Goal: Task Accomplishment & Management: Complete application form

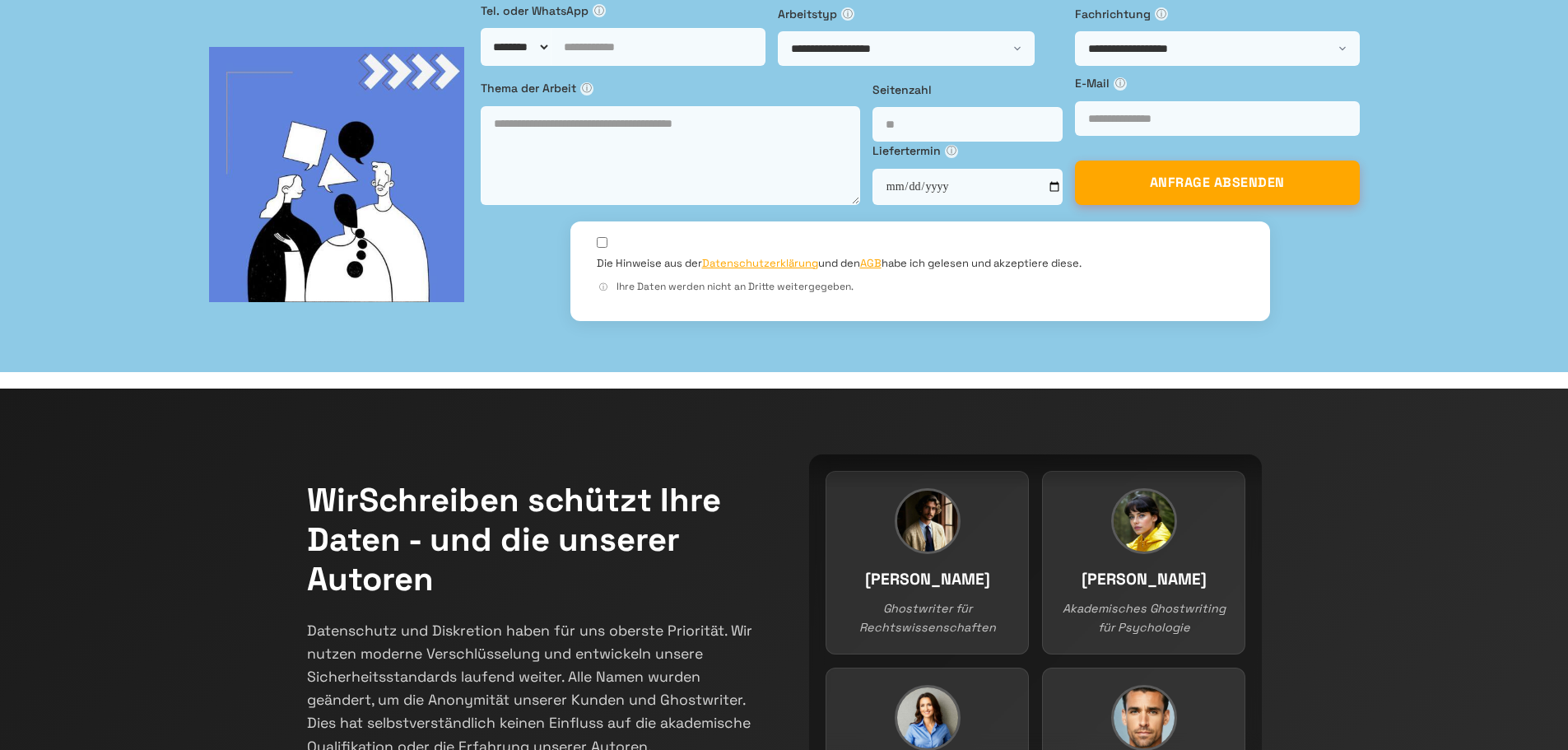
scroll to position [165, 0]
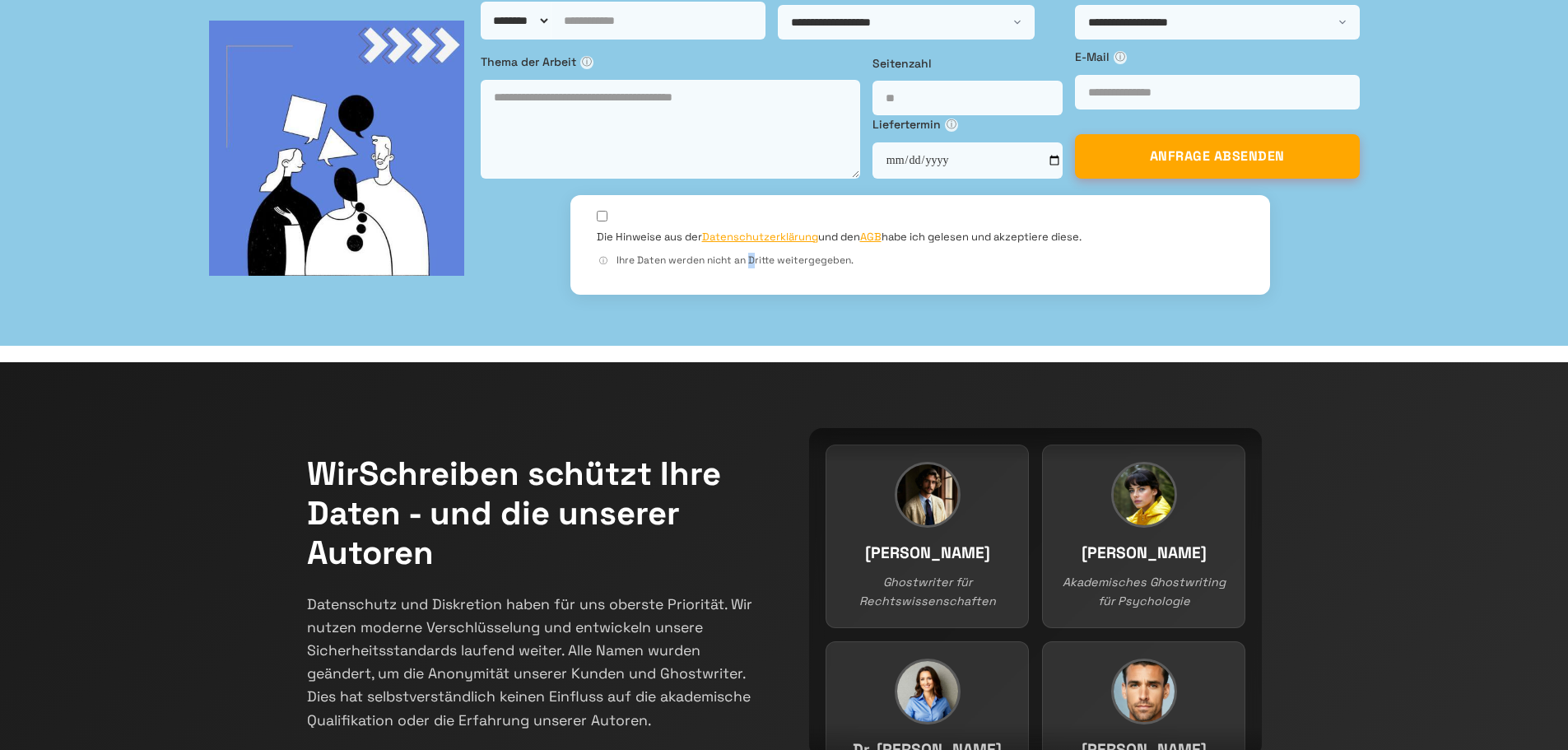
click at [597, 268] on div "ⓘ Ihre Daten werden nicht an Dritte weitergegeben." at bounding box center [920, 260] width 647 height 16
click at [597, 244] on label "Die Hinweise aus der Datenschutzerklärung und den AGB habe ich gelesen und akze…" at bounding box center [840, 236] width 485 height 15
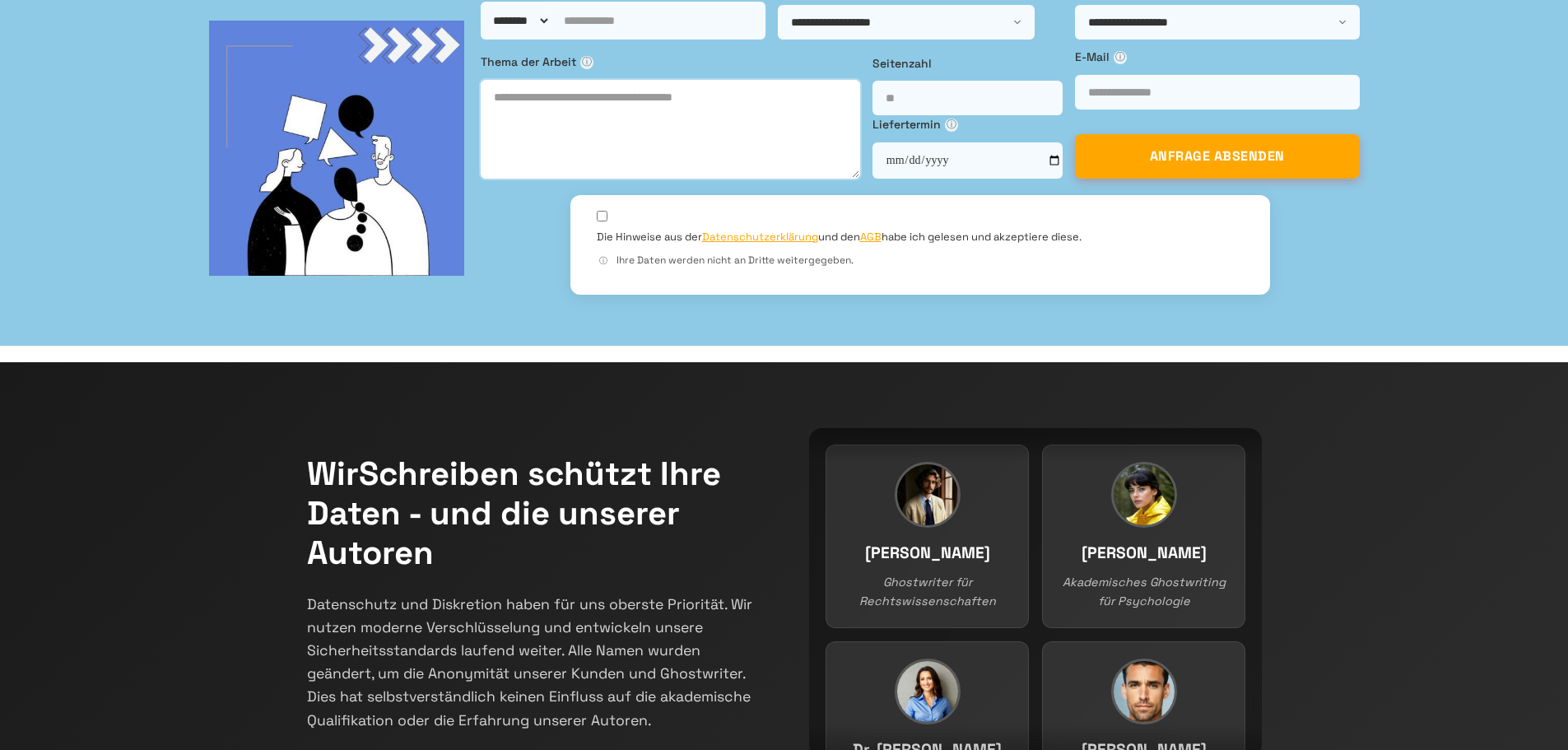
click at [535, 179] on textarea at bounding box center [671, 128] width 380 height 98
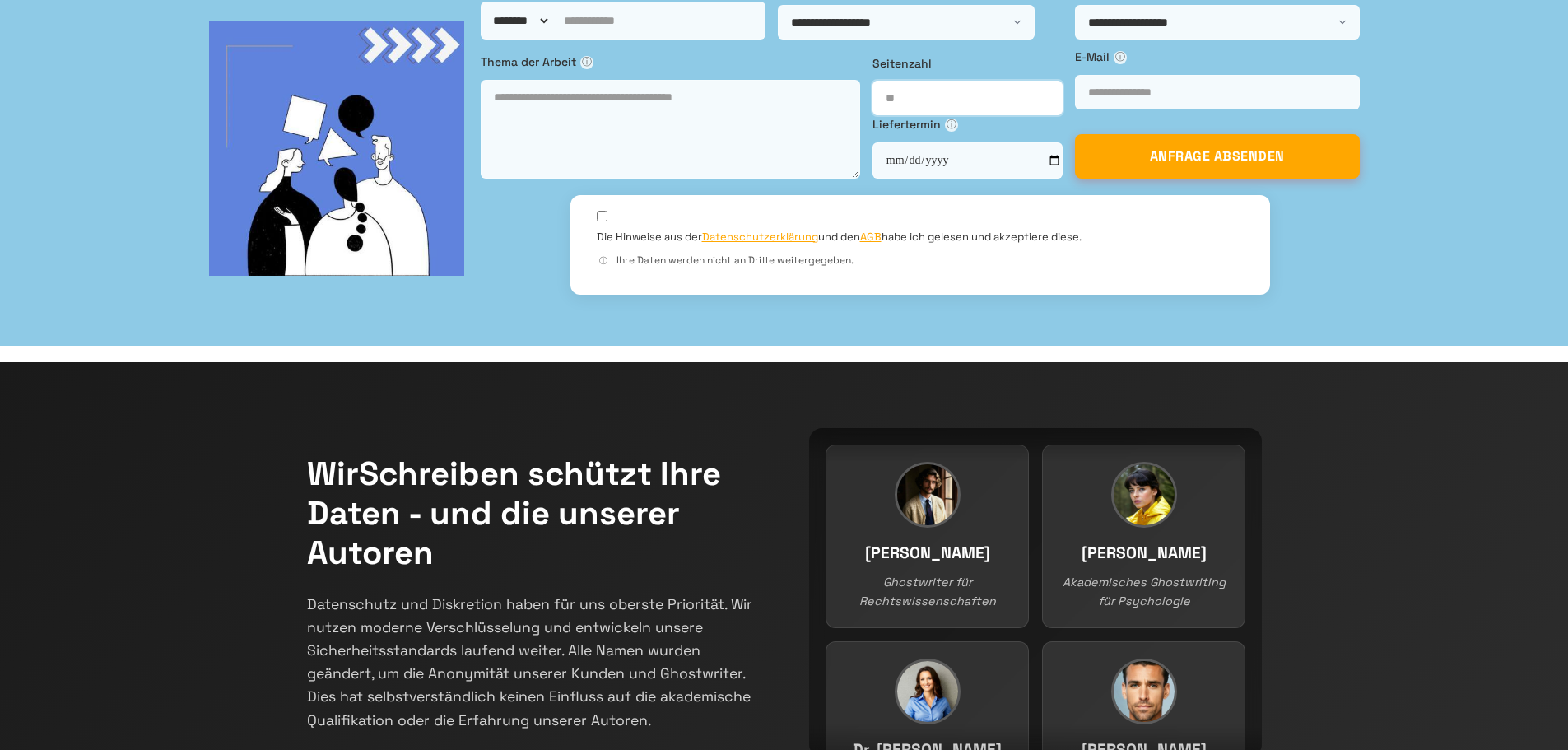
click at [872, 115] on input "number" at bounding box center [967, 97] width 190 height 35
click at [1075, 109] on input "Email *" at bounding box center [1217, 91] width 285 height 35
click at [1075, 40] on select "**********" at bounding box center [1217, 22] width 285 height 35
click at [847, 40] on select "**********" at bounding box center [906, 22] width 256 height 35
drag, startPoint x: 576, startPoint y: 411, endPoint x: 561, endPoint y: 458, distance: 49.3
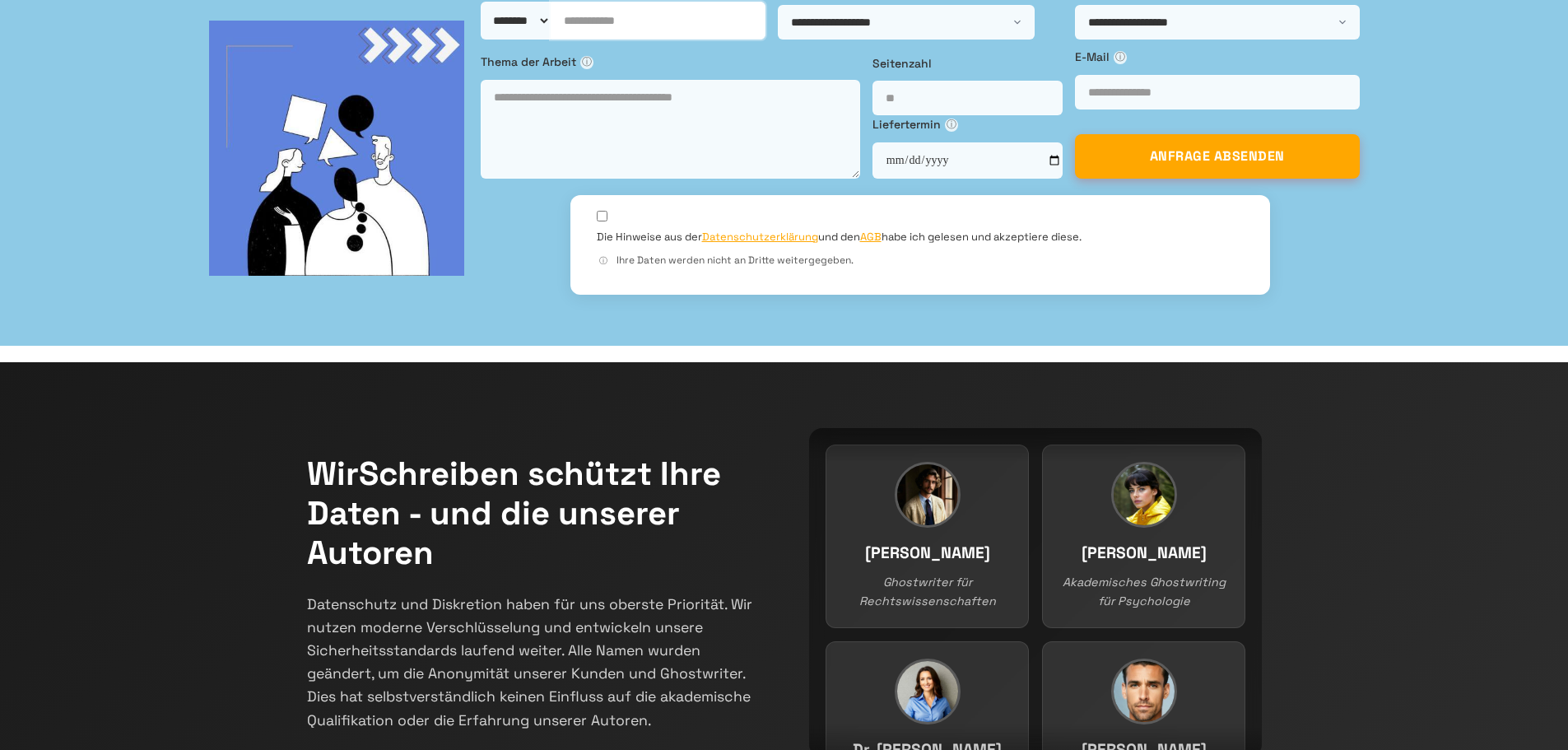
click at [576, 40] on input "tel" at bounding box center [658, 21] width 215 height 38
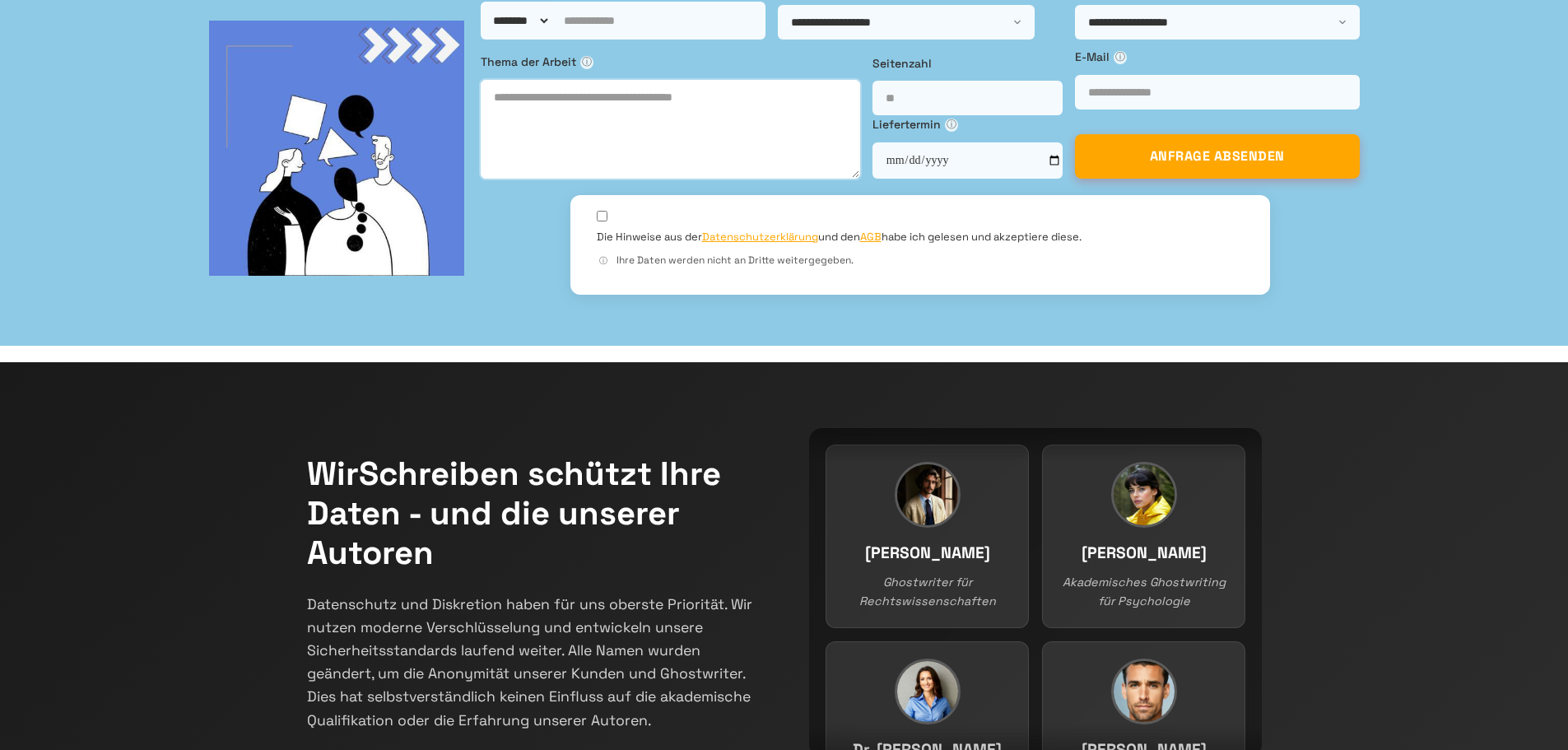
click at [545, 179] on textarea at bounding box center [671, 128] width 380 height 98
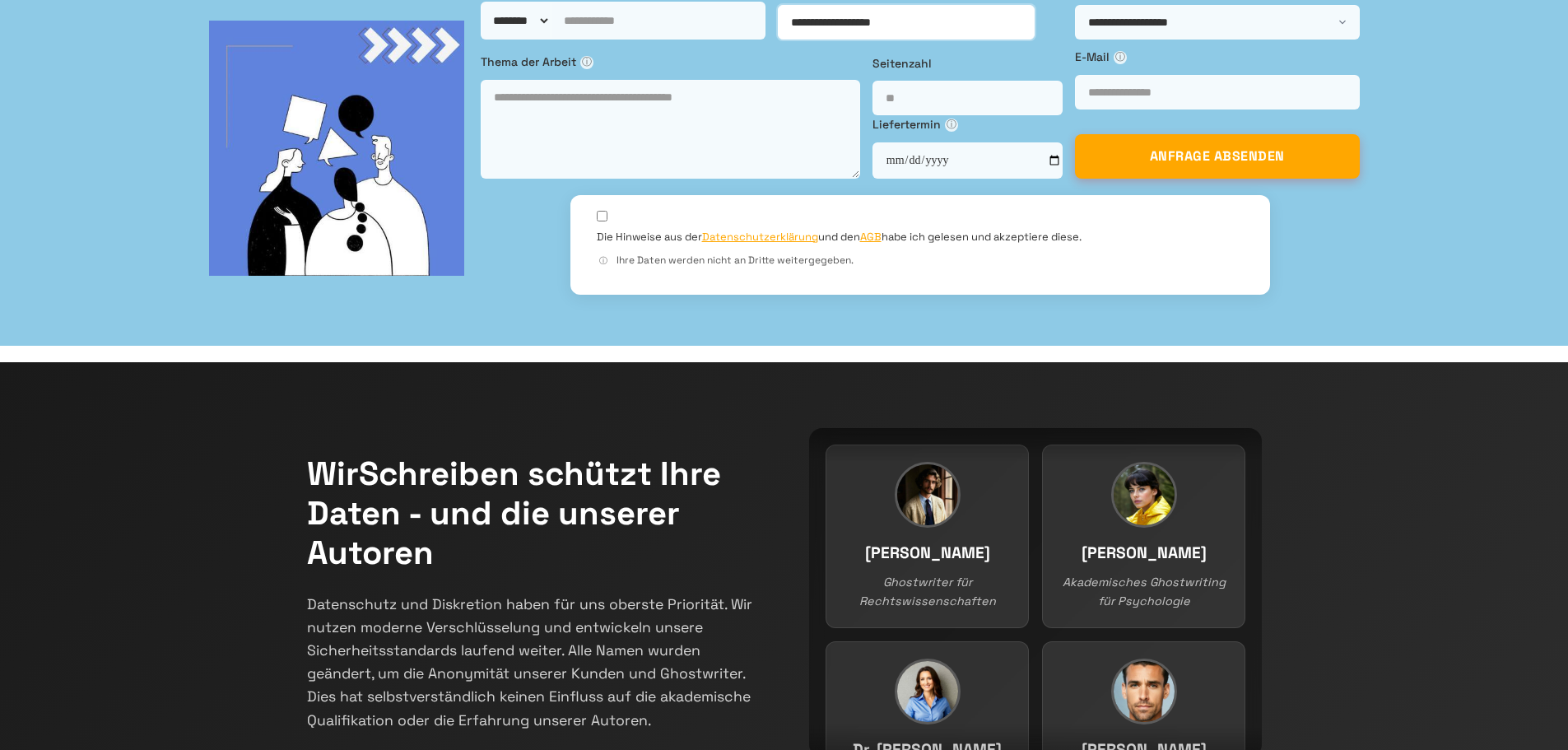
click at [778, 40] on select "**********" at bounding box center [906, 22] width 256 height 35
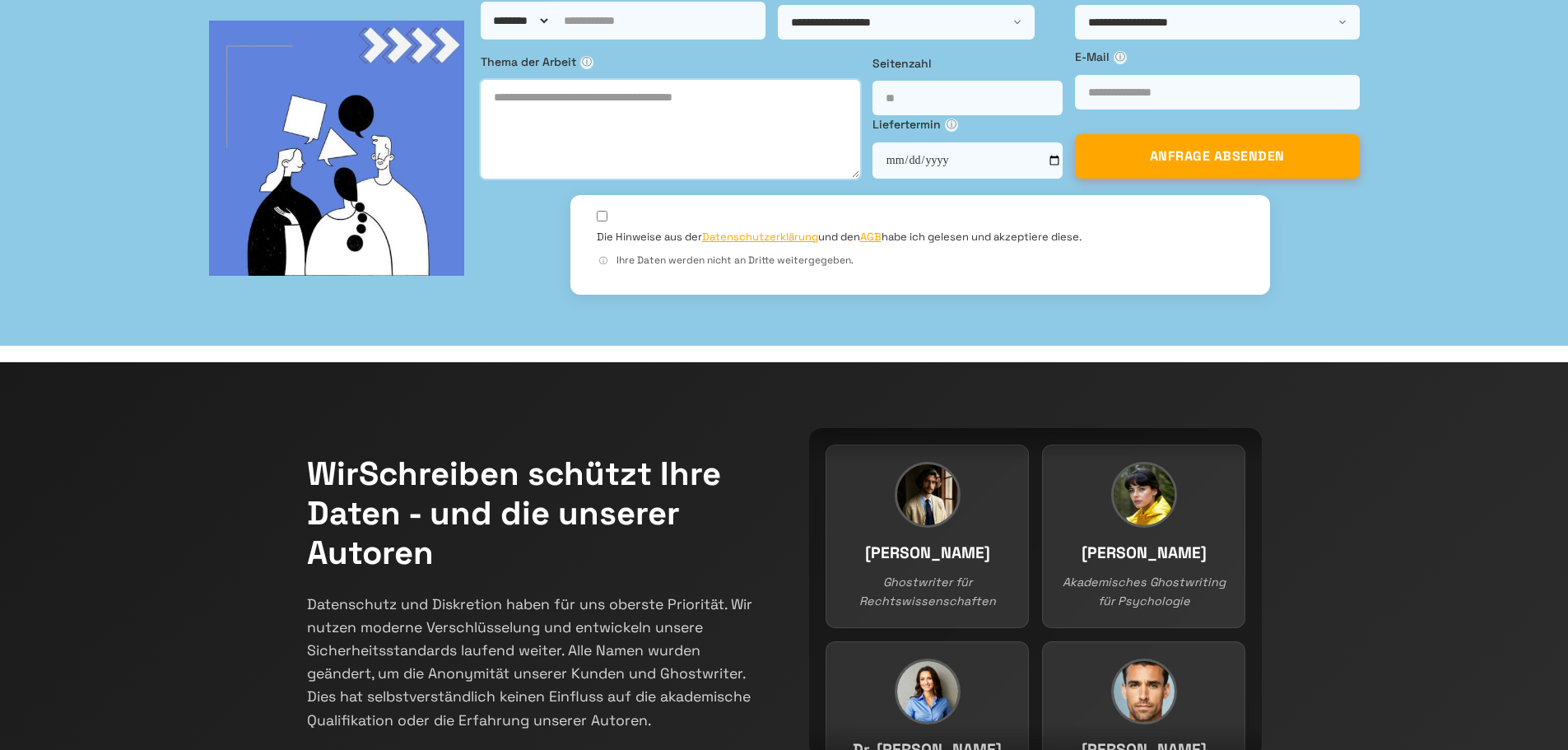
click at [514, 179] on textarea at bounding box center [671, 128] width 380 height 98
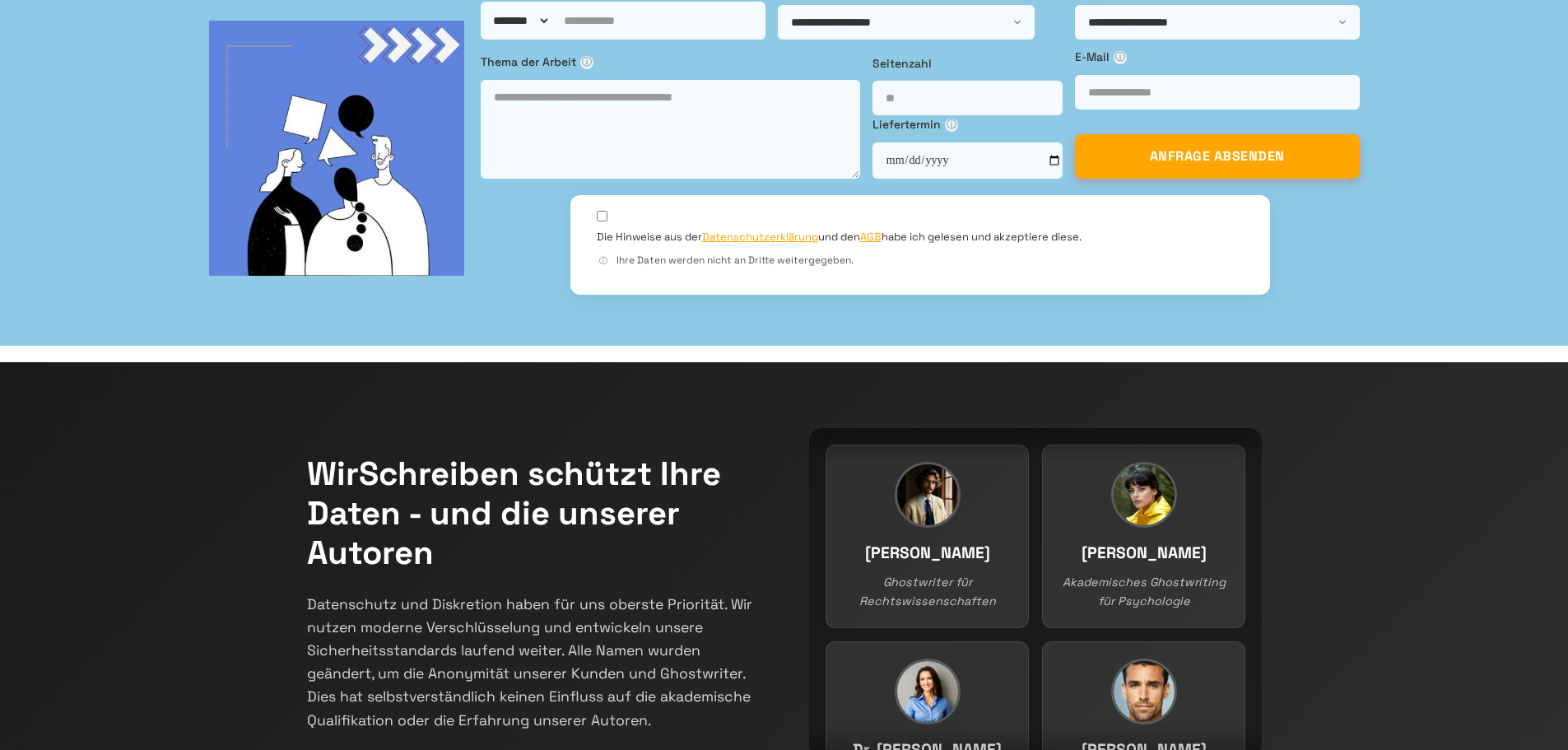
click at [481, 40] on select "******** ******** ********" at bounding box center [516, 21] width 70 height 38
select select "***"
click at [481, 40] on select "******** ******** ********" at bounding box center [516, 21] width 70 height 38
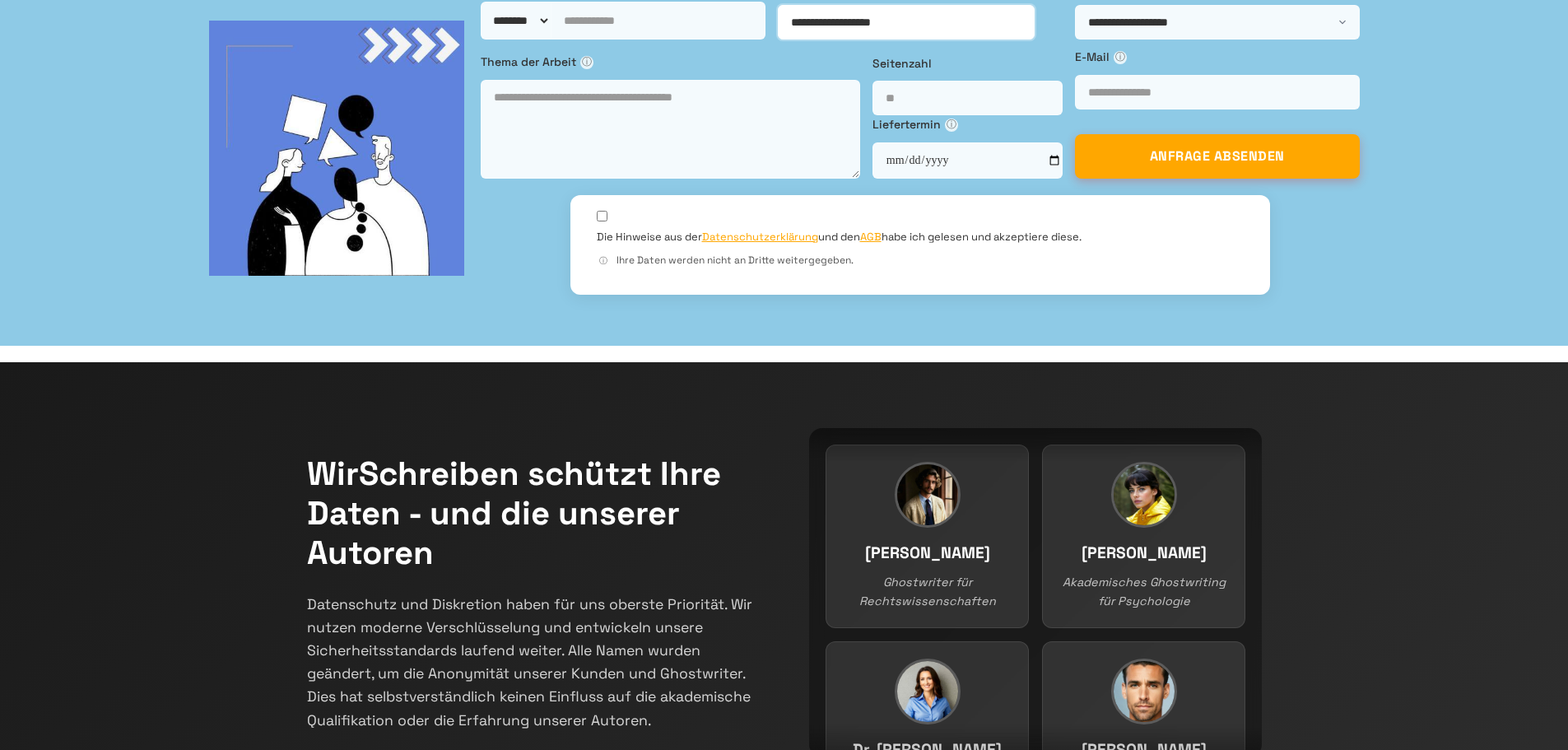
click at [778, 40] on select "**********" at bounding box center [906, 22] width 256 height 35
select select "**********"
click at [778, 40] on select "**********" at bounding box center [906, 22] width 256 height 35
click at [1075, 40] on select "**********" at bounding box center [1217, 22] width 285 height 35
select select "**********"
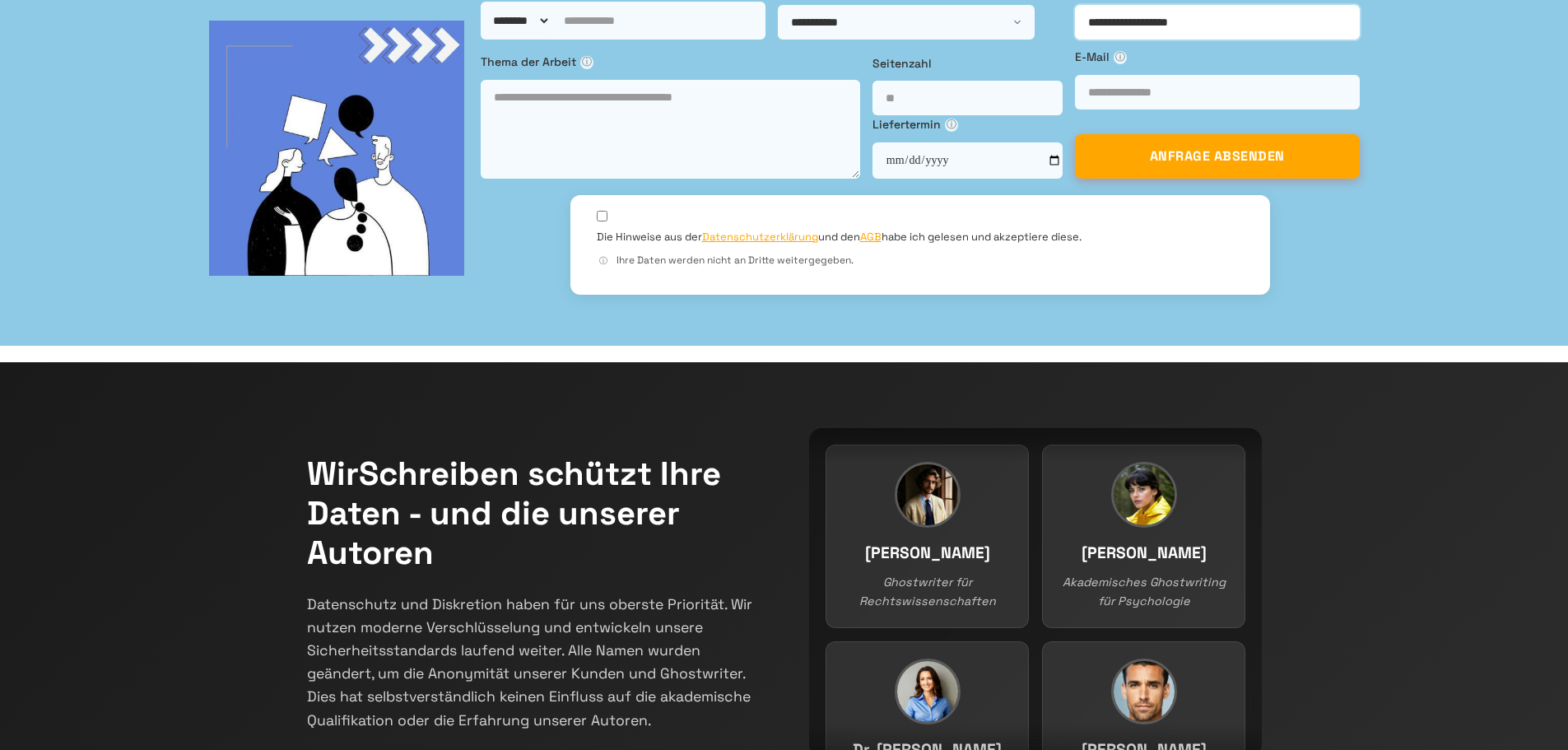
click at [1075, 40] on select "**********" at bounding box center [1217, 22] width 285 height 35
click at [872, 115] on input "number" at bounding box center [967, 97] width 190 height 35
click at [1075, 109] on input "Email *" at bounding box center [1217, 91] width 285 height 35
click at [872, 179] on input "date" at bounding box center [967, 160] width 190 height 36
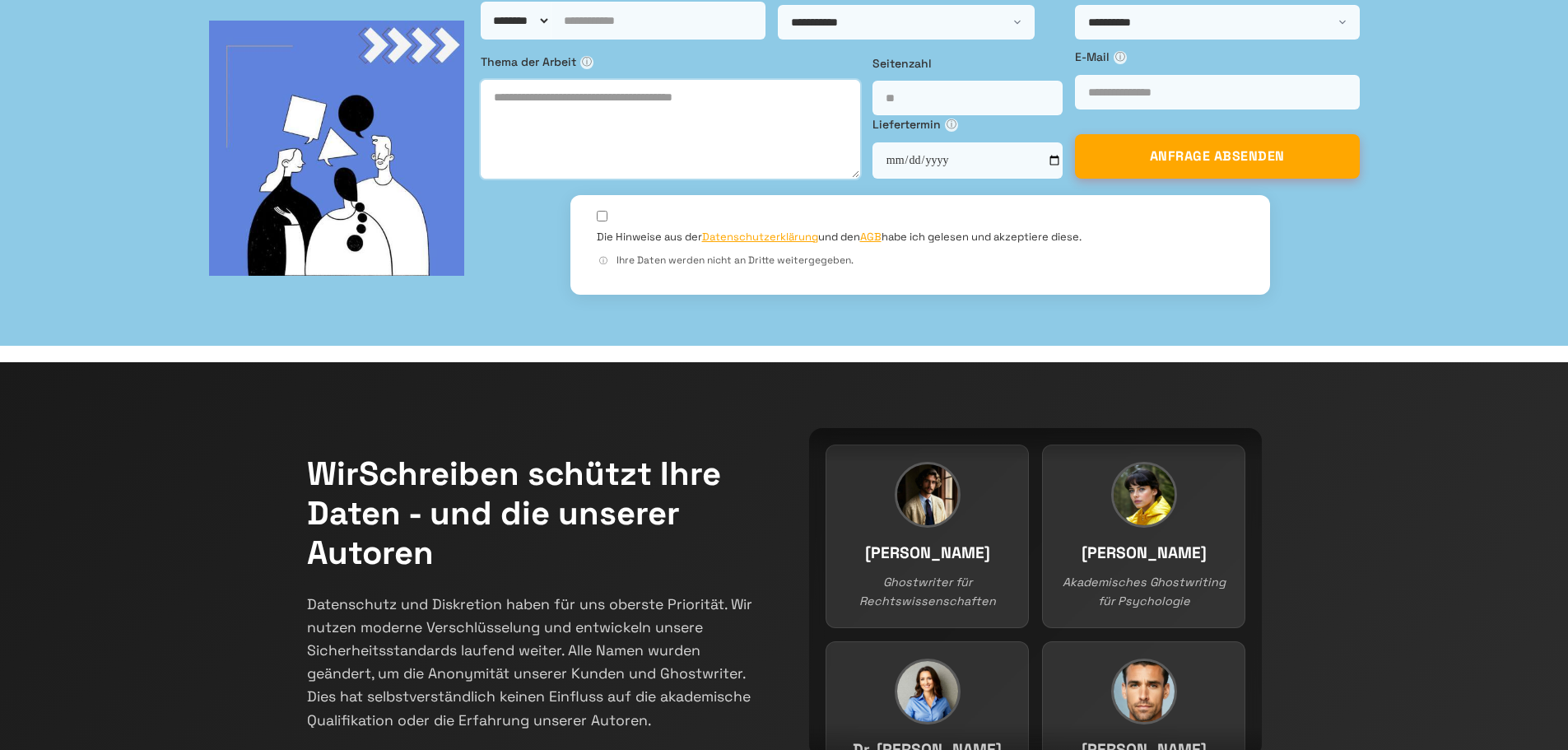
click at [660, 179] on textarea at bounding box center [671, 128] width 380 height 98
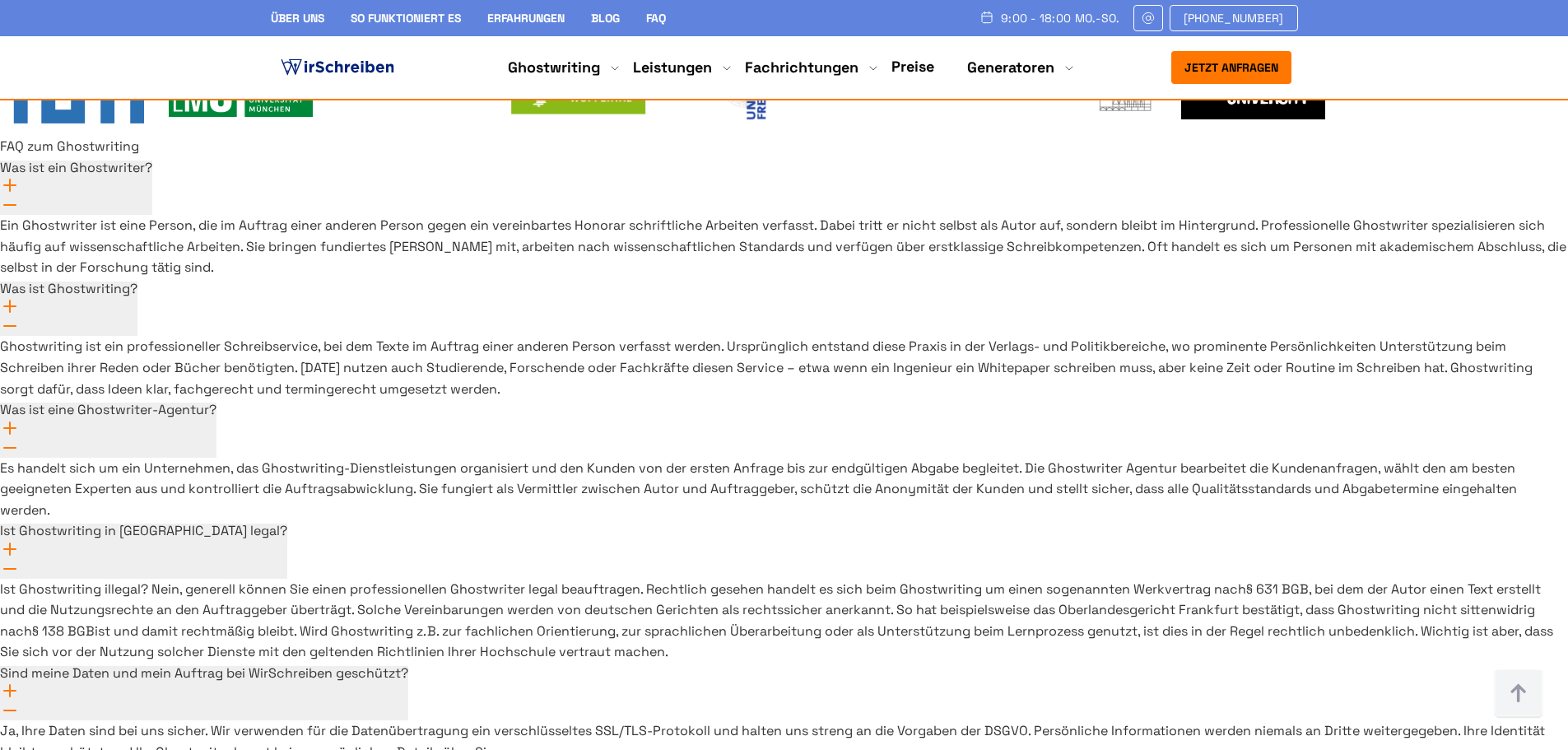
scroll to position [11549, 0]
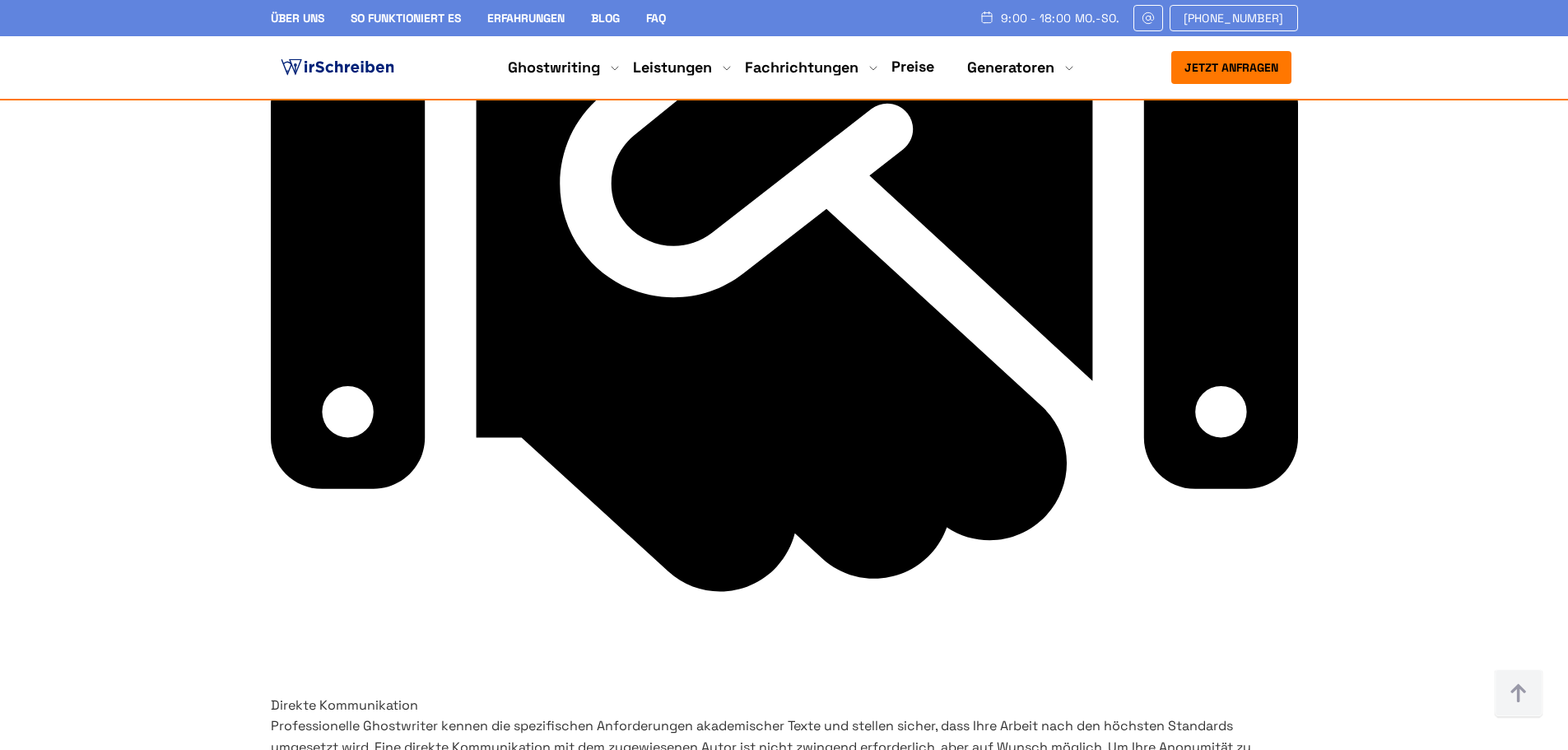
drag, startPoint x: 898, startPoint y: 226, endPoint x: 895, endPoint y: 157, distance: 69.1
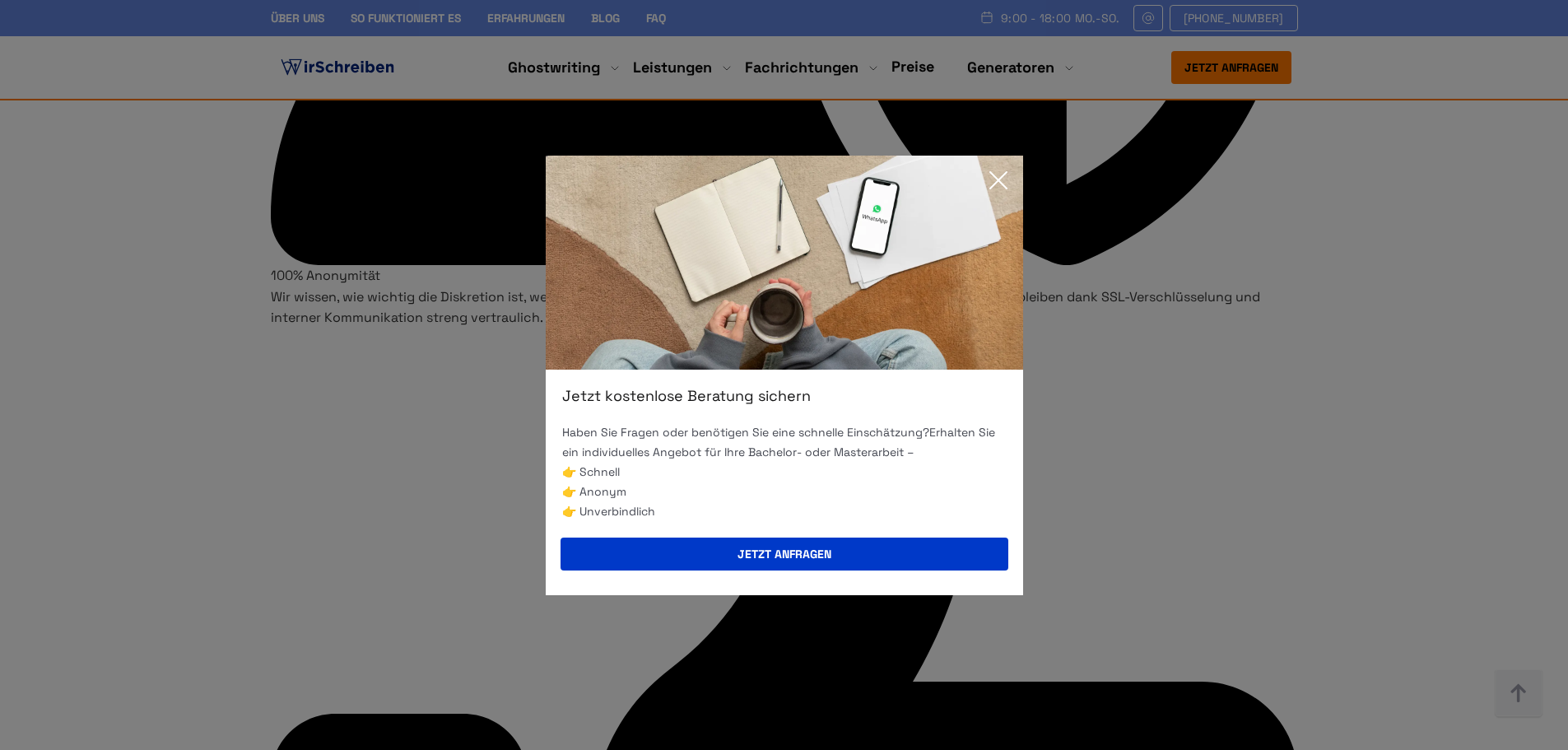
scroll to position [4338, 0]
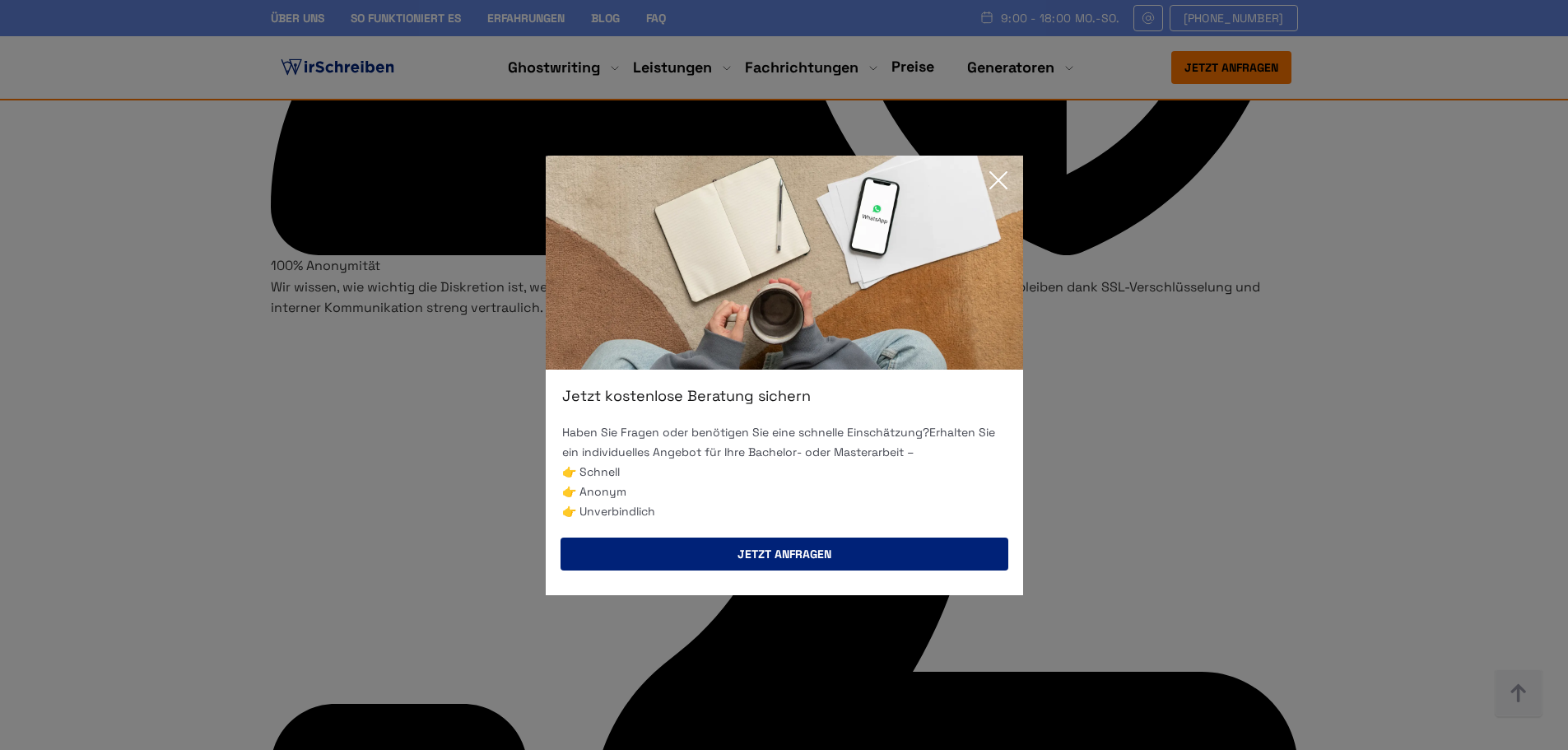
click at [840, 537] on button "Jetzt anfragen" at bounding box center [784, 553] width 448 height 33
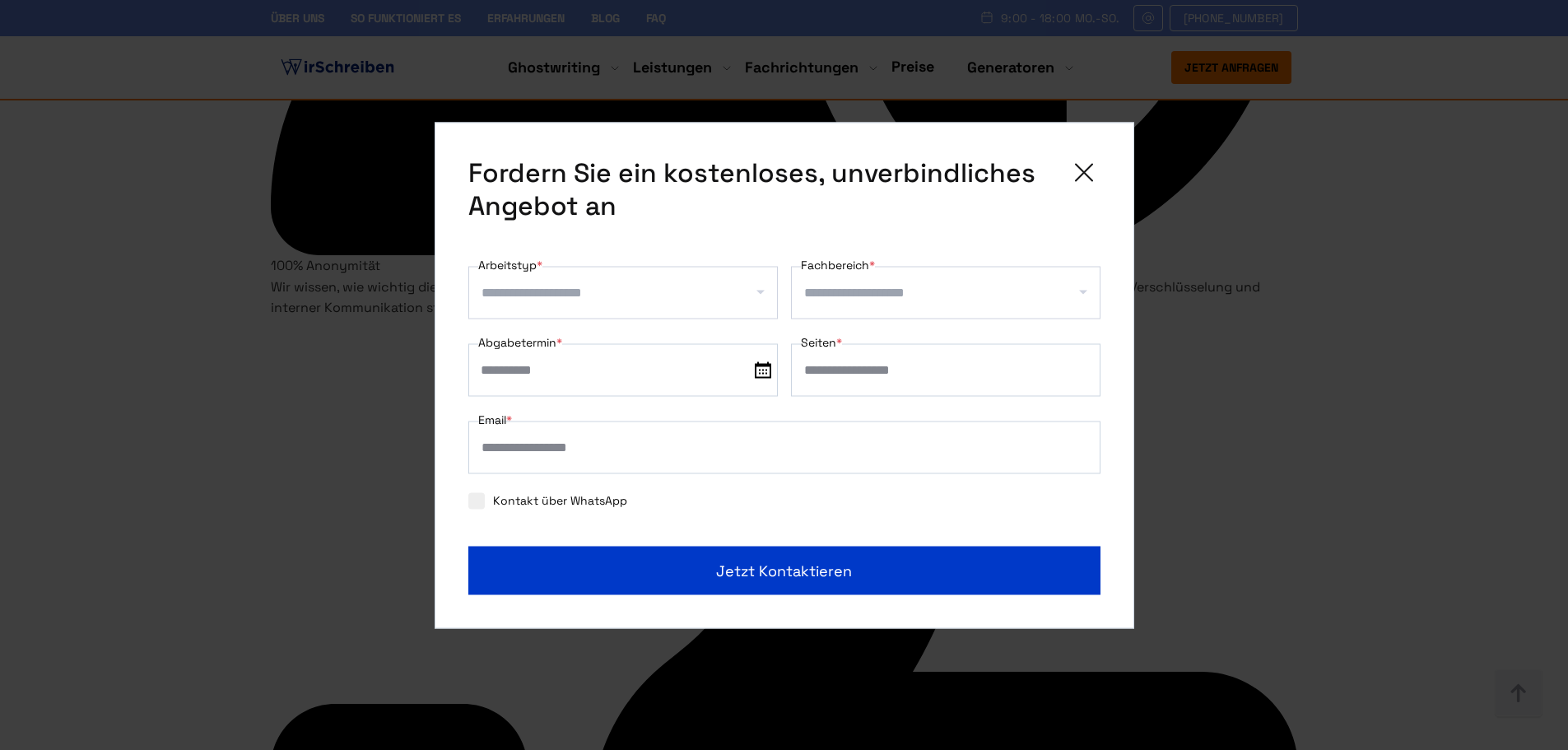
click at [1086, 161] on icon at bounding box center [1083, 172] width 33 height 33
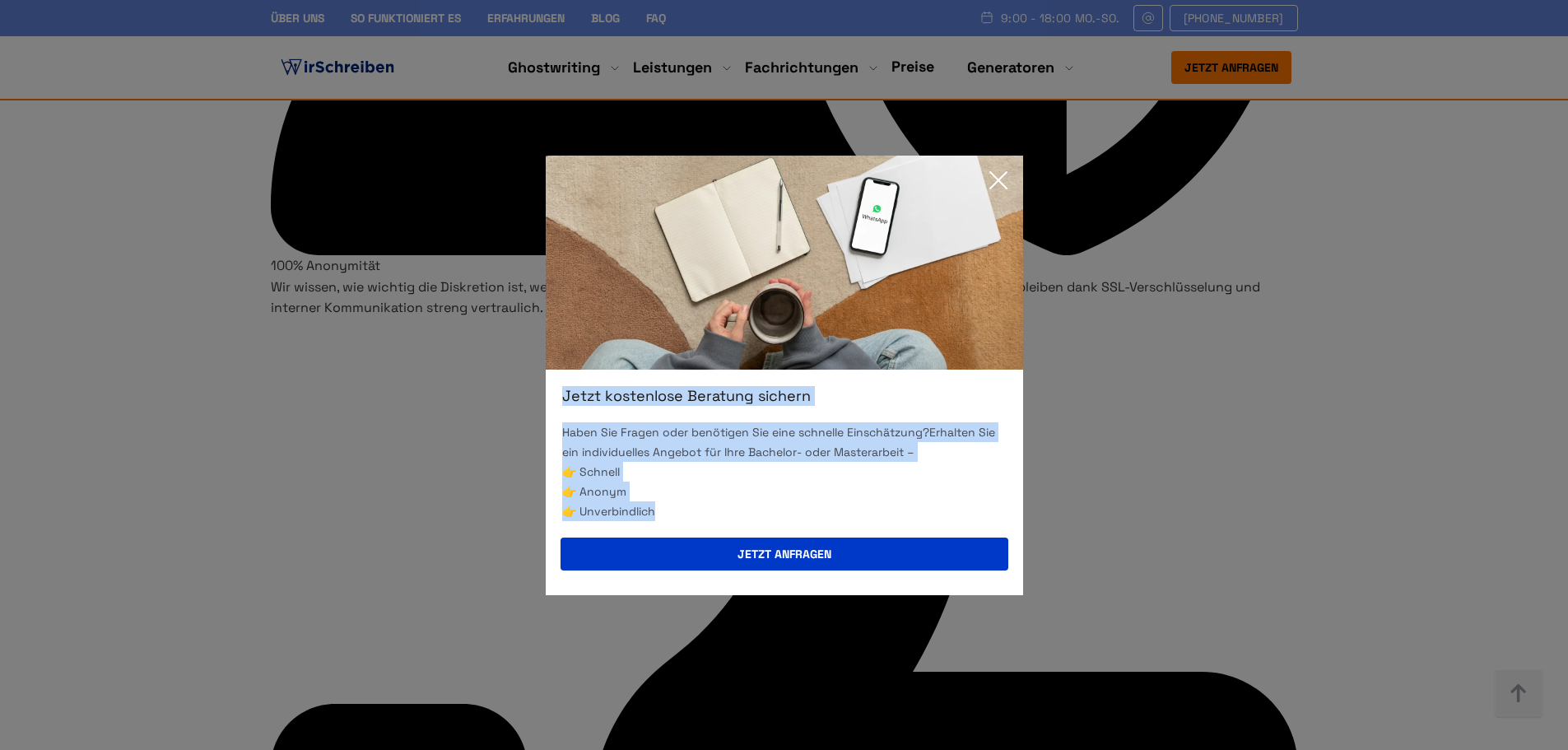
drag, startPoint x: 564, startPoint y: 388, endPoint x: 738, endPoint y: 502, distance: 208.0
click at [743, 515] on div "Jetzt kostenlose Beratung sichern Haben Sie Fragen oder benötigen Sie eine schn…" at bounding box center [784, 375] width 477 height 439
copy div "Jetzt kostenlose Beratung sichern Haben Sie Fragen oder benötigen Sie eine schn…"
click at [799, 452] on p "Haben Sie Fragen oder benötigen Sie eine schnelle Einschätzung? Erhalten Sie ei…" at bounding box center [784, 442] width 444 height 40
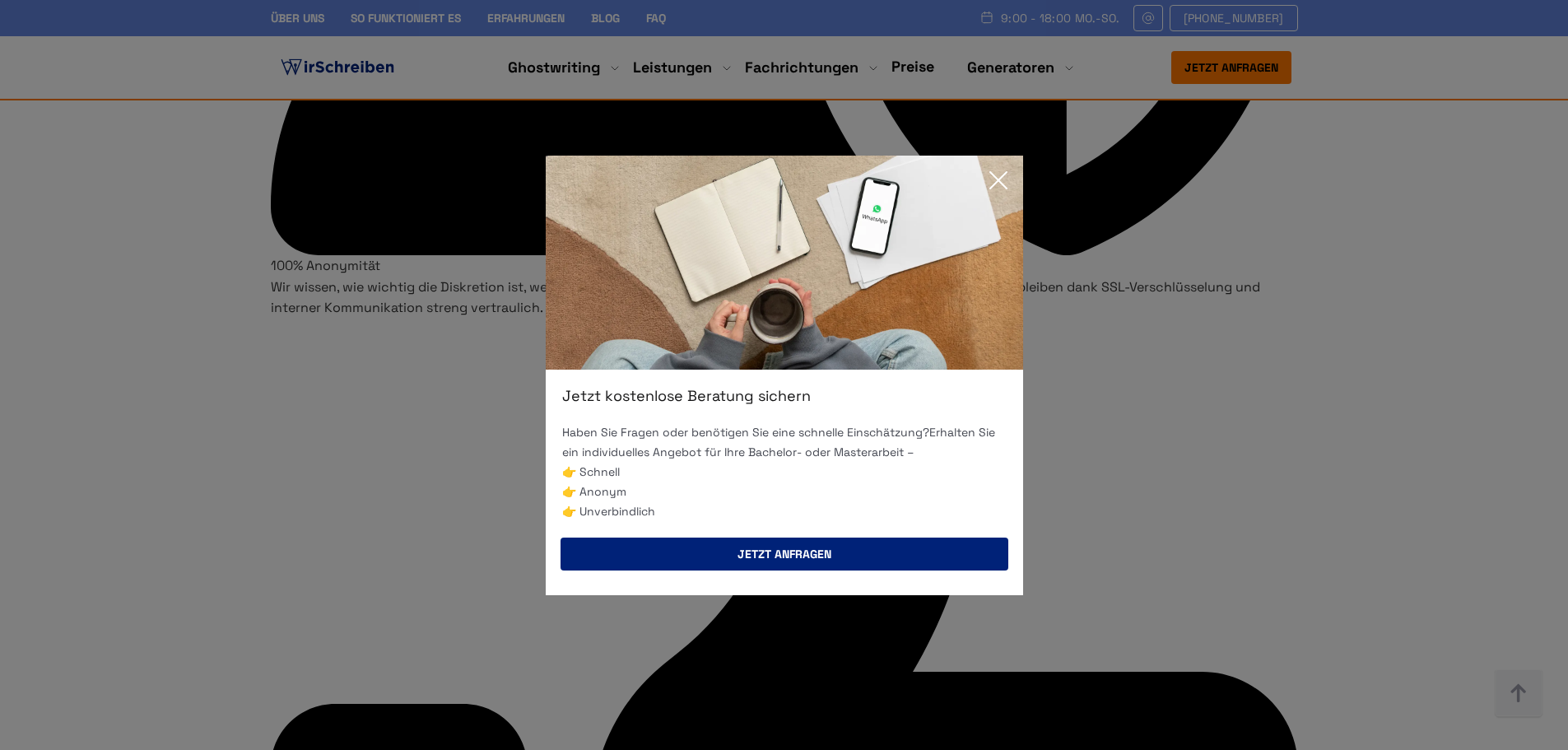
click at [792, 543] on button "Jetzt anfragen" at bounding box center [784, 553] width 448 height 33
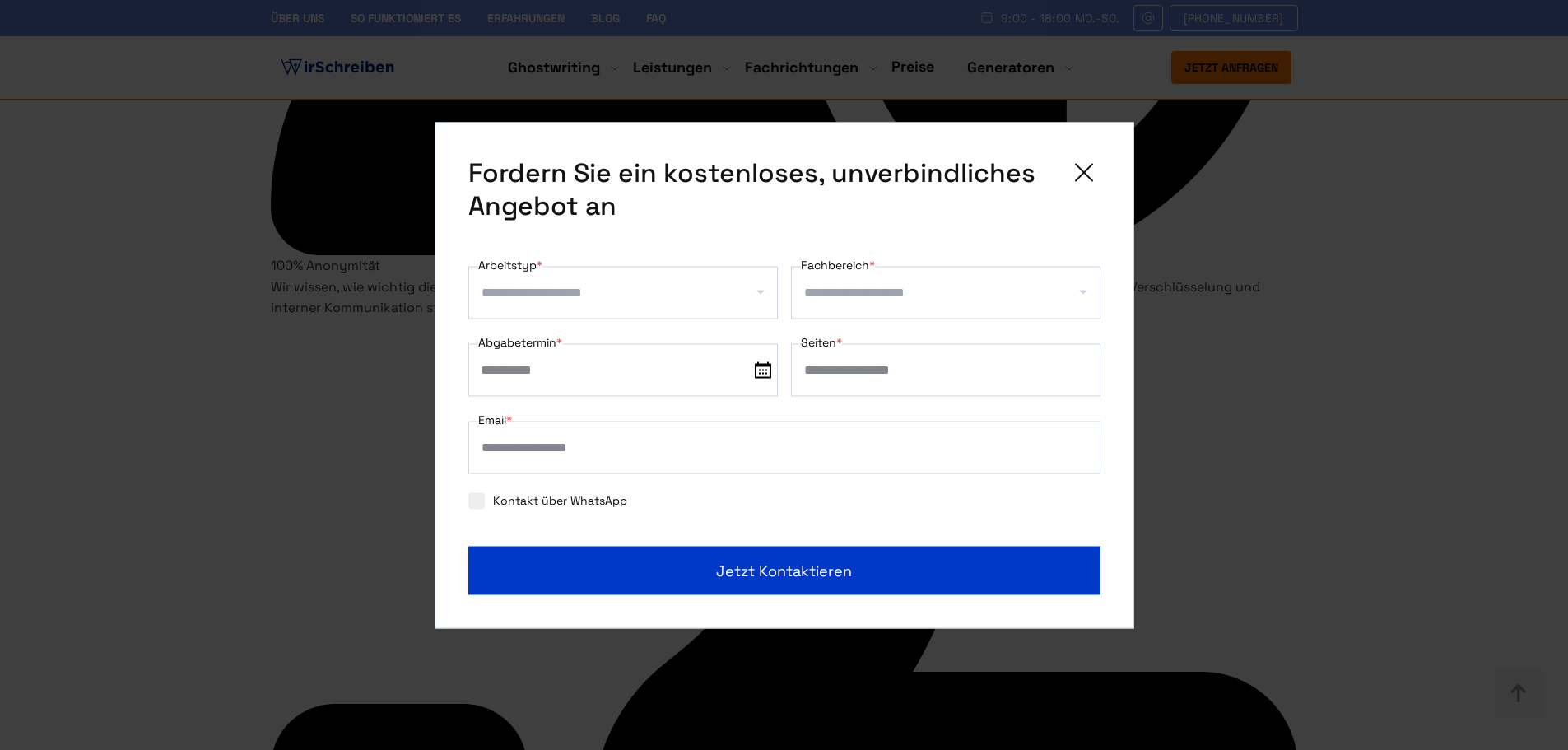
click at [651, 293] on input "Arbeitstyp *" at bounding box center [629, 292] width 295 height 27
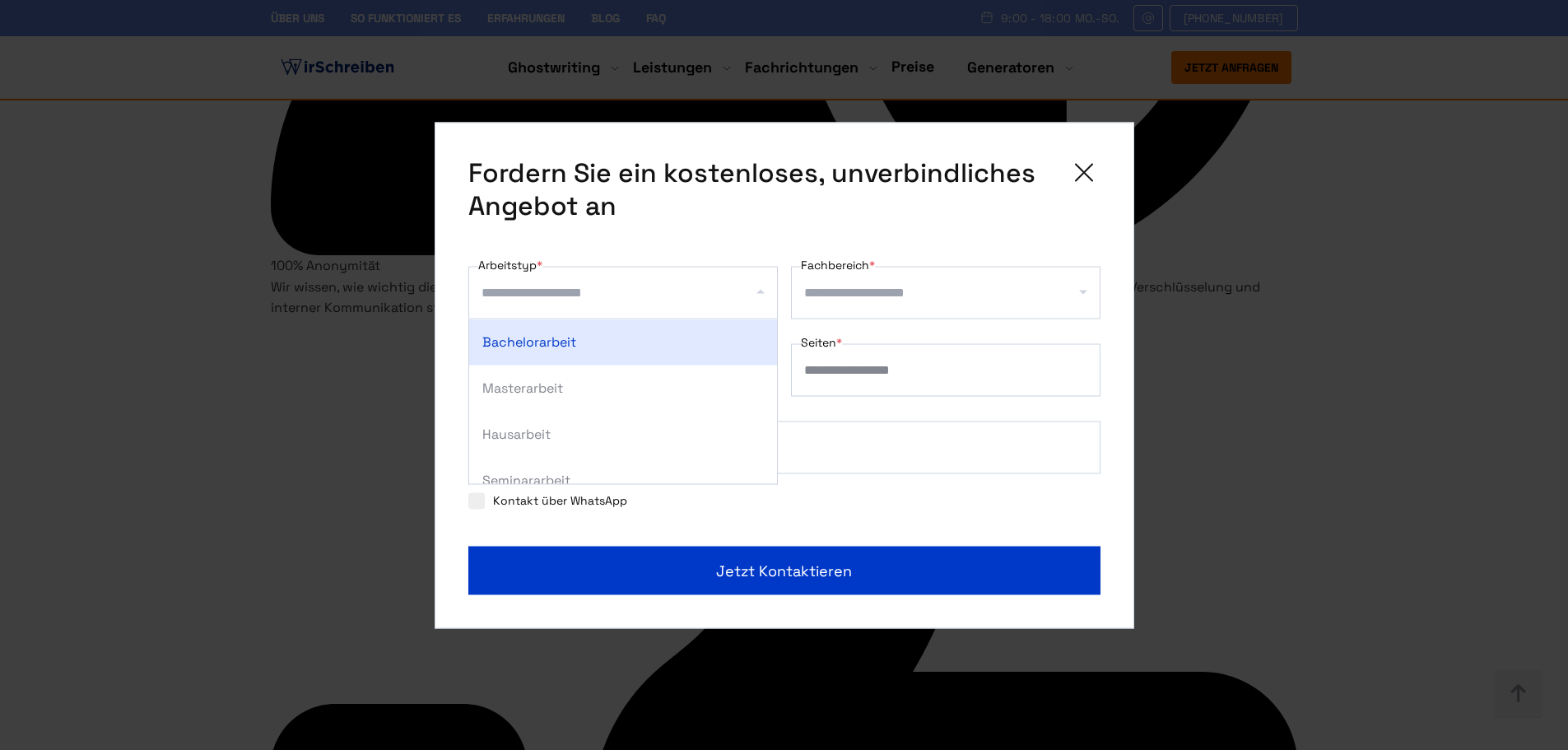
click at [904, 286] on input "Fachbereich *" at bounding box center [951, 292] width 295 height 27
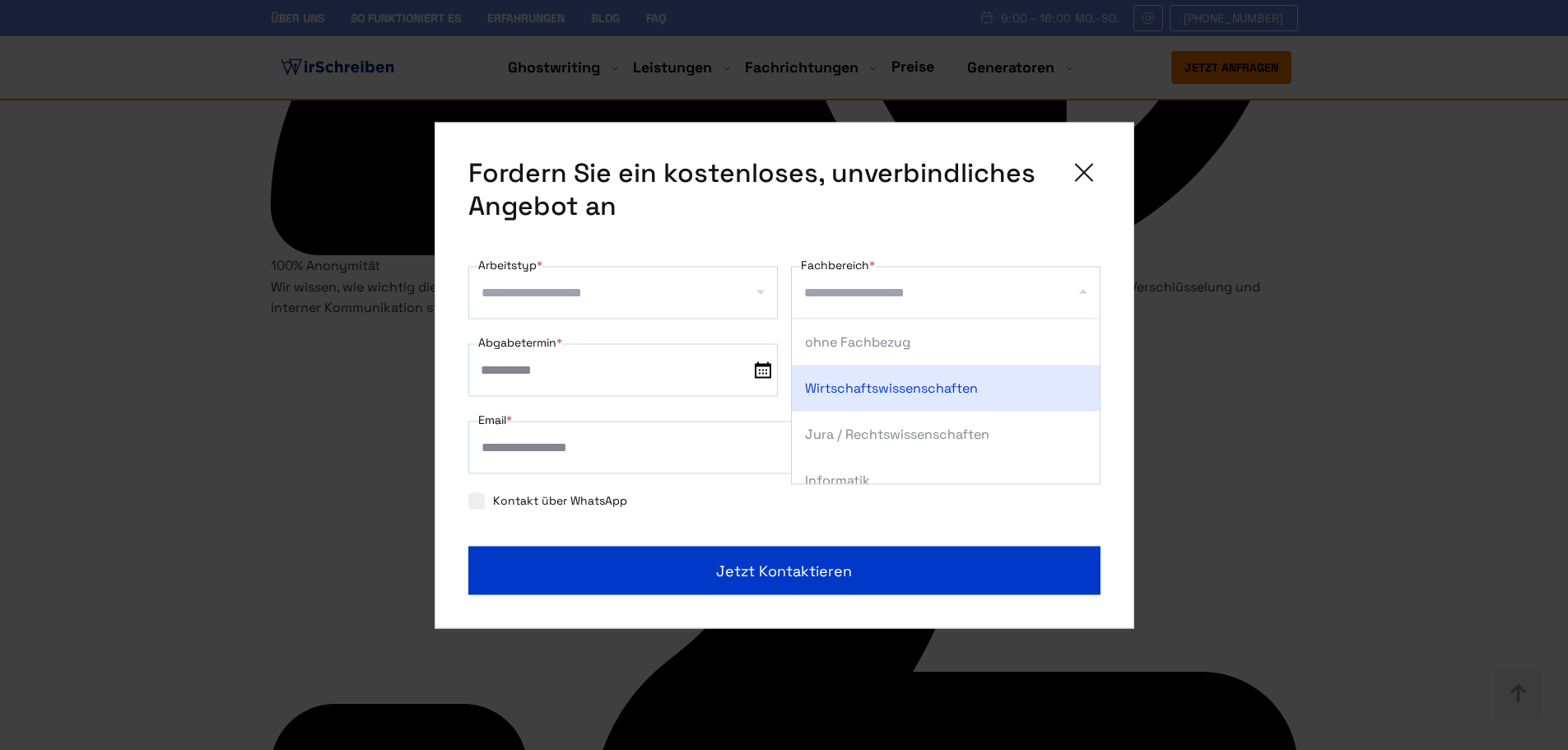
click at [665, 363] on input "text" at bounding box center [622, 369] width 309 height 53
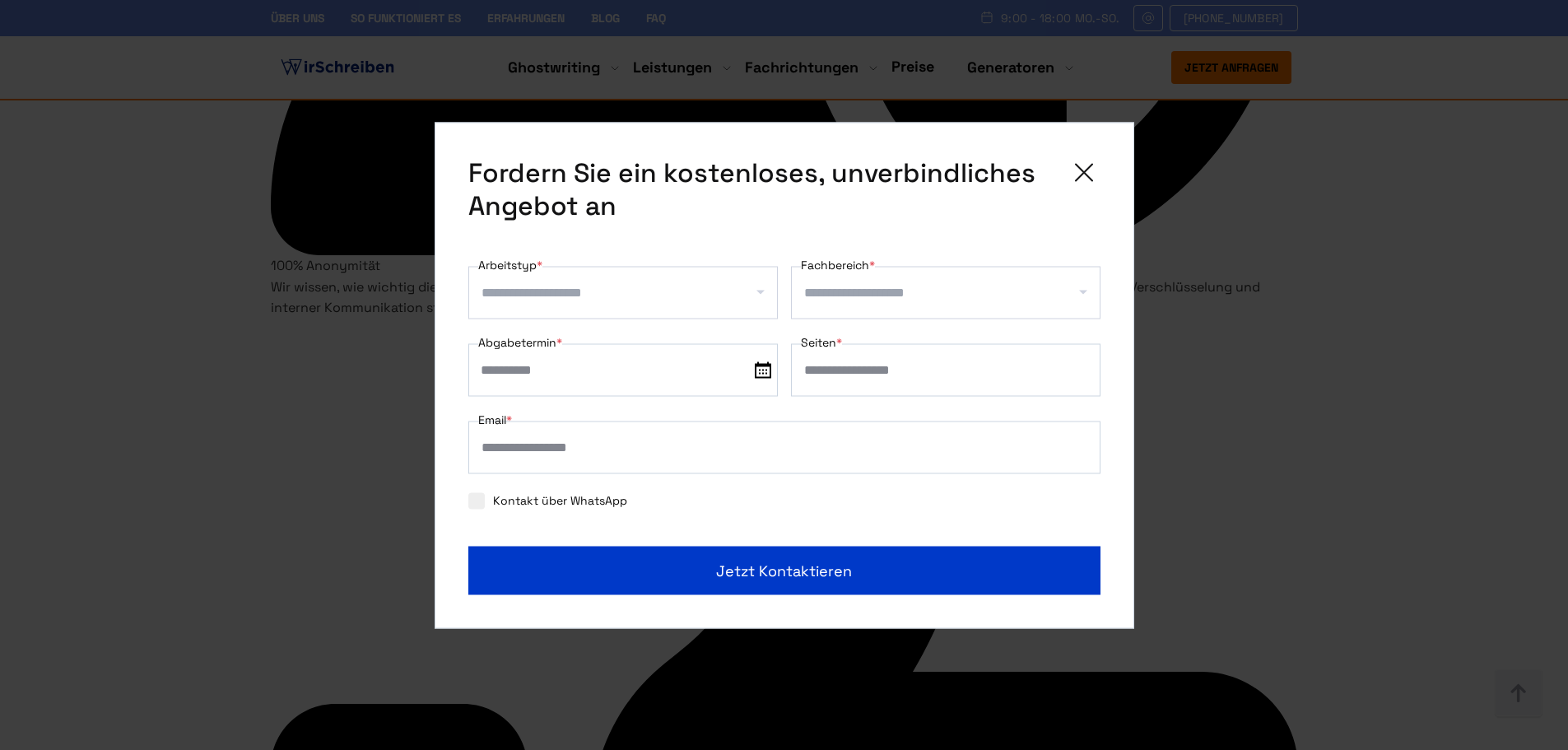
click at [896, 372] on input "Seiten *" at bounding box center [945, 369] width 309 height 53
click at [742, 441] on input "Email *" at bounding box center [784, 446] width 632 height 53
click at [759, 511] on div "Kontakt über WhatsApp" at bounding box center [784, 500] width 632 height 27
click at [618, 490] on div "Kontakt über WhatsApp" at bounding box center [784, 500] width 632 height 27
click at [597, 503] on label "Kontakt über WhatsApp" at bounding box center [548, 499] width 159 height 15
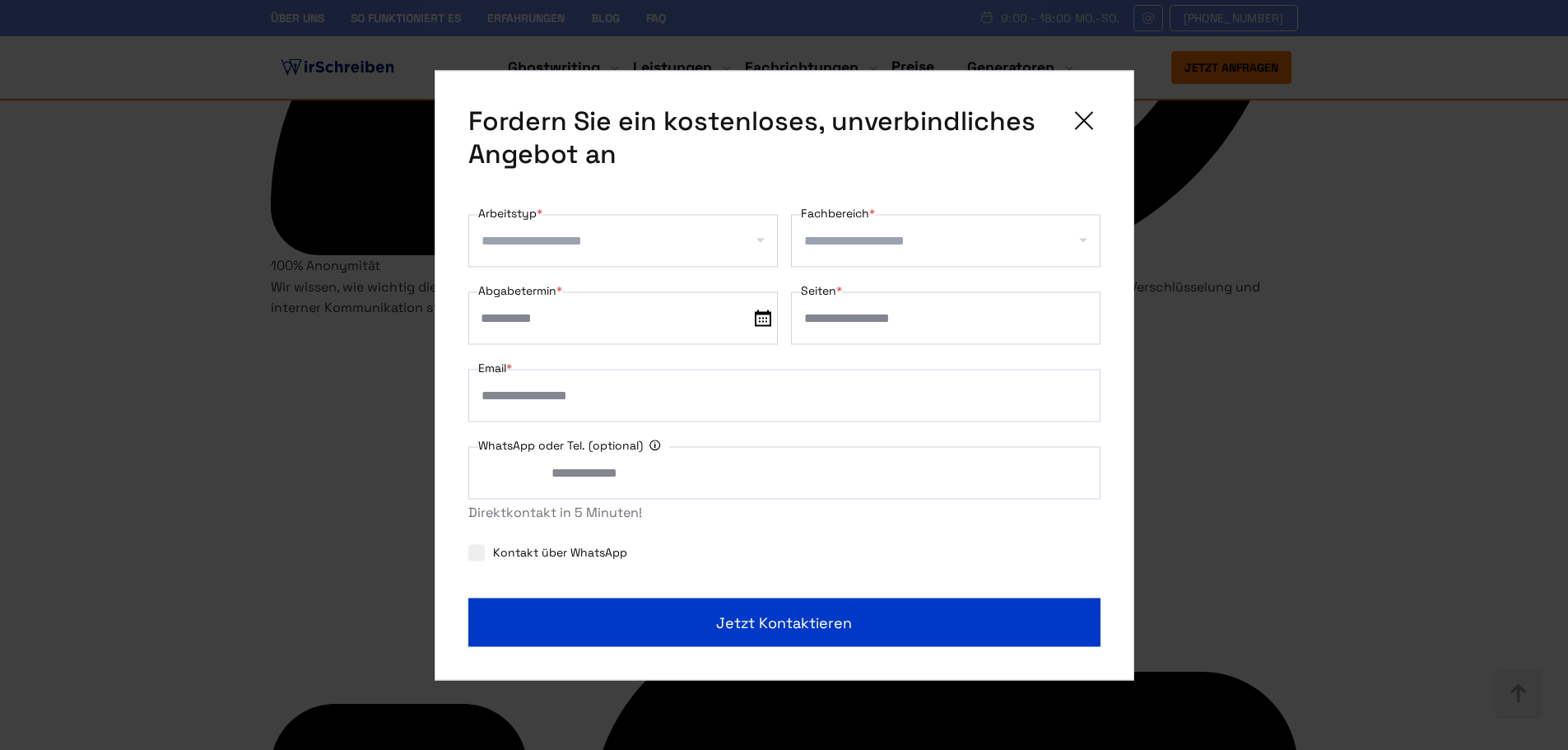
click at [581, 549] on label "Kontakt über WhatsApp" at bounding box center [548, 551] width 159 height 15
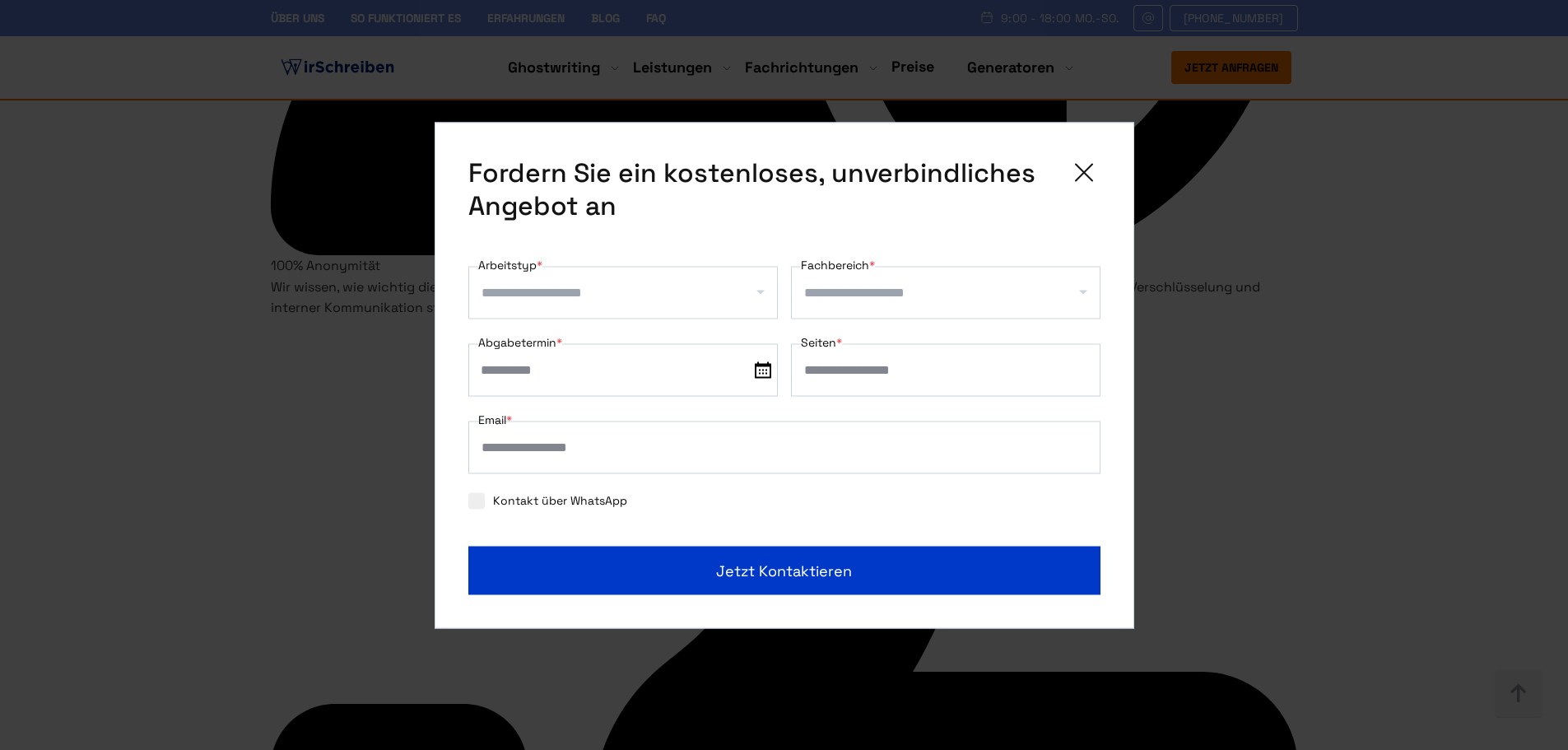
click at [569, 509] on div "Kontakt über WhatsApp" at bounding box center [784, 500] width 632 height 27
click at [568, 496] on label "Kontakt über WhatsApp" at bounding box center [548, 499] width 159 height 15
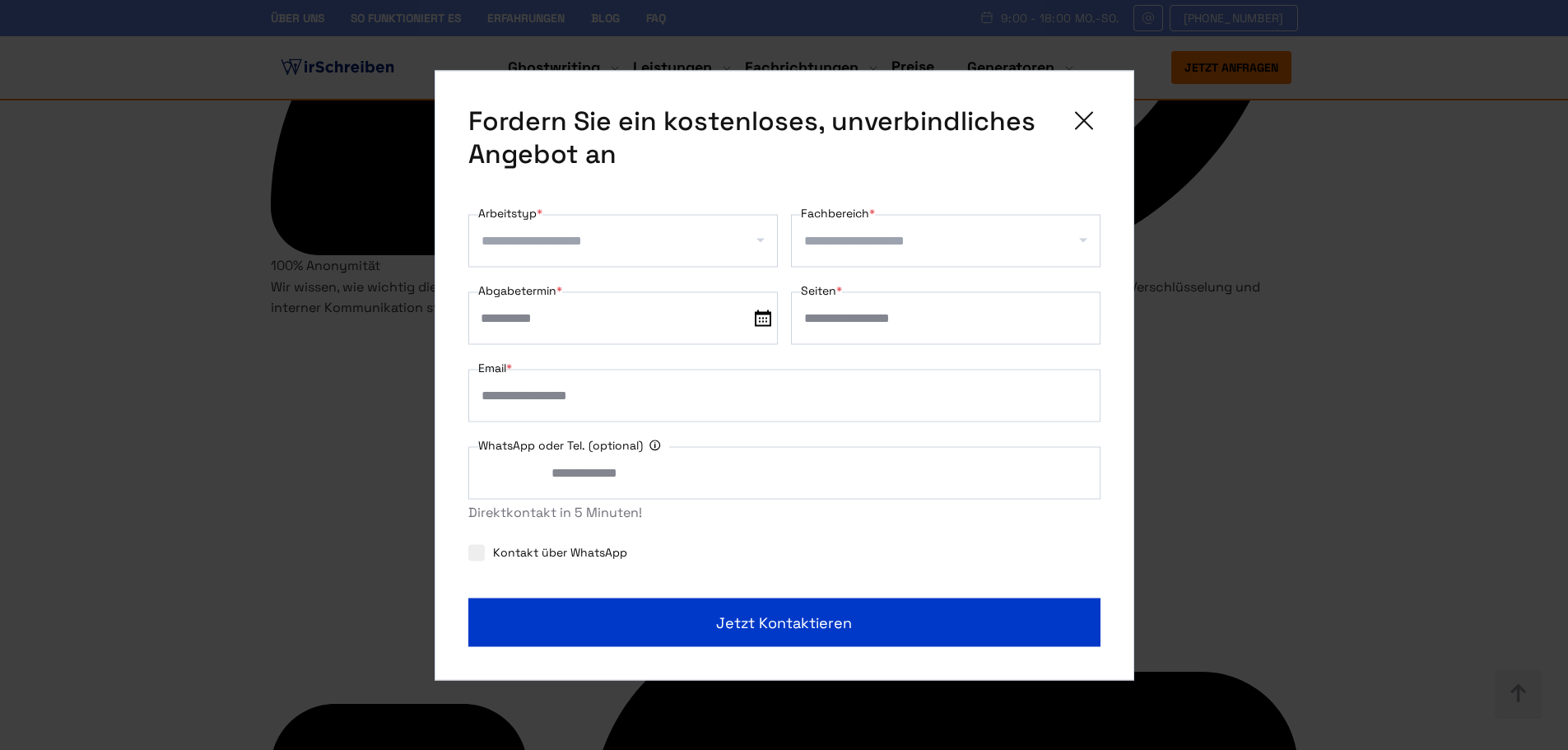
click at [577, 476] on input "WhatsApp oder Tel. (optional) Ihre Daten werden nicht an Dritte weitergegeben" at bounding box center [784, 472] width 632 height 53
click at [572, 544] on label "Kontakt über WhatsApp" at bounding box center [548, 551] width 159 height 15
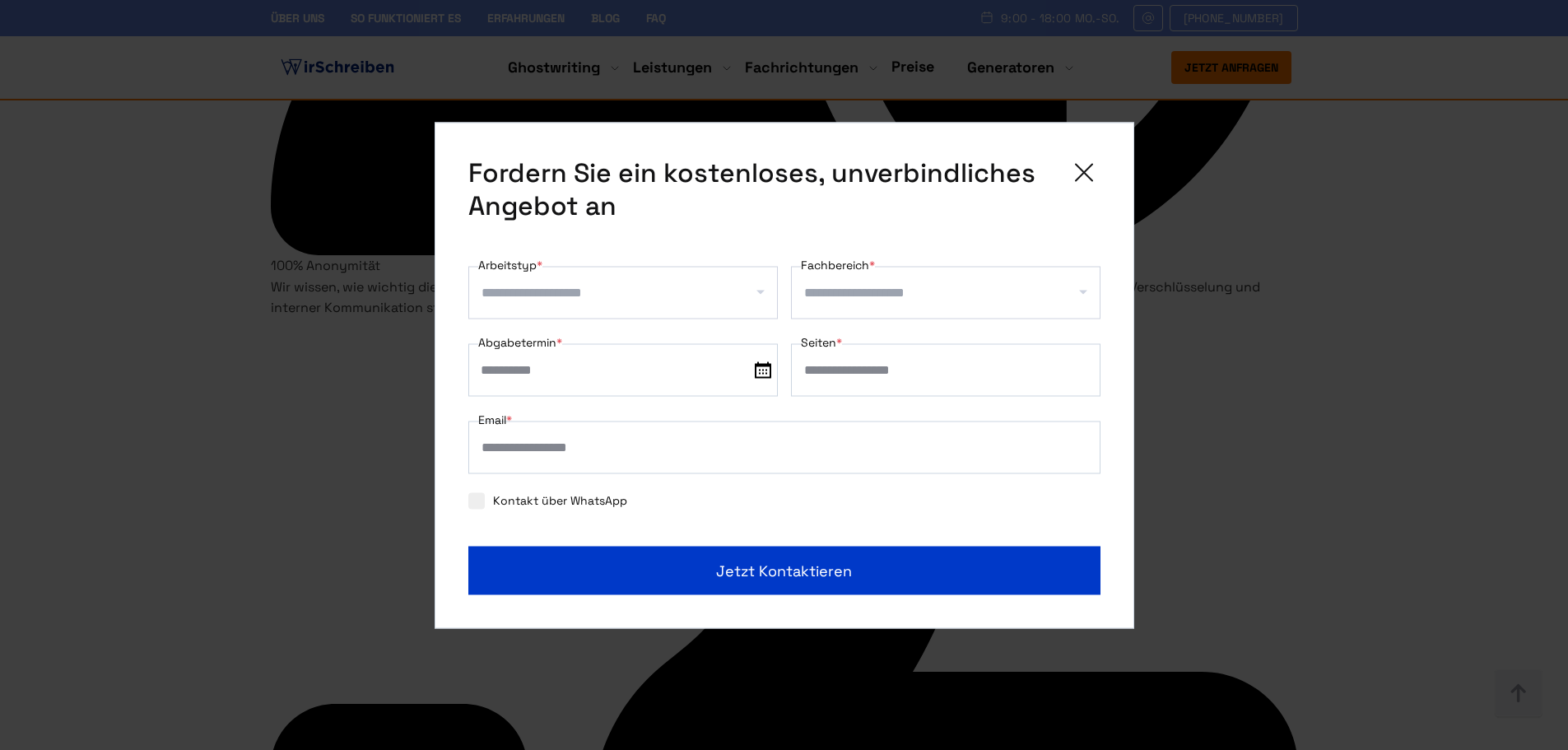
click at [1075, 170] on icon at bounding box center [1083, 172] width 33 height 33
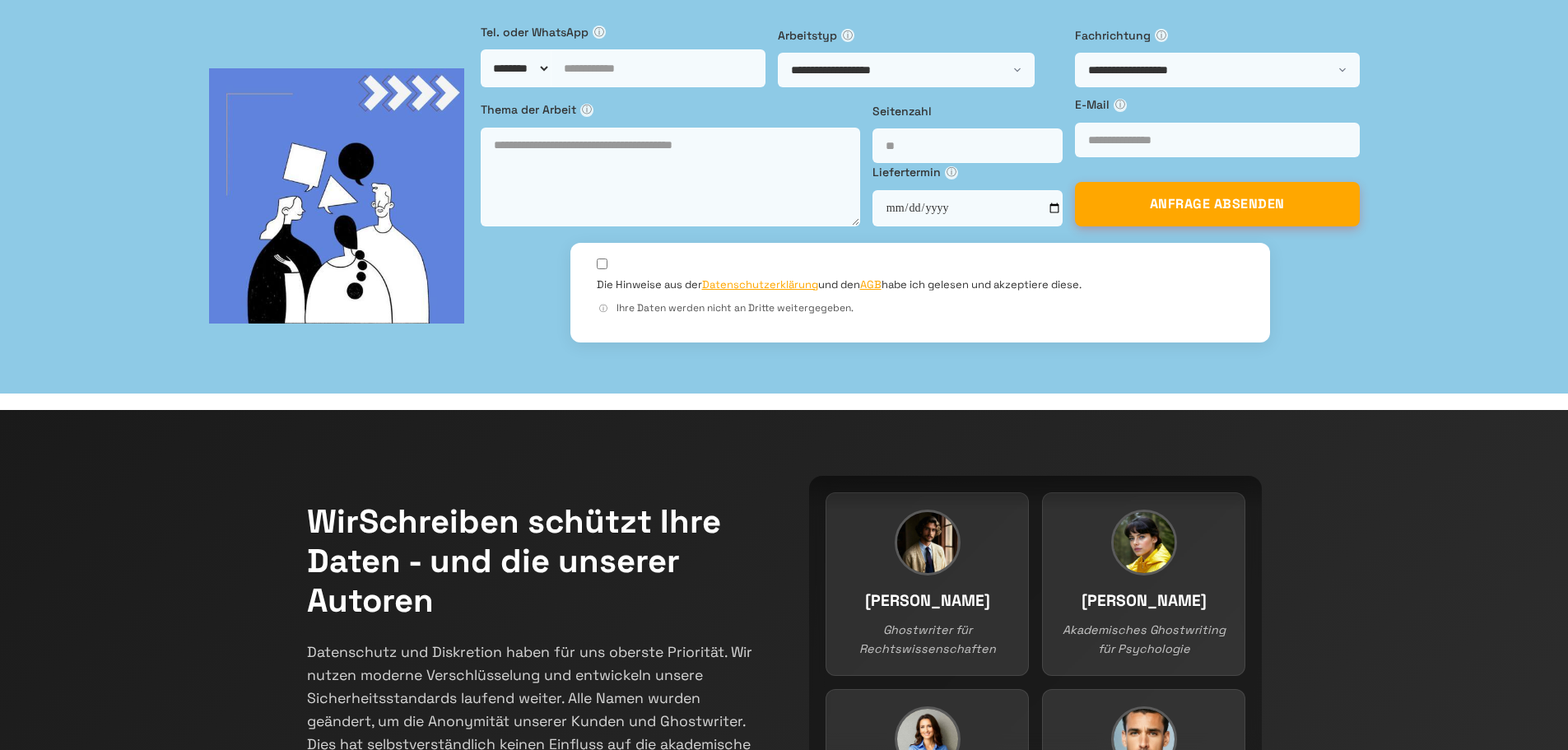
scroll to position [165, 0]
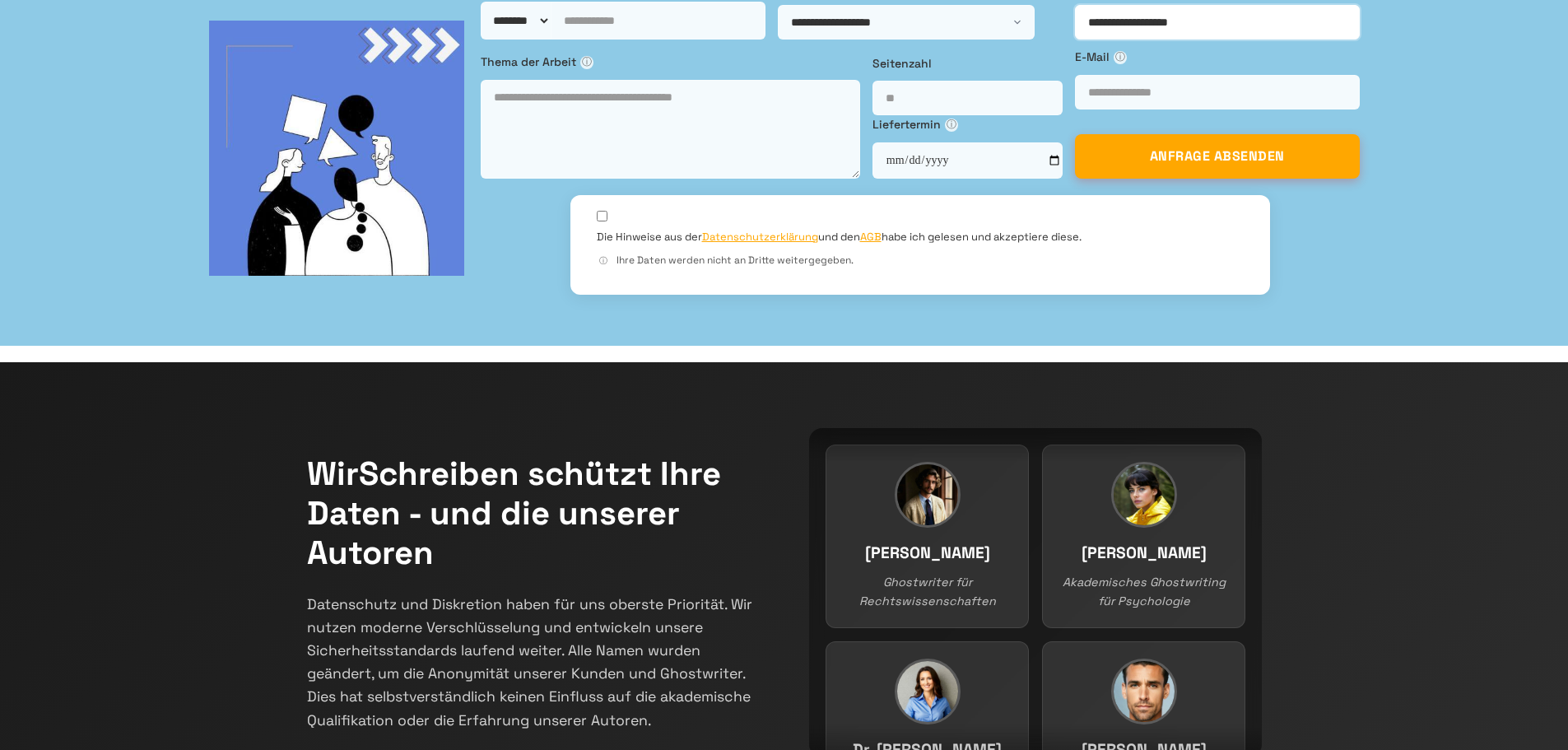
click at [1075, 40] on select "**********" at bounding box center [1217, 22] width 285 height 35
click at [778, 40] on select "**********" at bounding box center [906, 22] width 256 height 35
click at [550, 40] on input "tel" at bounding box center [658, 21] width 215 height 38
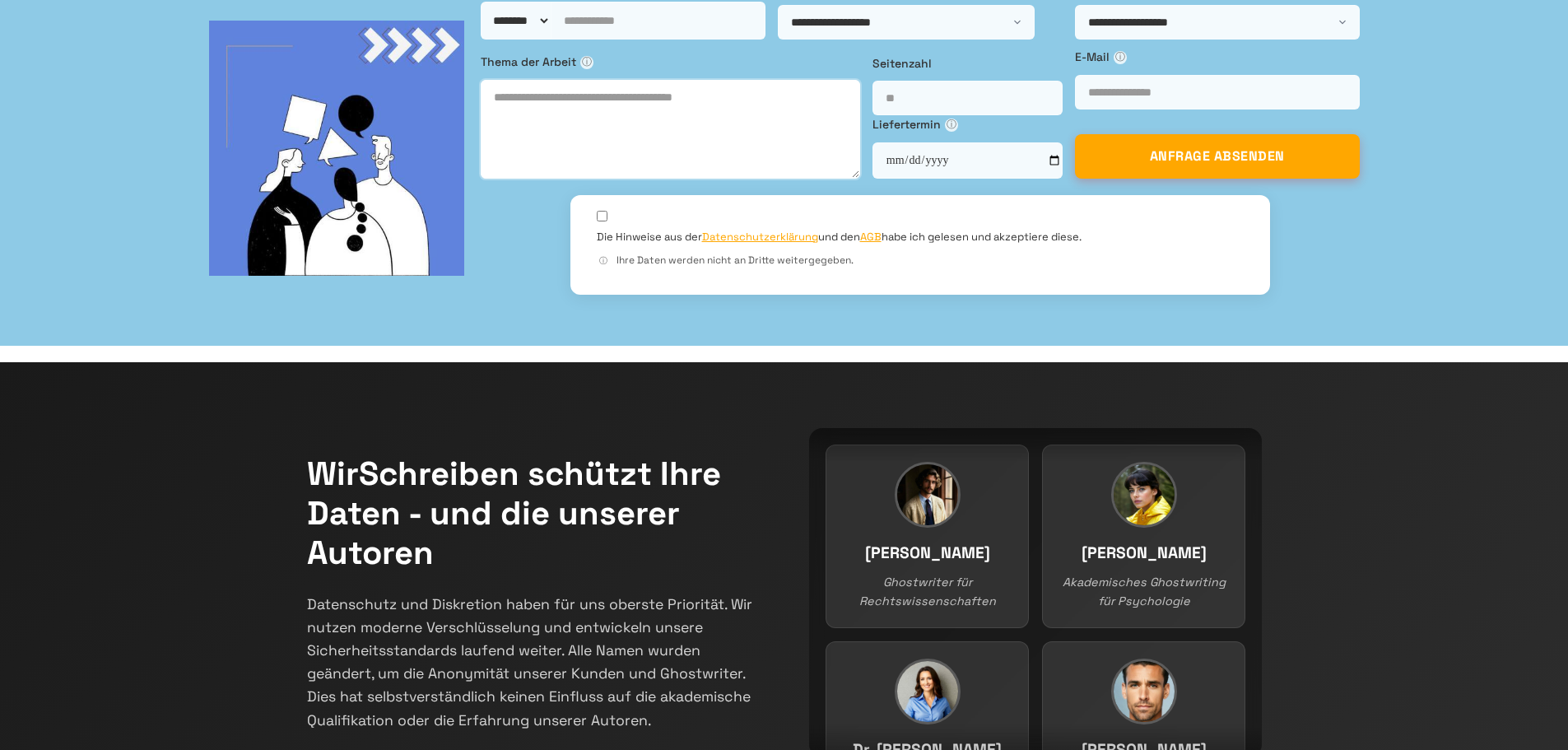
drag, startPoint x: 536, startPoint y: 479, endPoint x: 551, endPoint y: 502, distance: 27.5
click at [536, 179] on textarea at bounding box center [671, 128] width 380 height 98
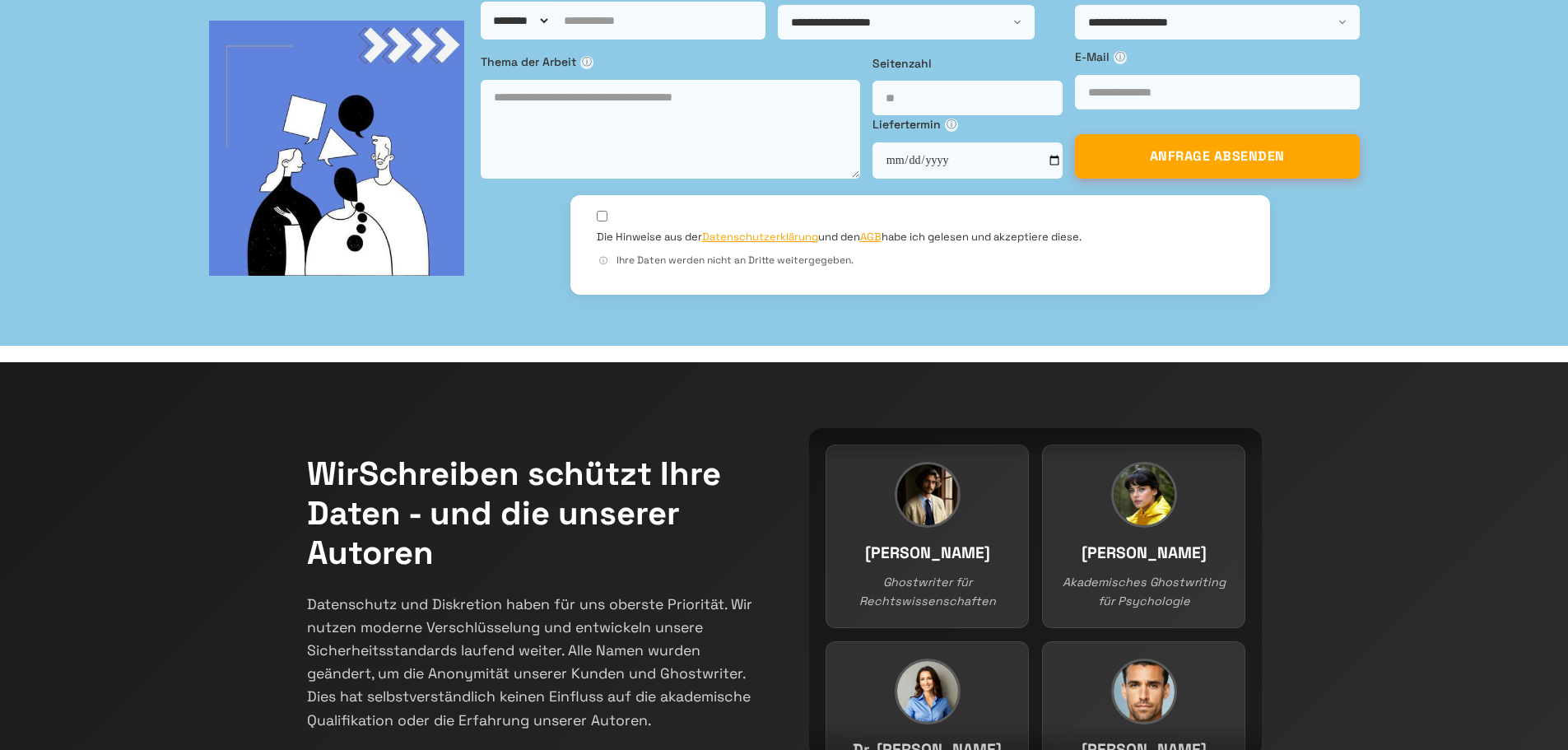
click at [580, 70] on span "ⓘ" at bounding box center [586, 62] width 13 height 13
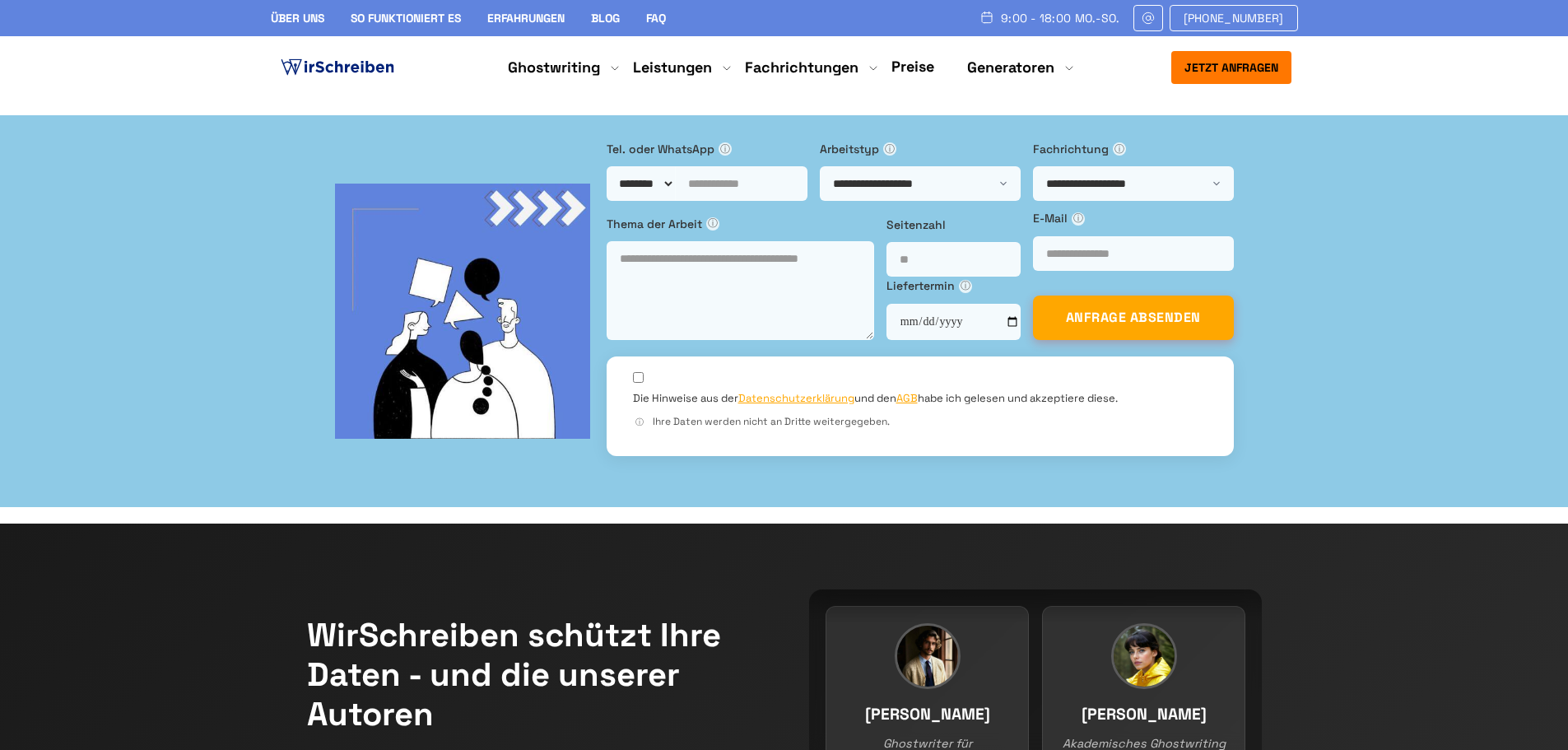
scroll to position [167, 0]
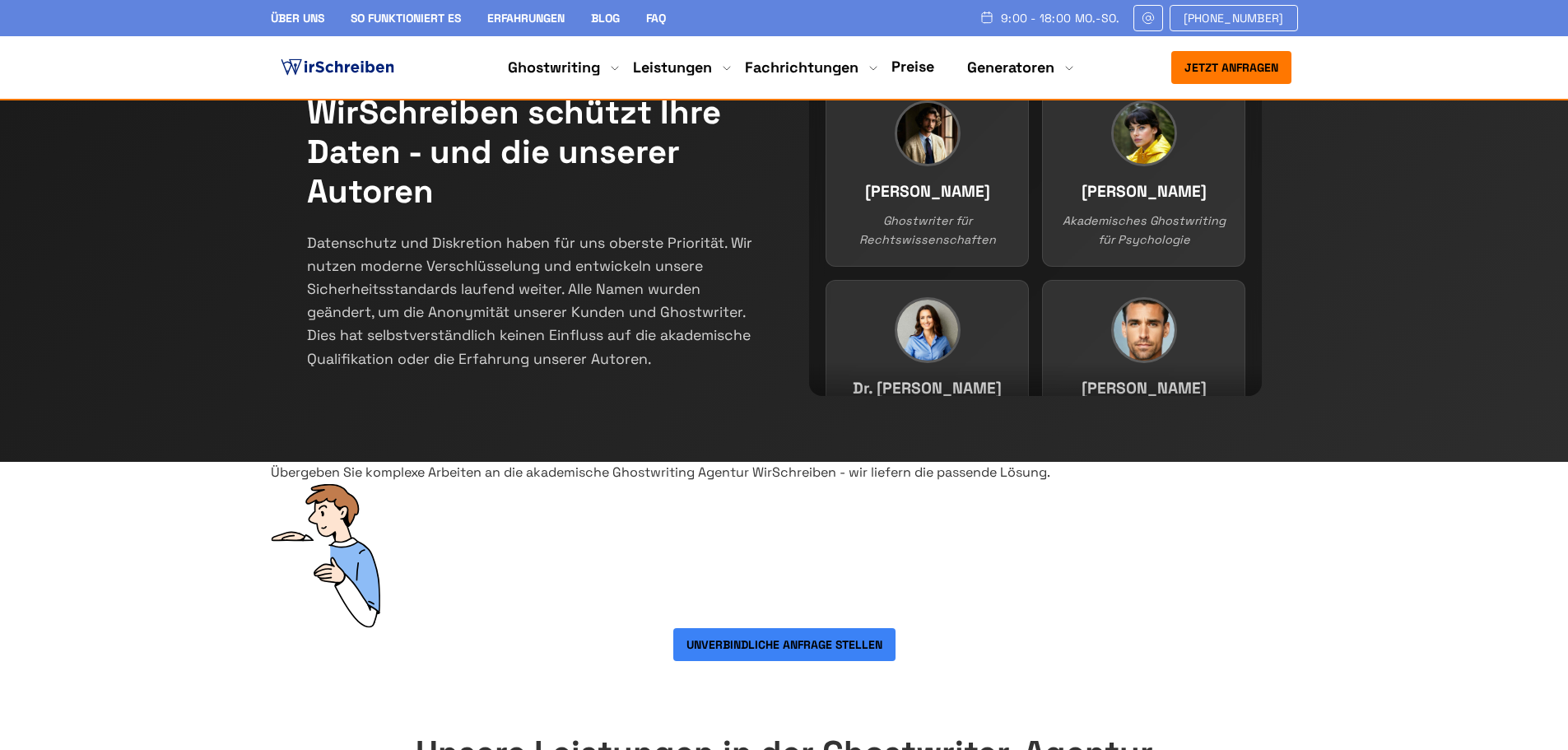
scroll to position [249, 0]
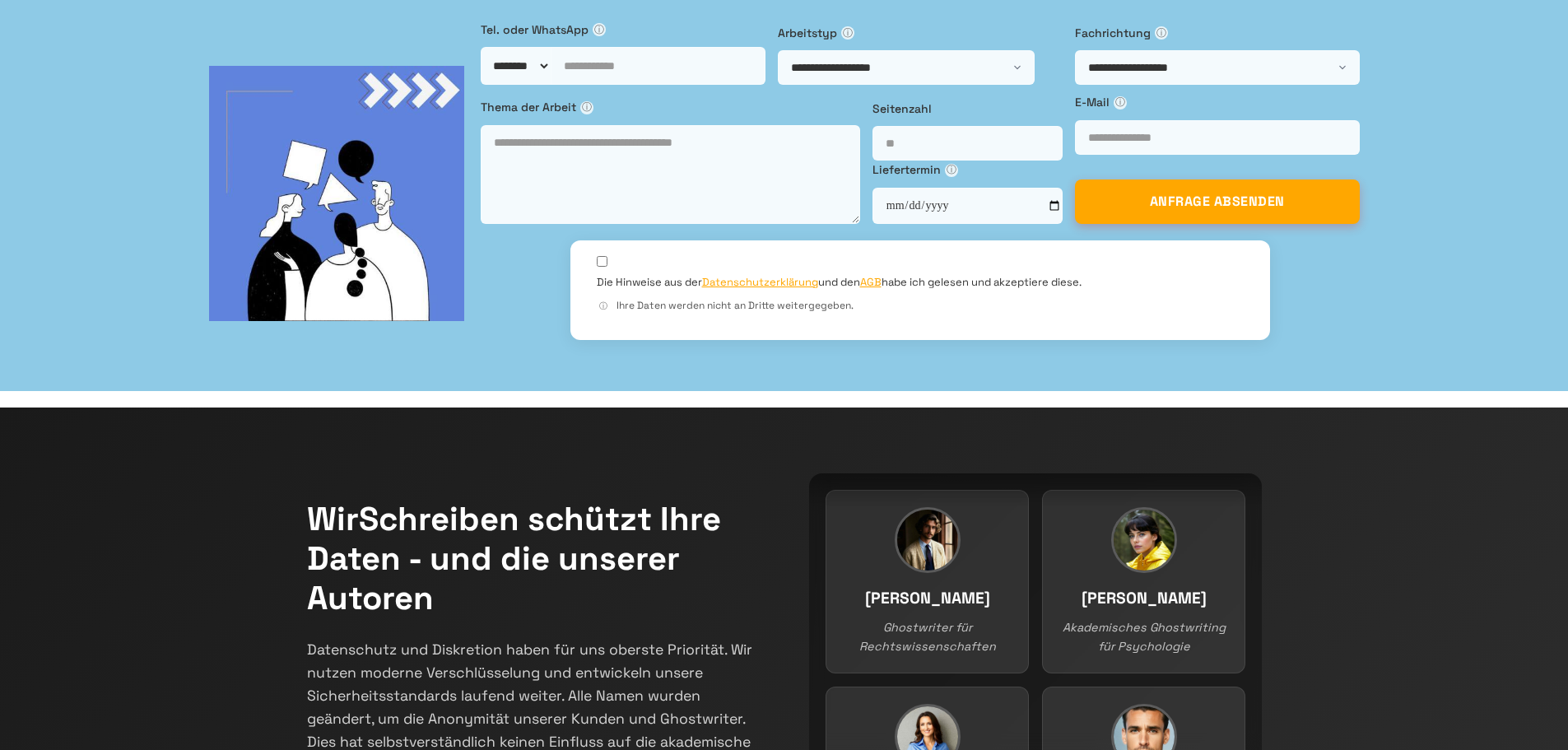
scroll to position [0, 0]
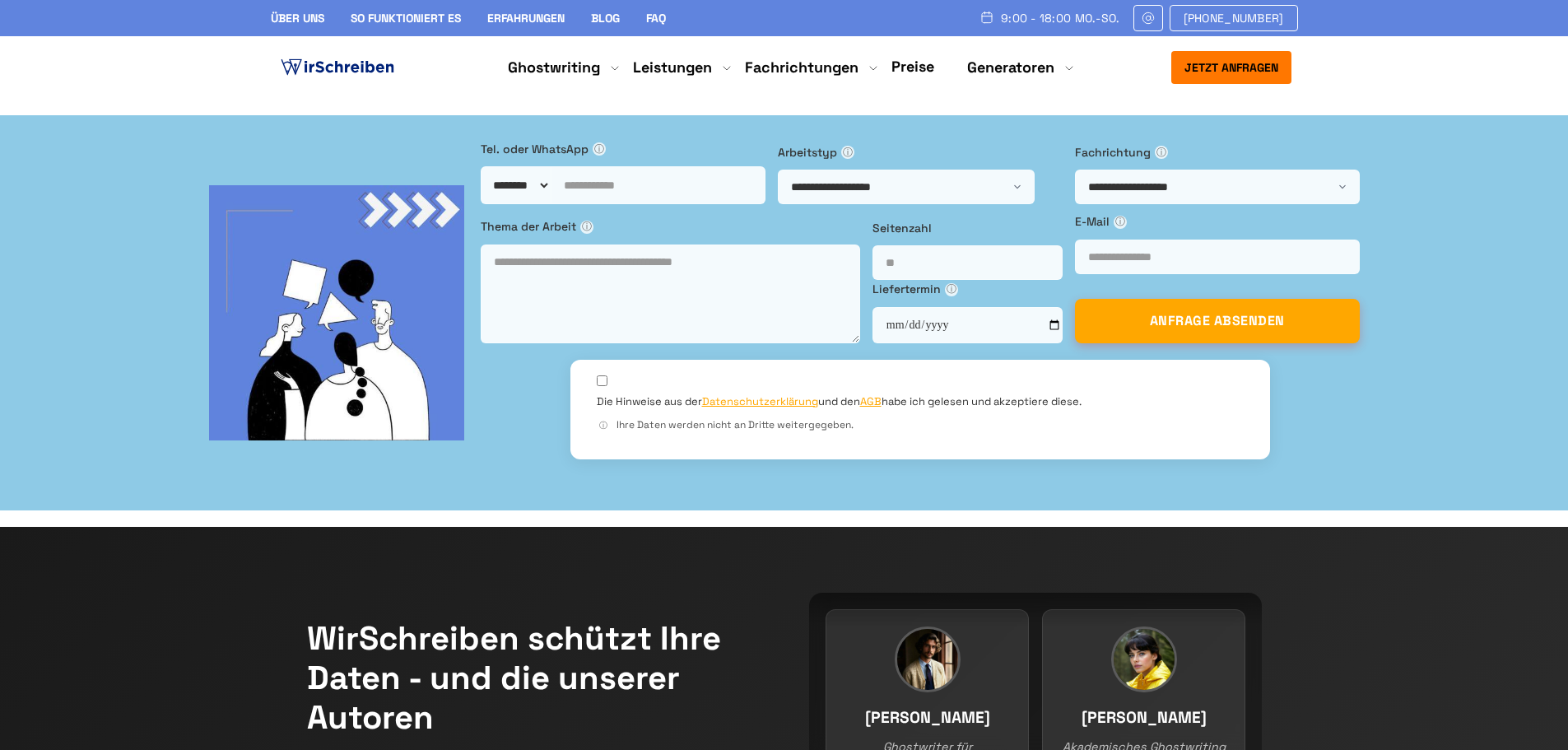
click at [490, 204] on div "Tel. oder WhatsApp ⓘ ******** ******** ********" at bounding box center [623, 172] width 285 height 65
click at [592, 156] on span "ⓘ" at bounding box center [598, 148] width 13 height 13
click at [514, 158] on label "Tel. oder WhatsApp ⓘ" at bounding box center [623, 149] width 285 height 18
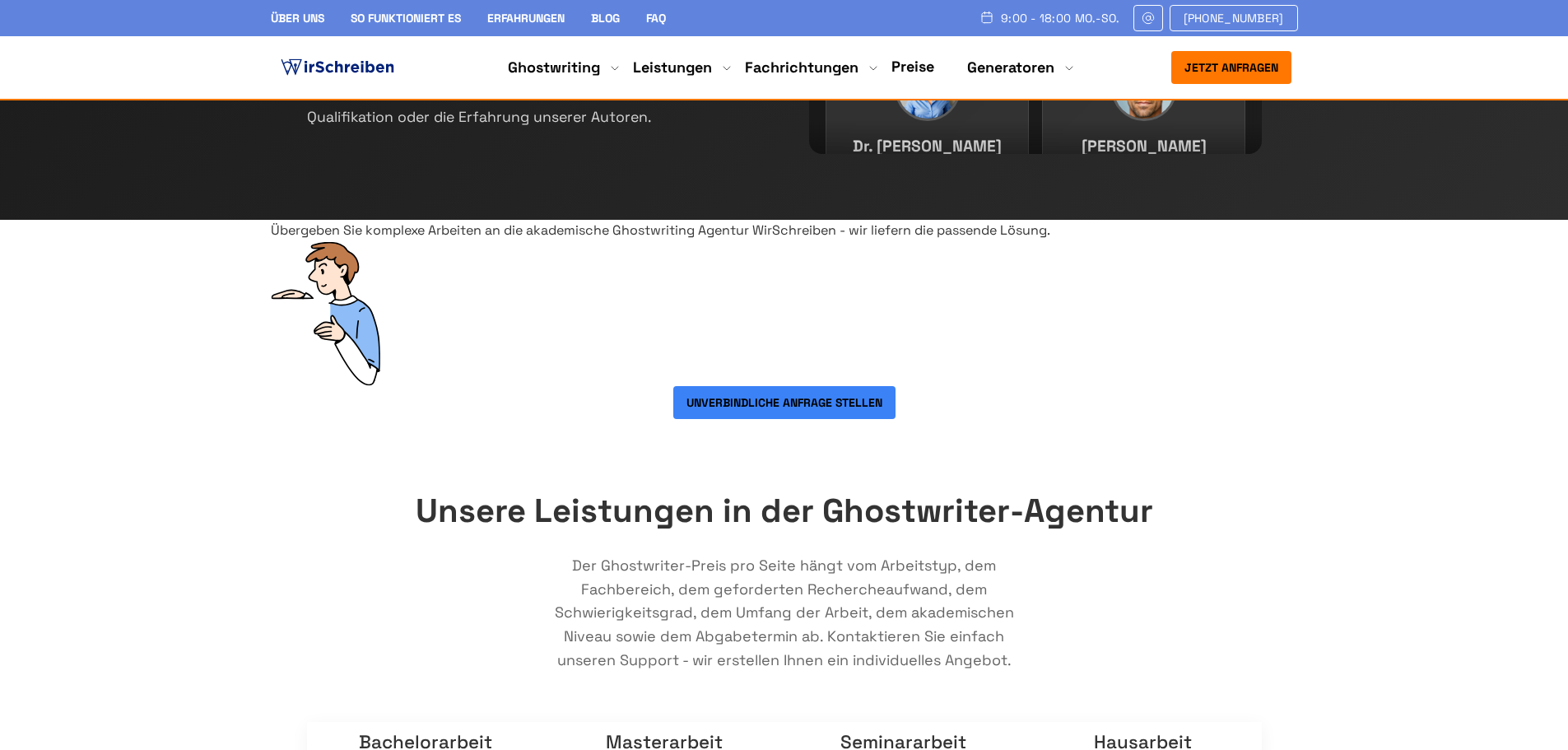
scroll to position [905, 0]
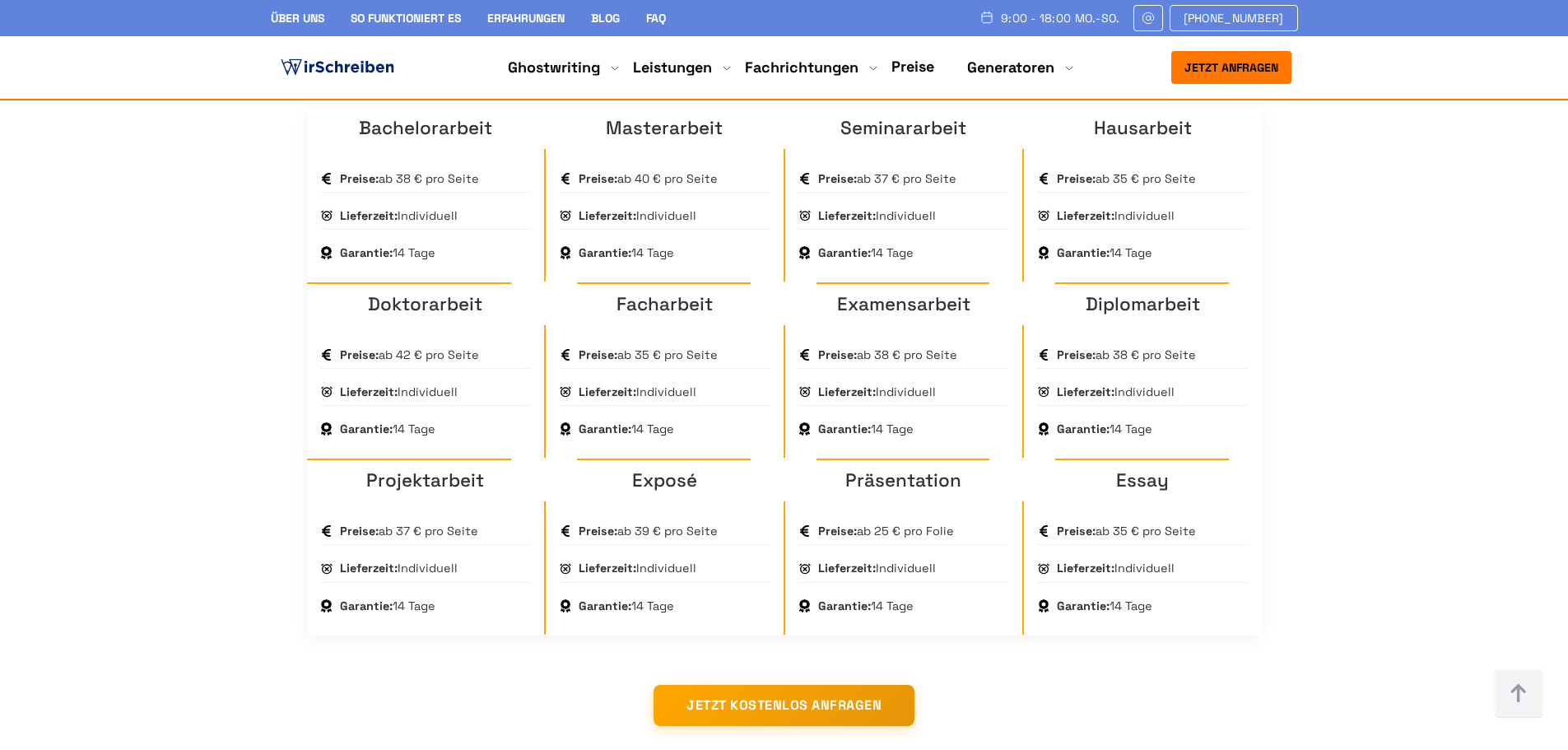
scroll to position [1070, 0]
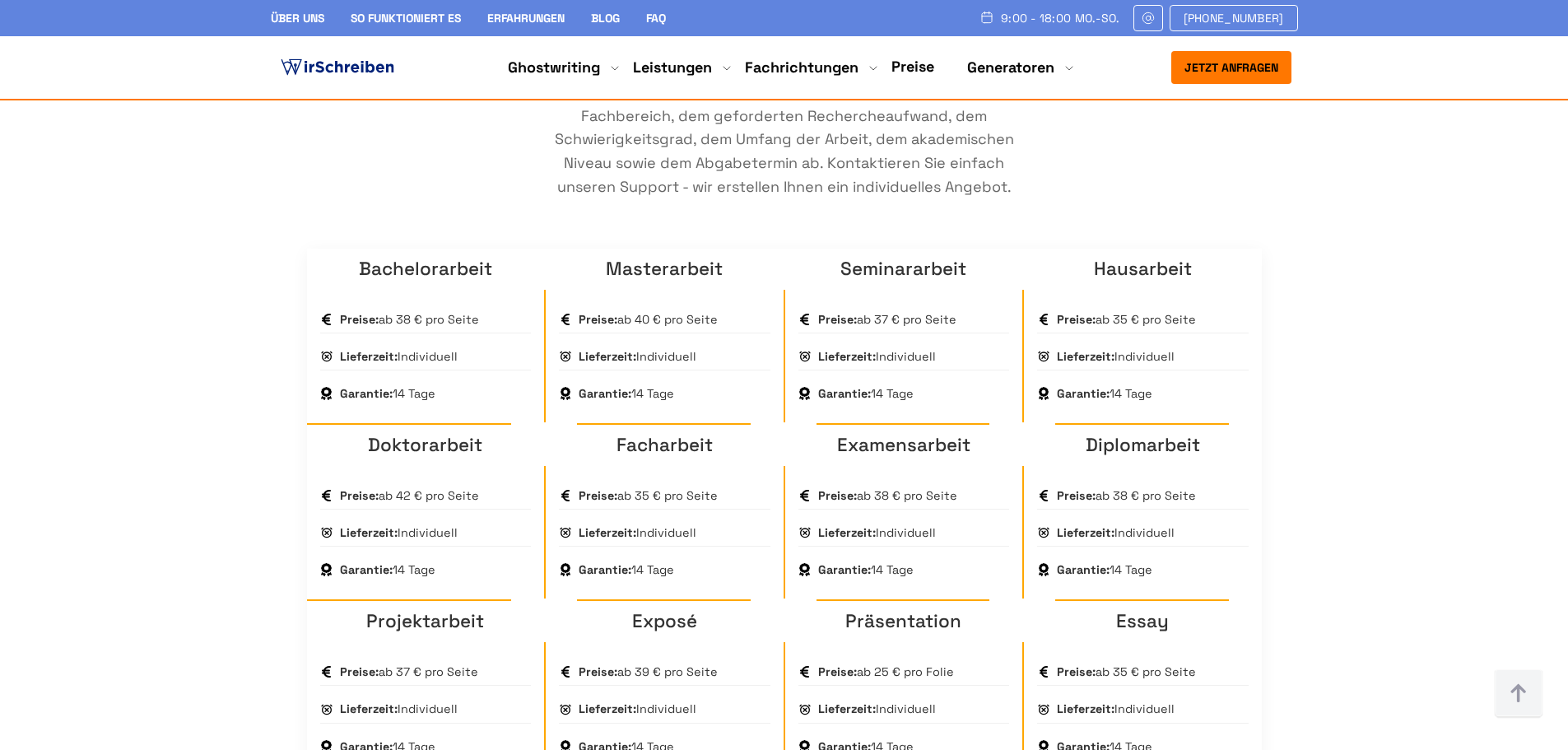
drag, startPoint x: 1408, startPoint y: 305, endPoint x: 1167, endPoint y: 331, distance: 242.4
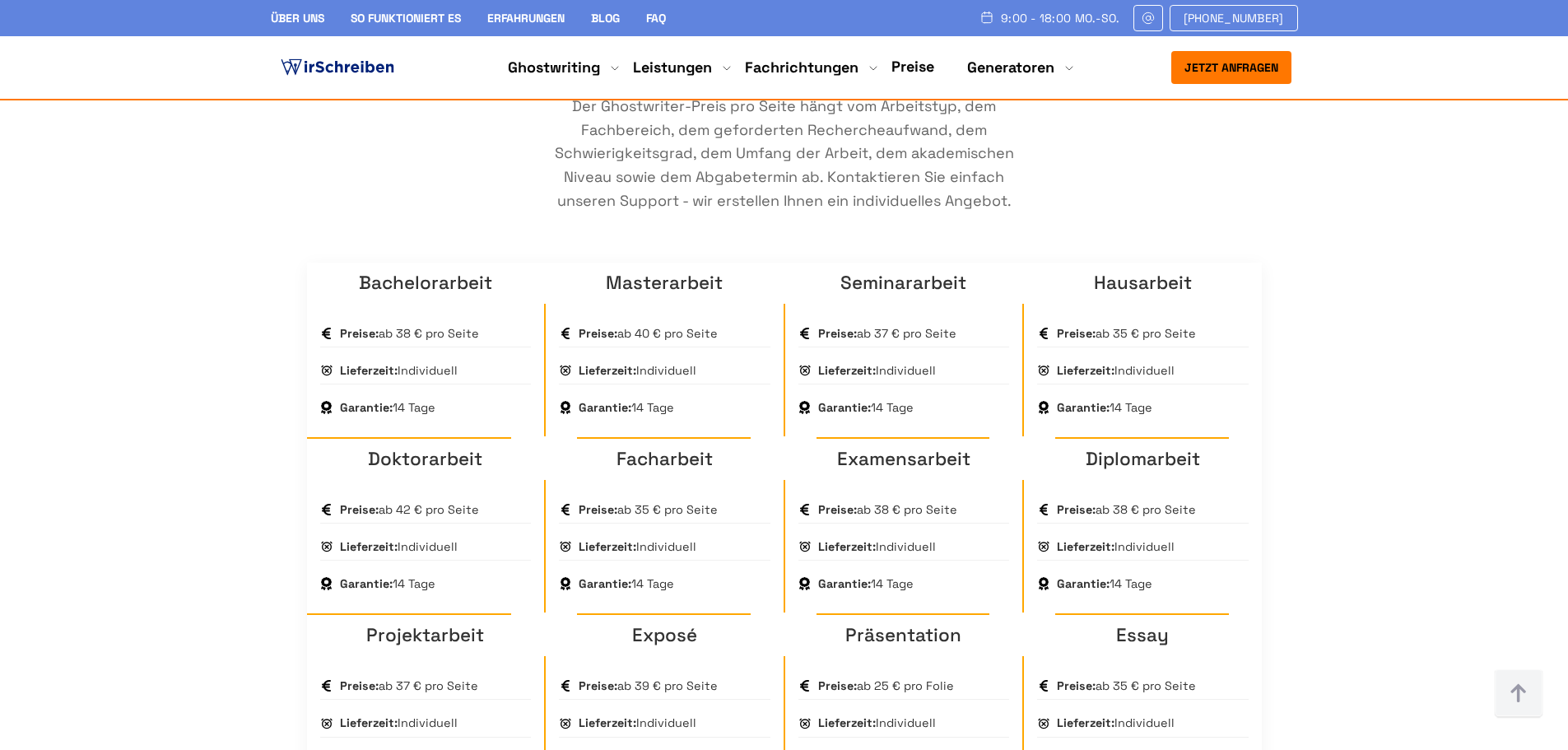
drag, startPoint x: 1389, startPoint y: 453, endPoint x: 1197, endPoint y: 405, distance: 197.9
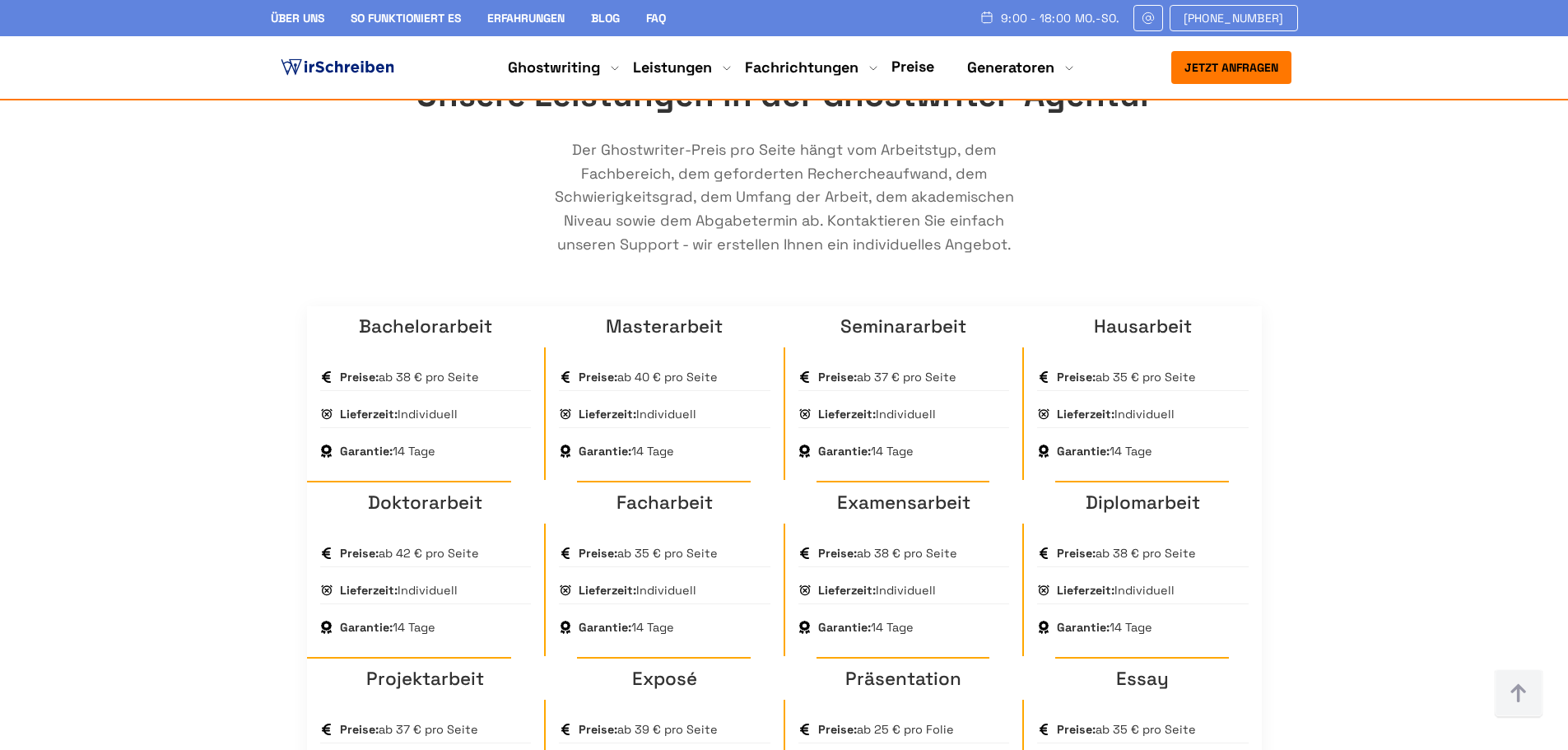
drag, startPoint x: 201, startPoint y: 392, endPoint x: 161, endPoint y: 389, distance: 40.1
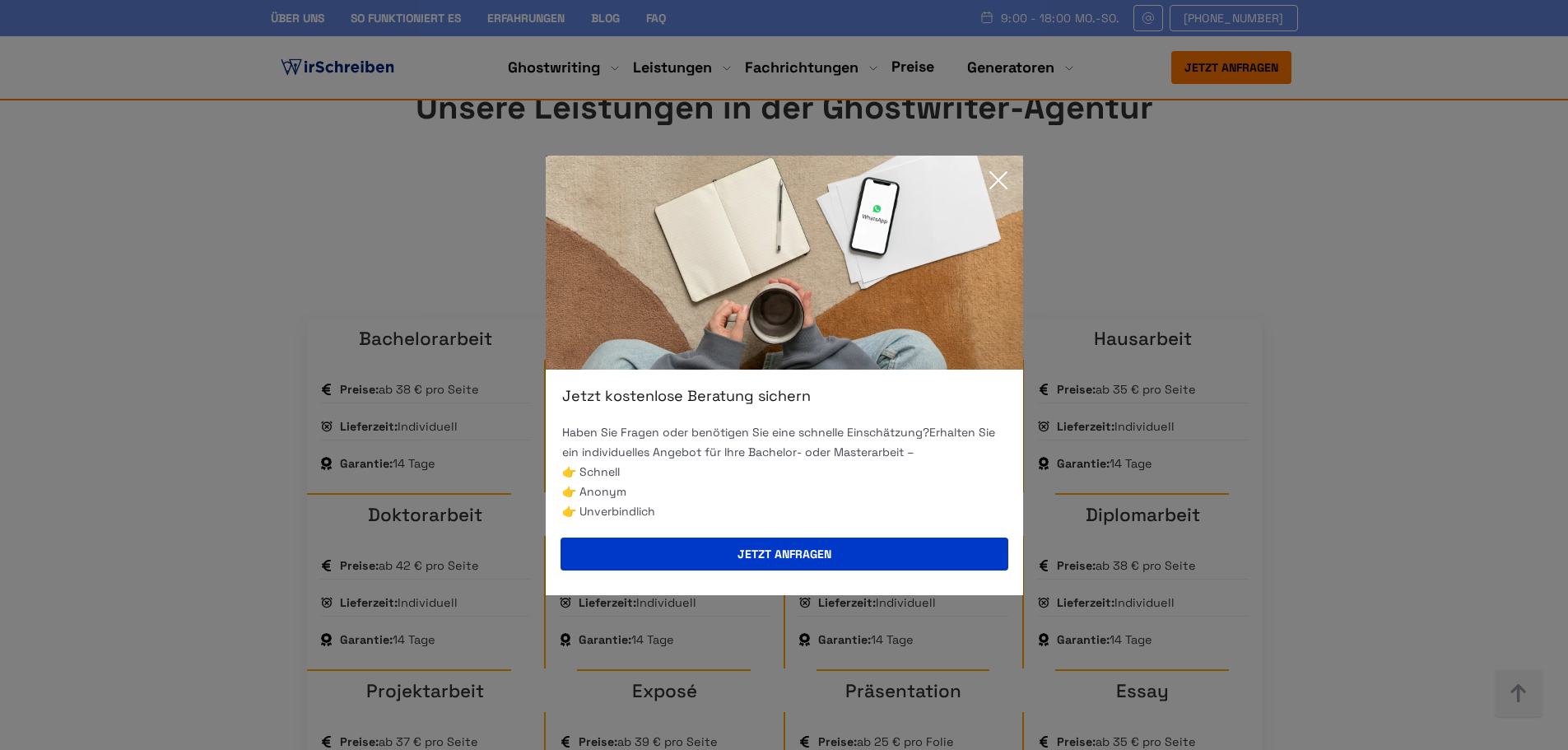
click at [991, 168] on icon at bounding box center [998, 180] width 33 height 33
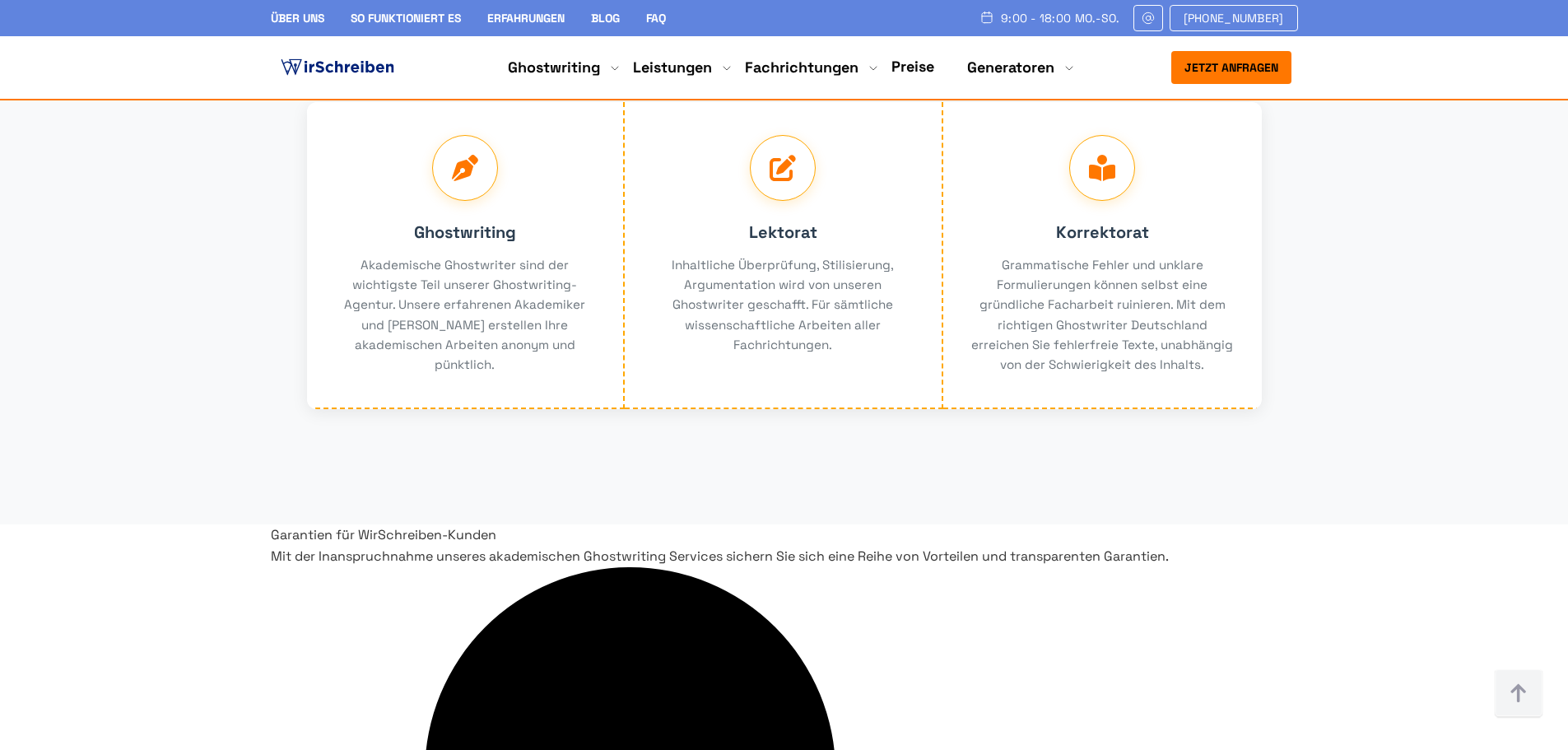
scroll to position [3480, 0]
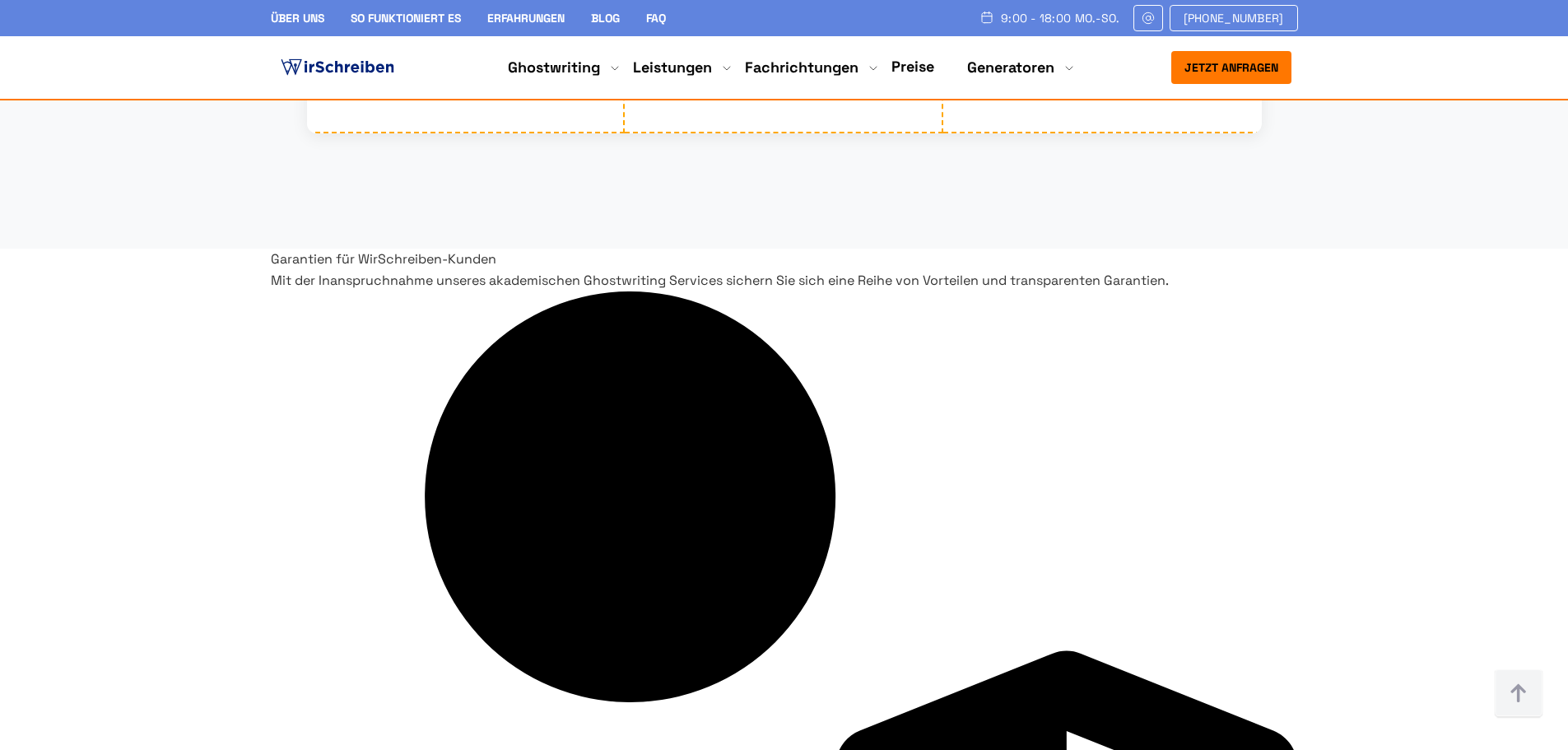
drag, startPoint x: 537, startPoint y: 404, endPoint x: 978, endPoint y: 511, distance: 453.8
drag, startPoint x: 568, startPoint y: 424, endPoint x: 703, endPoint y: 508, distance: 159.0
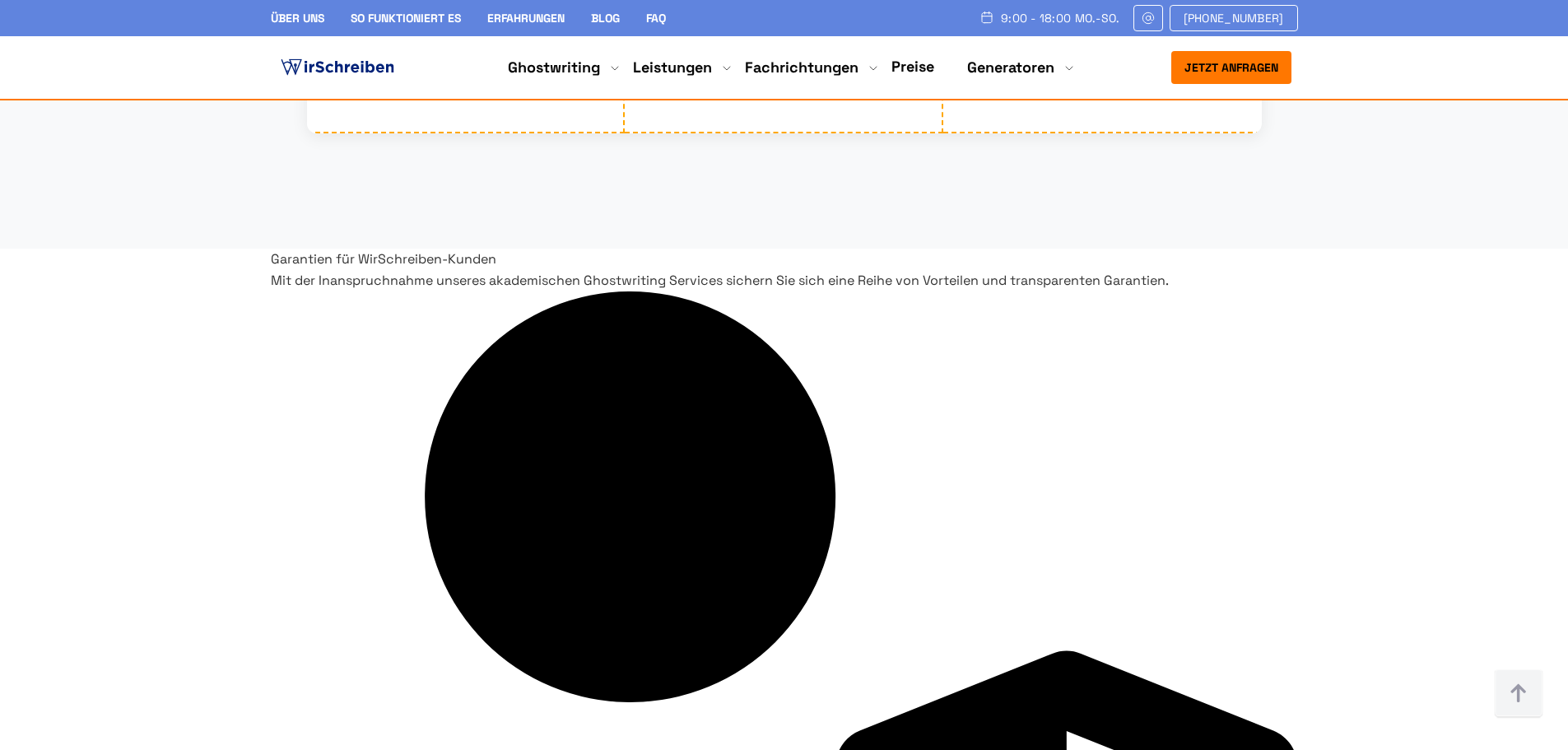
drag, startPoint x: 617, startPoint y: 399, endPoint x: 636, endPoint y: 420, distance: 28.3
drag, startPoint x: 969, startPoint y: 429, endPoint x: 975, endPoint y: 422, distance: 9.2
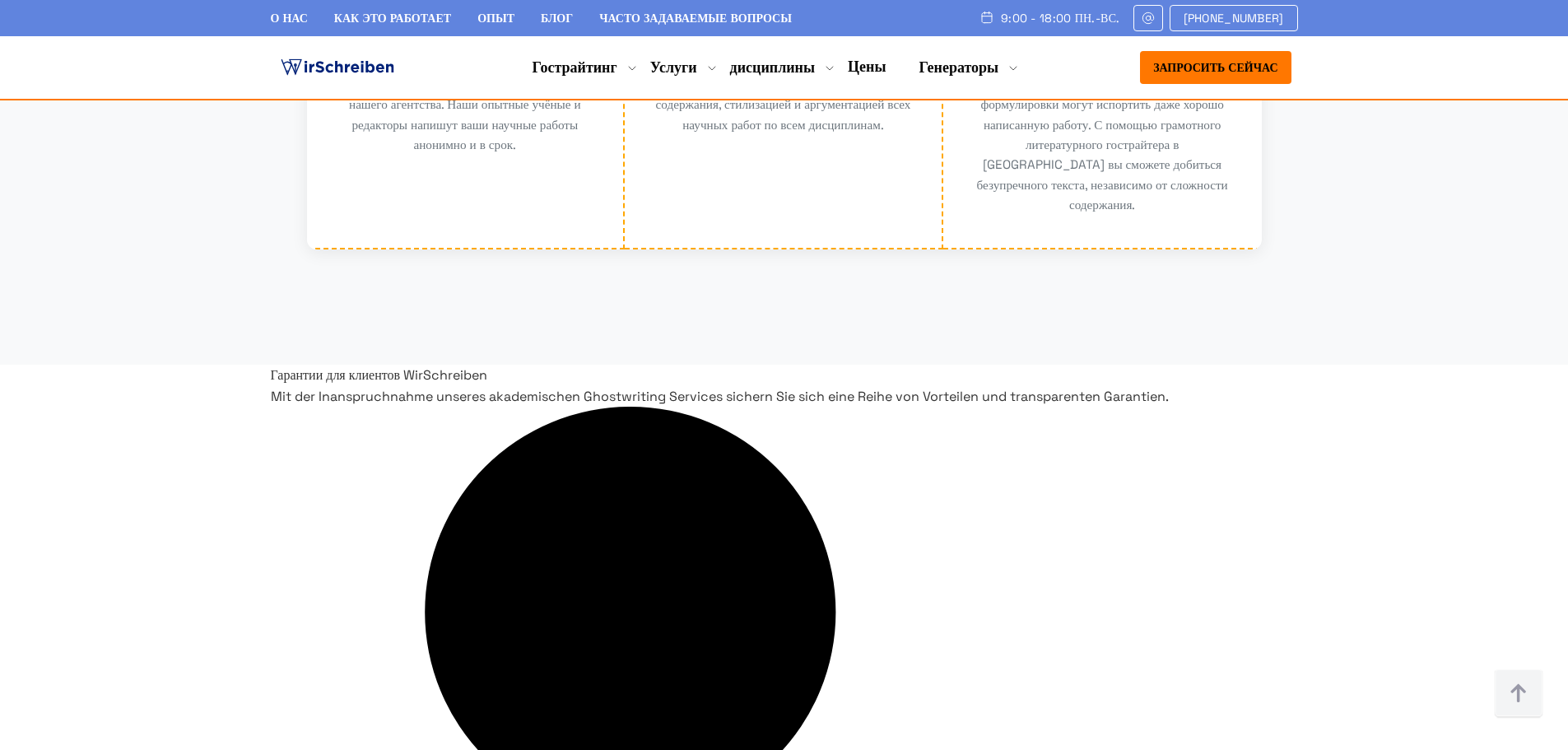
drag, startPoint x: 983, startPoint y: 425, endPoint x: 816, endPoint y: 414, distance: 167.4
drag, startPoint x: 996, startPoint y: 466, endPoint x: 893, endPoint y: 467, distance: 103.0
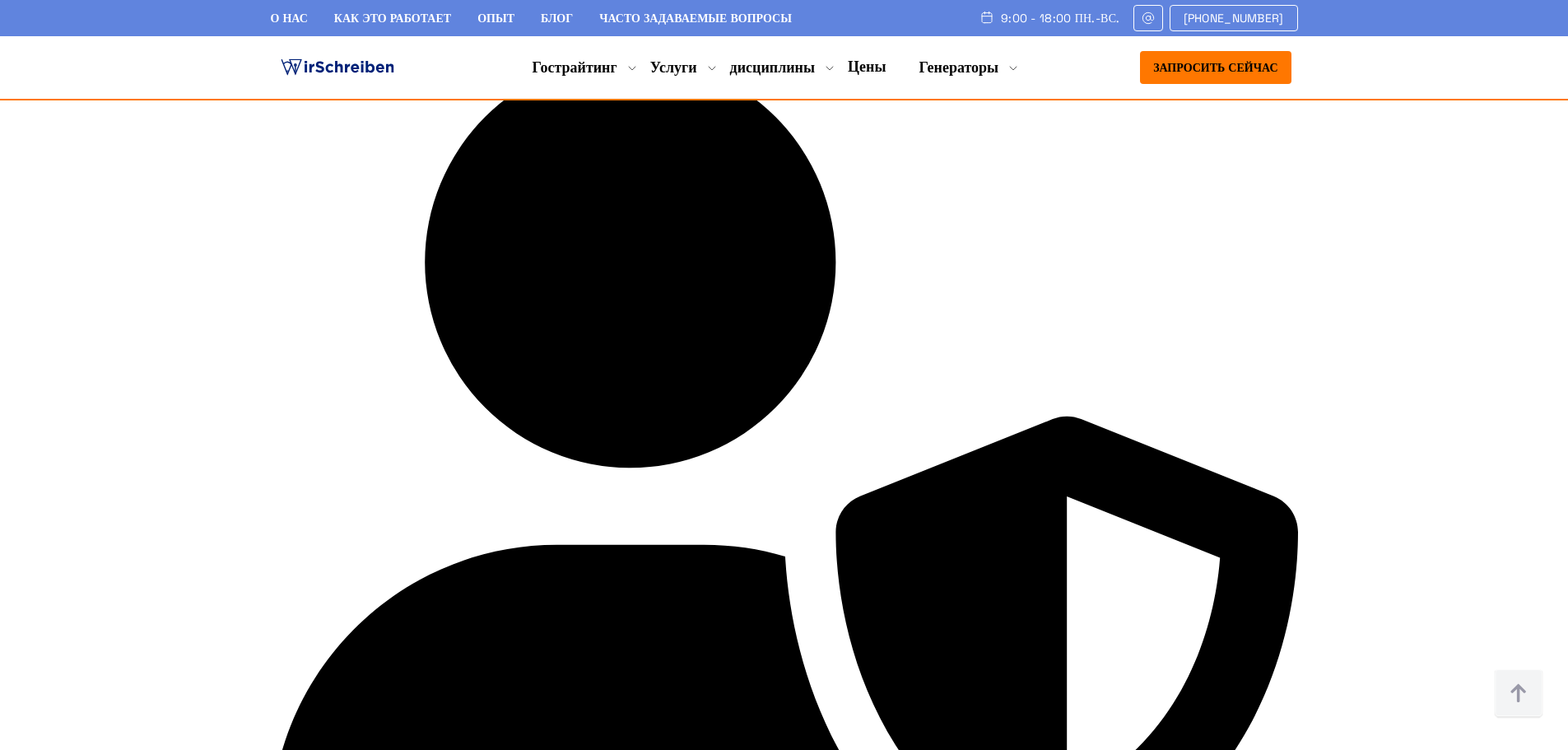
scroll to position [3892, 0]
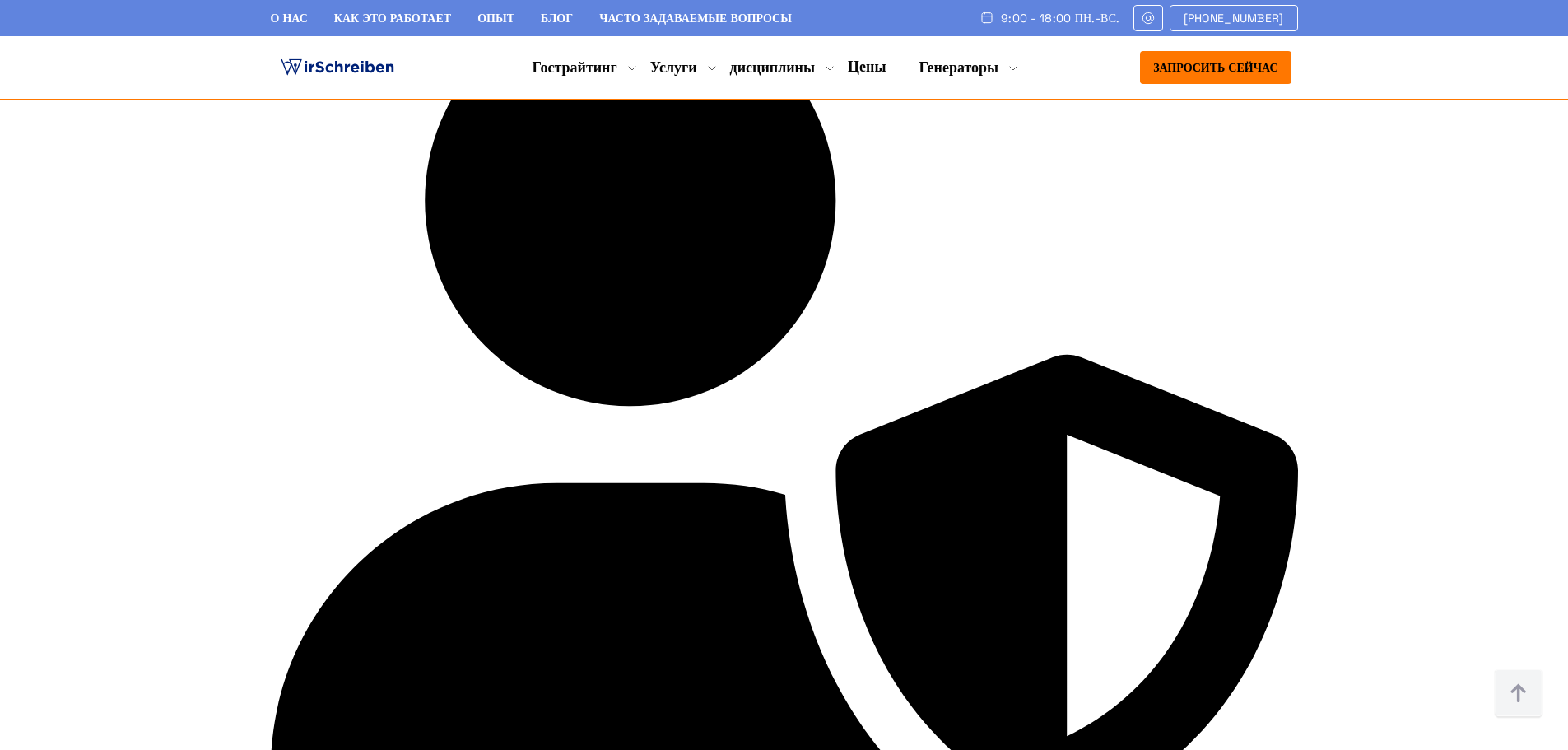
drag, startPoint x: 914, startPoint y: 305, endPoint x: 1037, endPoint y: 301, distance: 123.1
drag, startPoint x: 733, startPoint y: 298, endPoint x: 403, endPoint y: 278, distance: 330.6
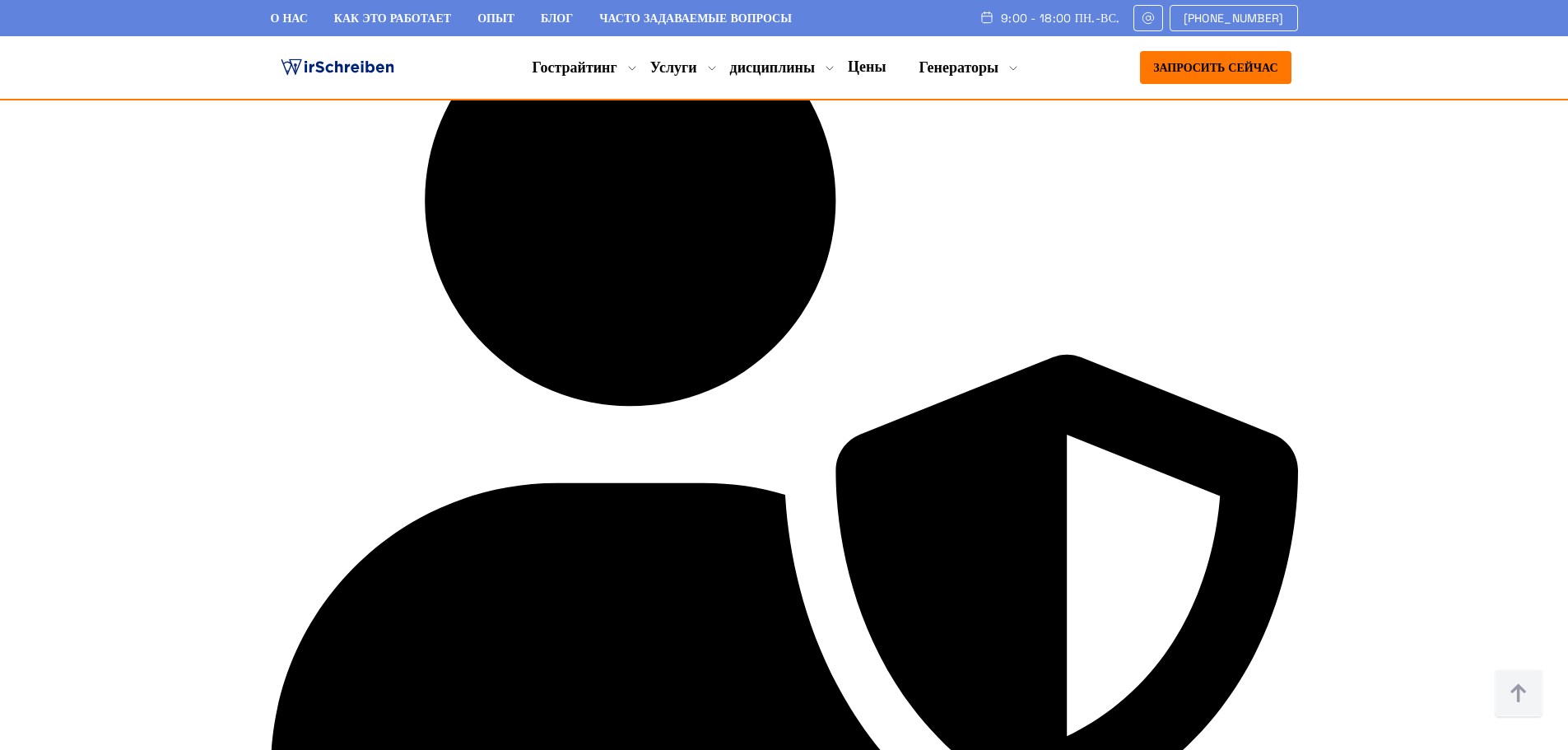
drag, startPoint x: 421, startPoint y: 277, endPoint x: 558, endPoint y: 337, distance: 149.6
drag, startPoint x: 875, startPoint y: 300, endPoint x: 1263, endPoint y: 311, distance: 388.2
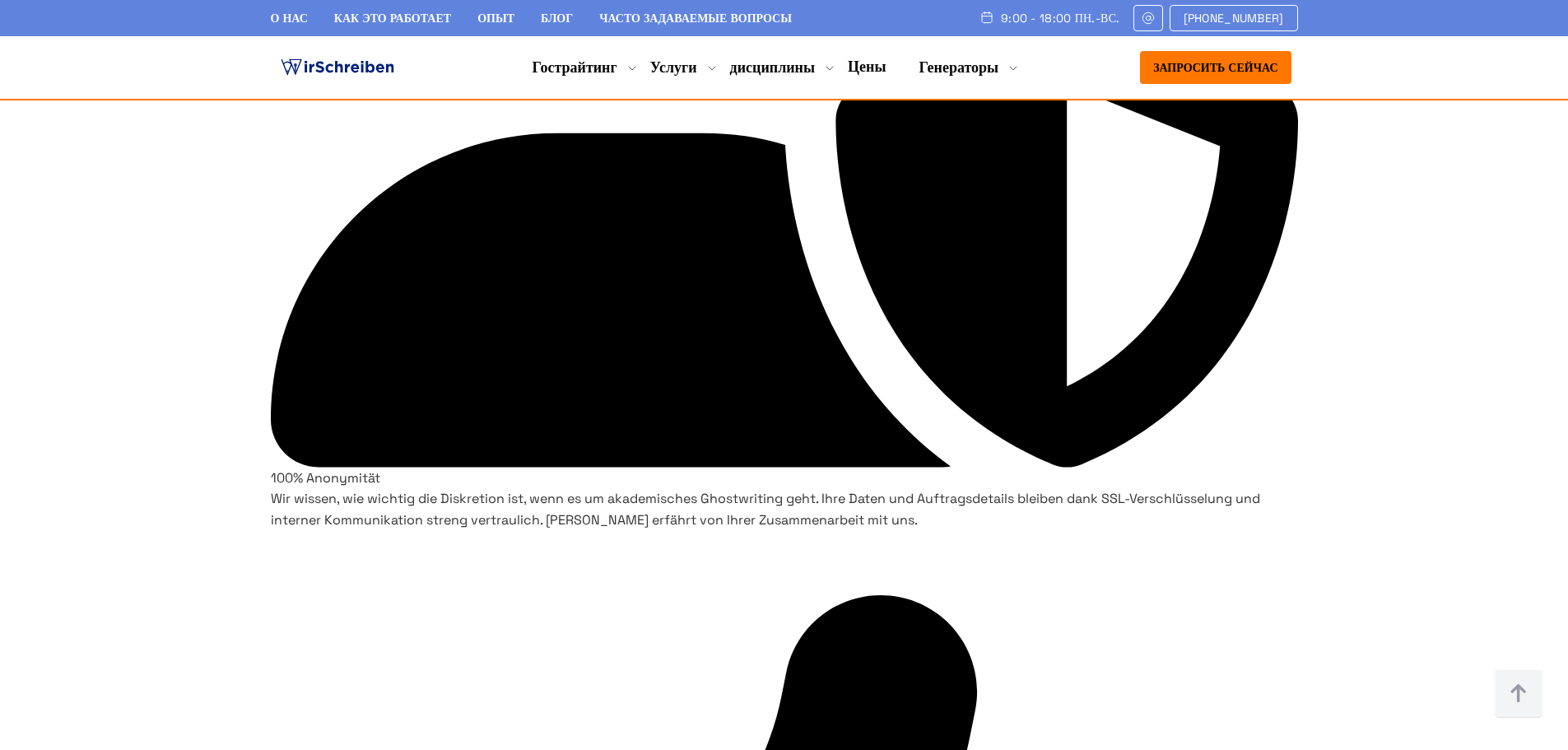
scroll to position [4303, 0]
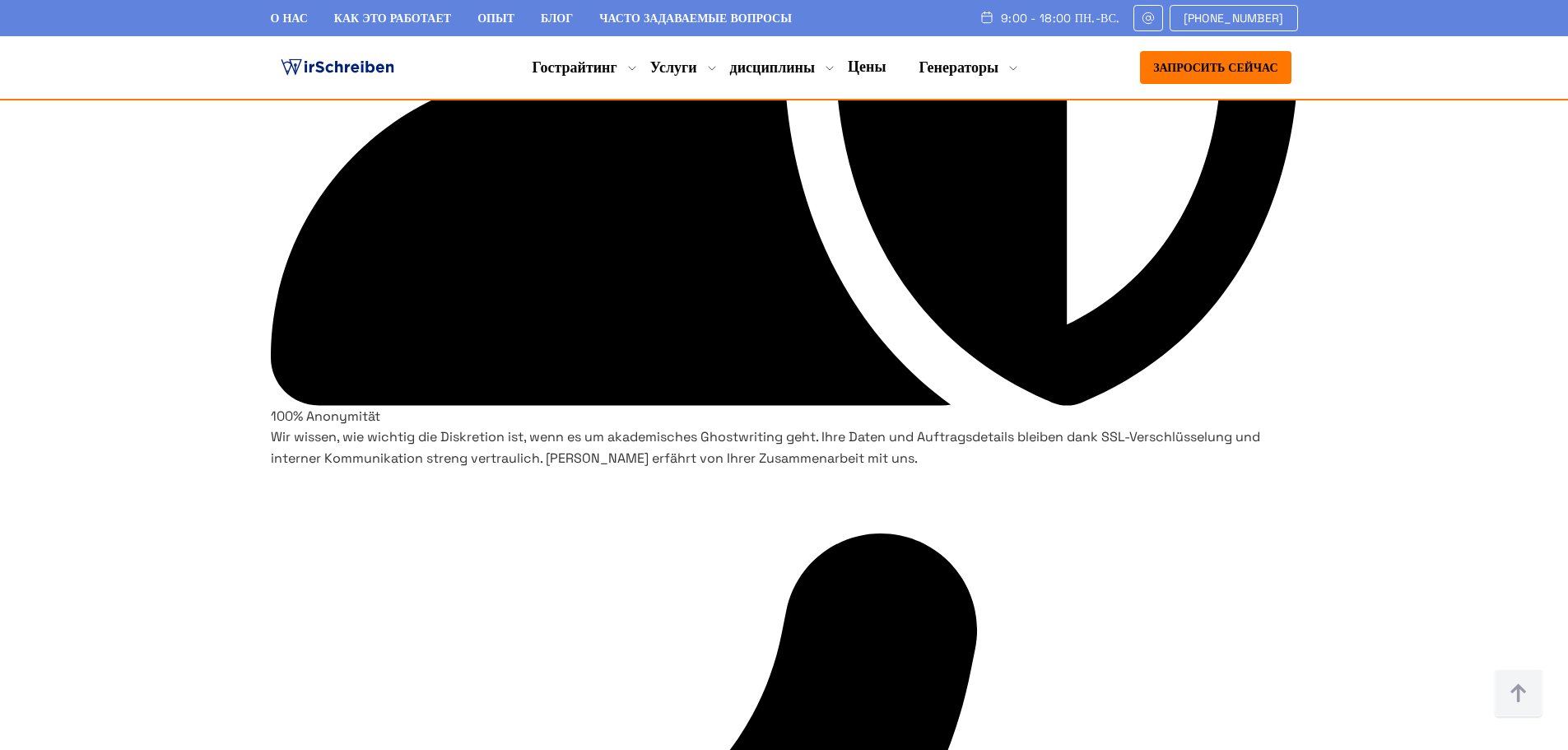
drag, startPoint x: 886, startPoint y: 200, endPoint x: 1026, endPoint y: 252, distance: 149.3
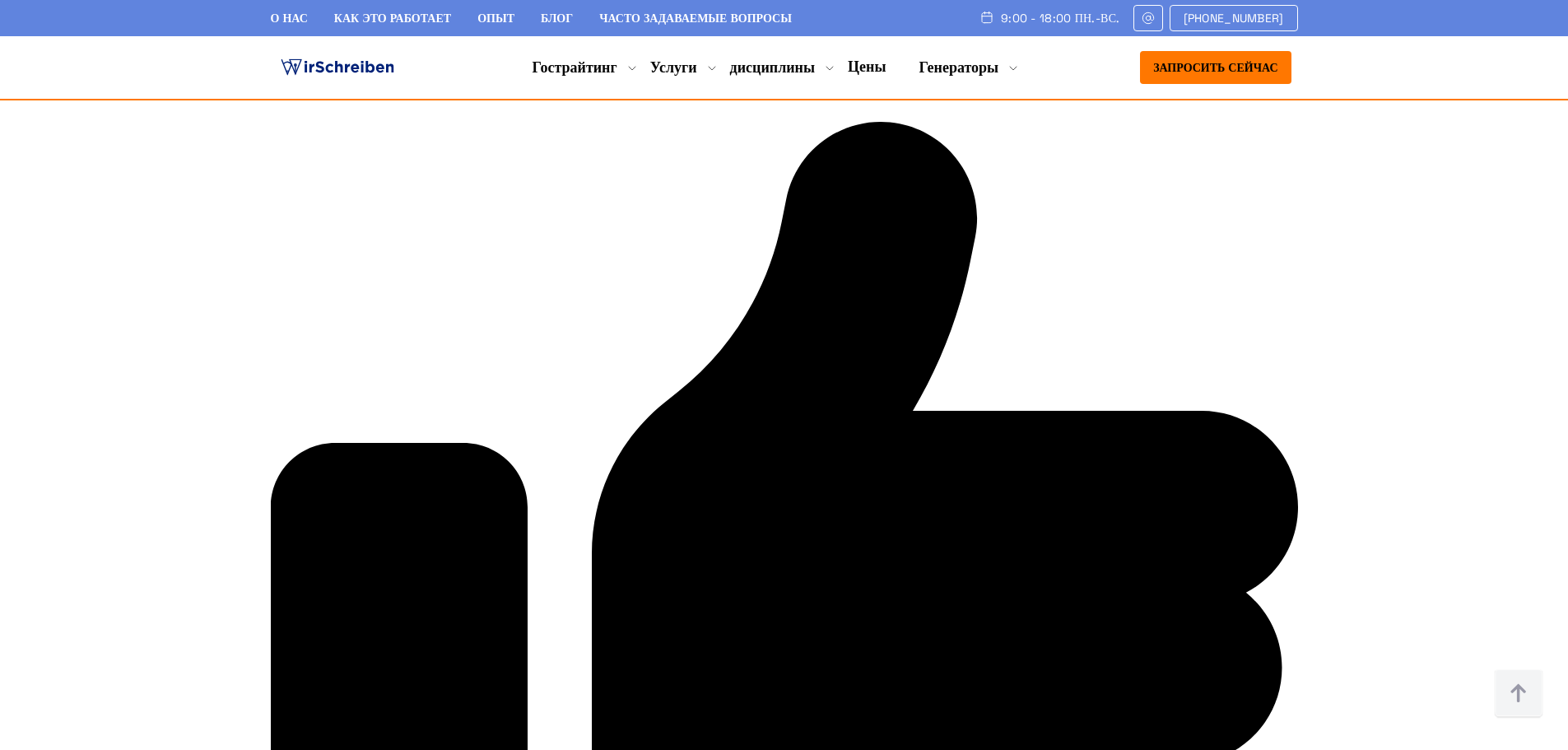
scroll to position [4550, 0]
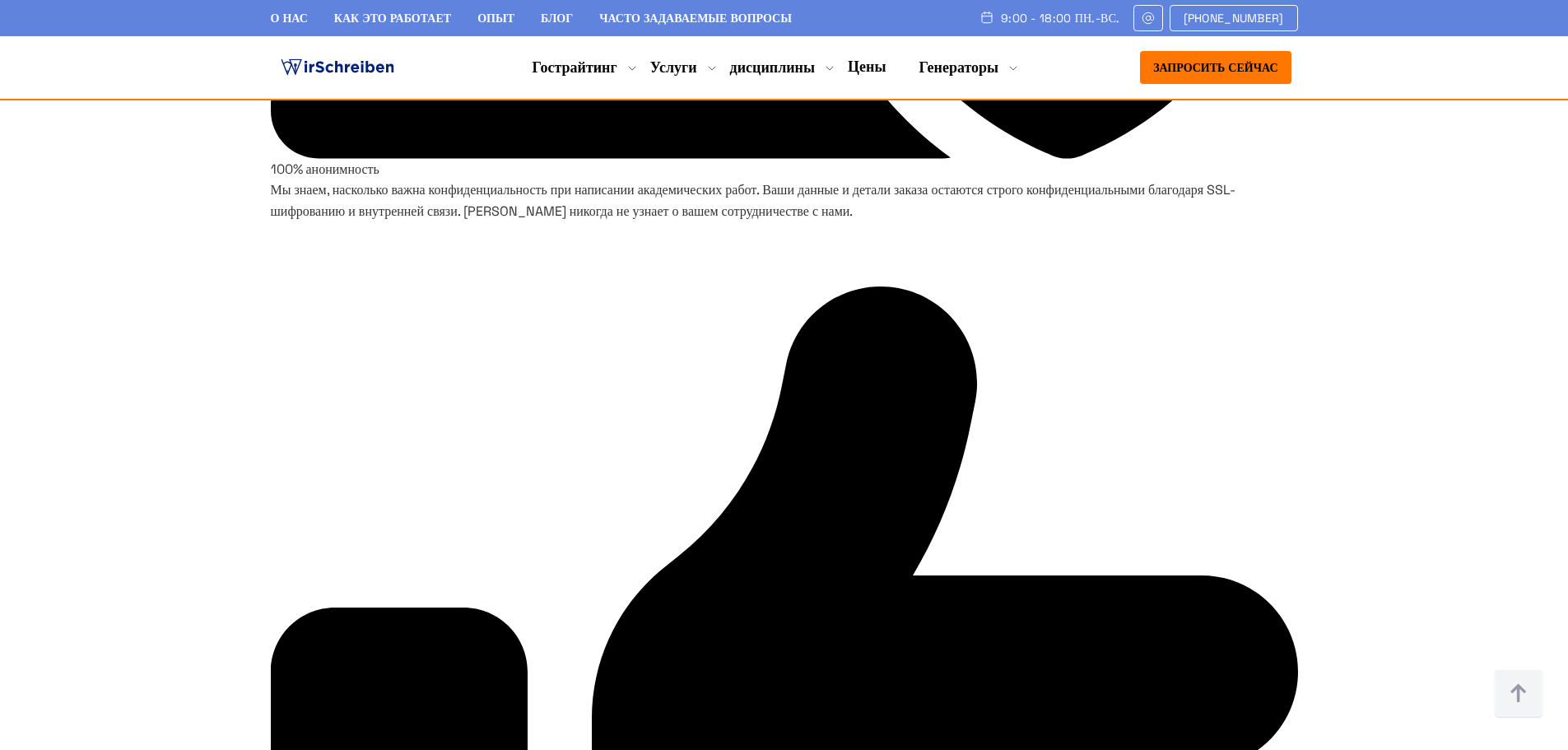
drag, startPoint x: 705, startPoint y: 246, endPoint x: 1047, endPoint y: 271, distance: 342.9
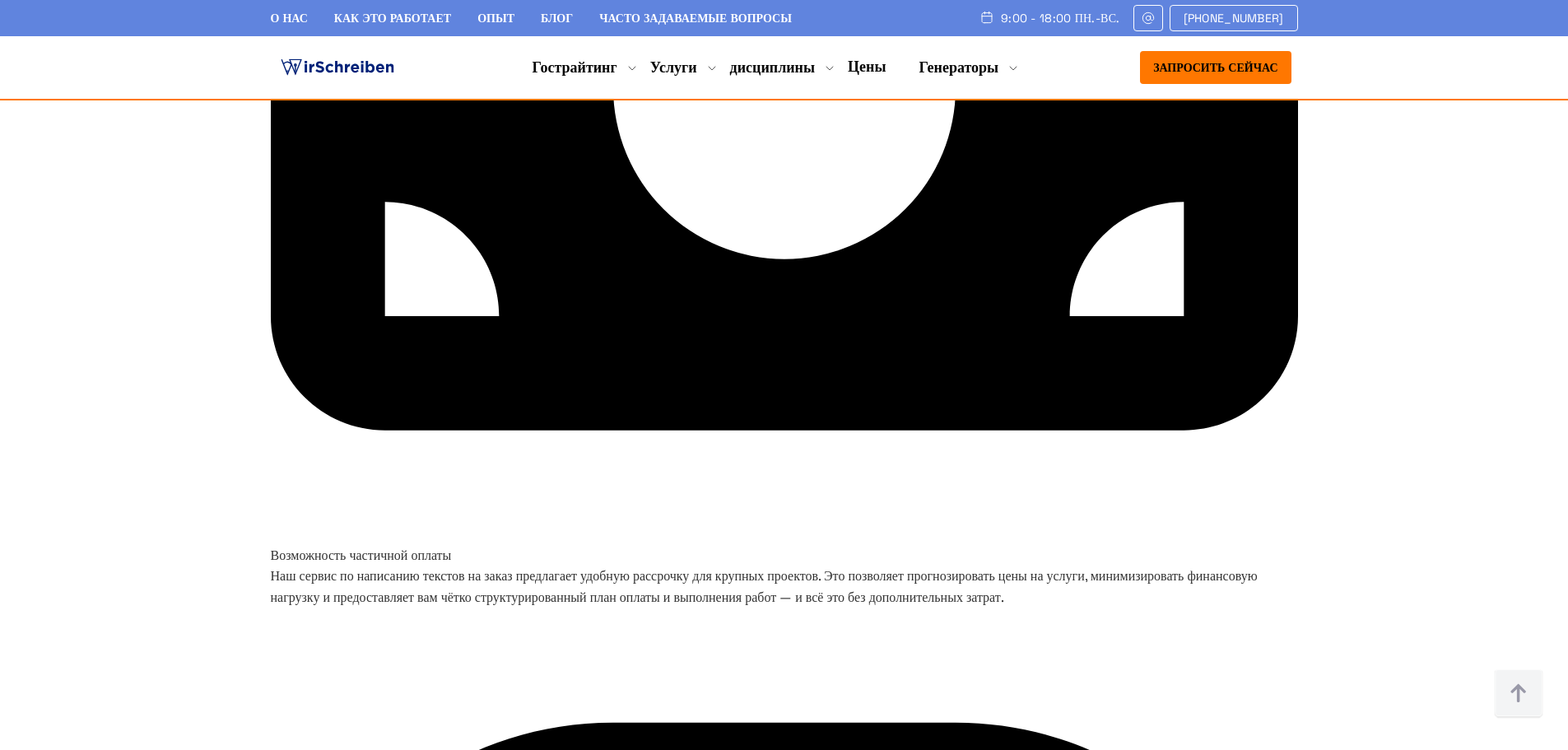
scroll to position [6278, 0]
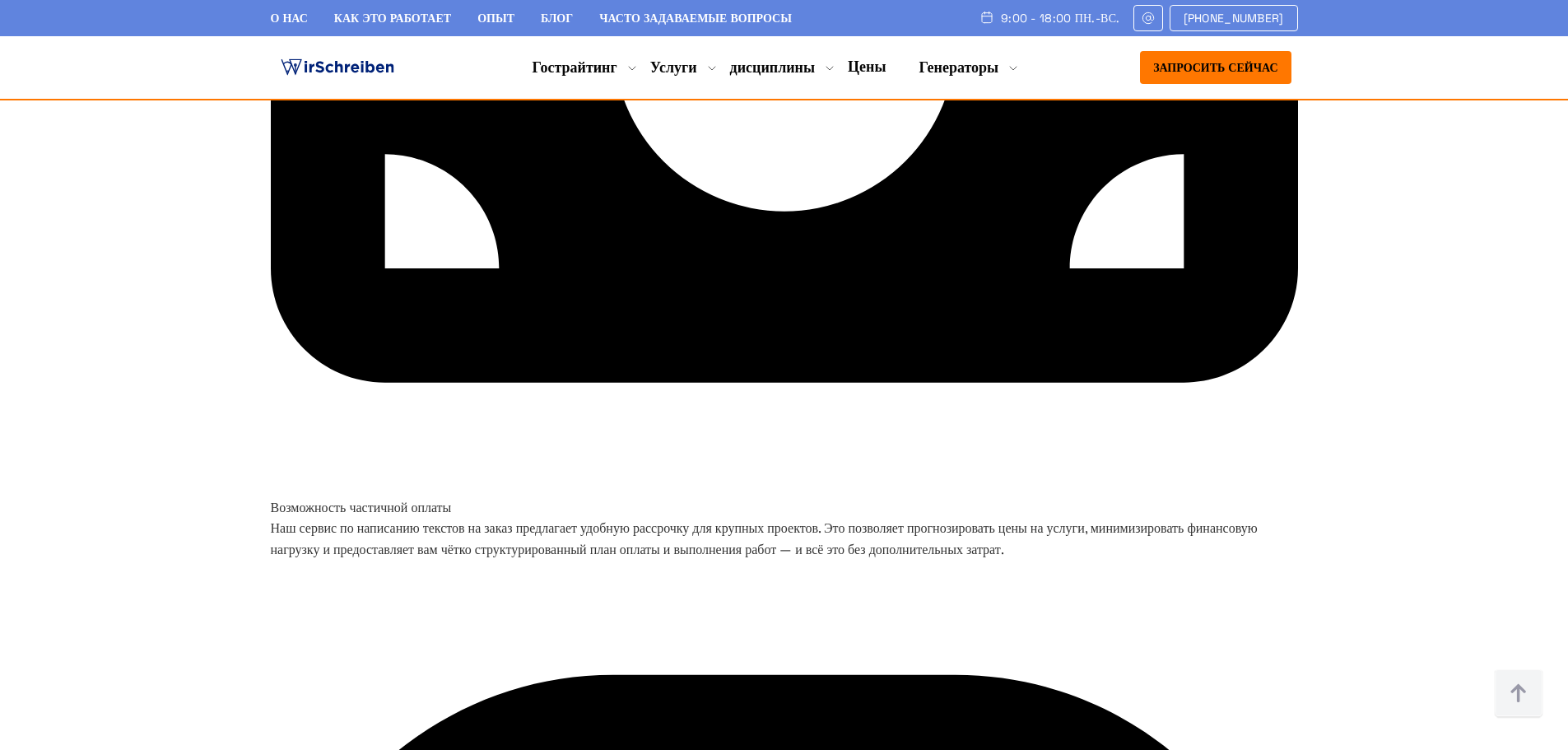
drag, startPoint x: 748, startPoint y: 335, endPoint x: 772, endPoint y: 416, distance: 84.5
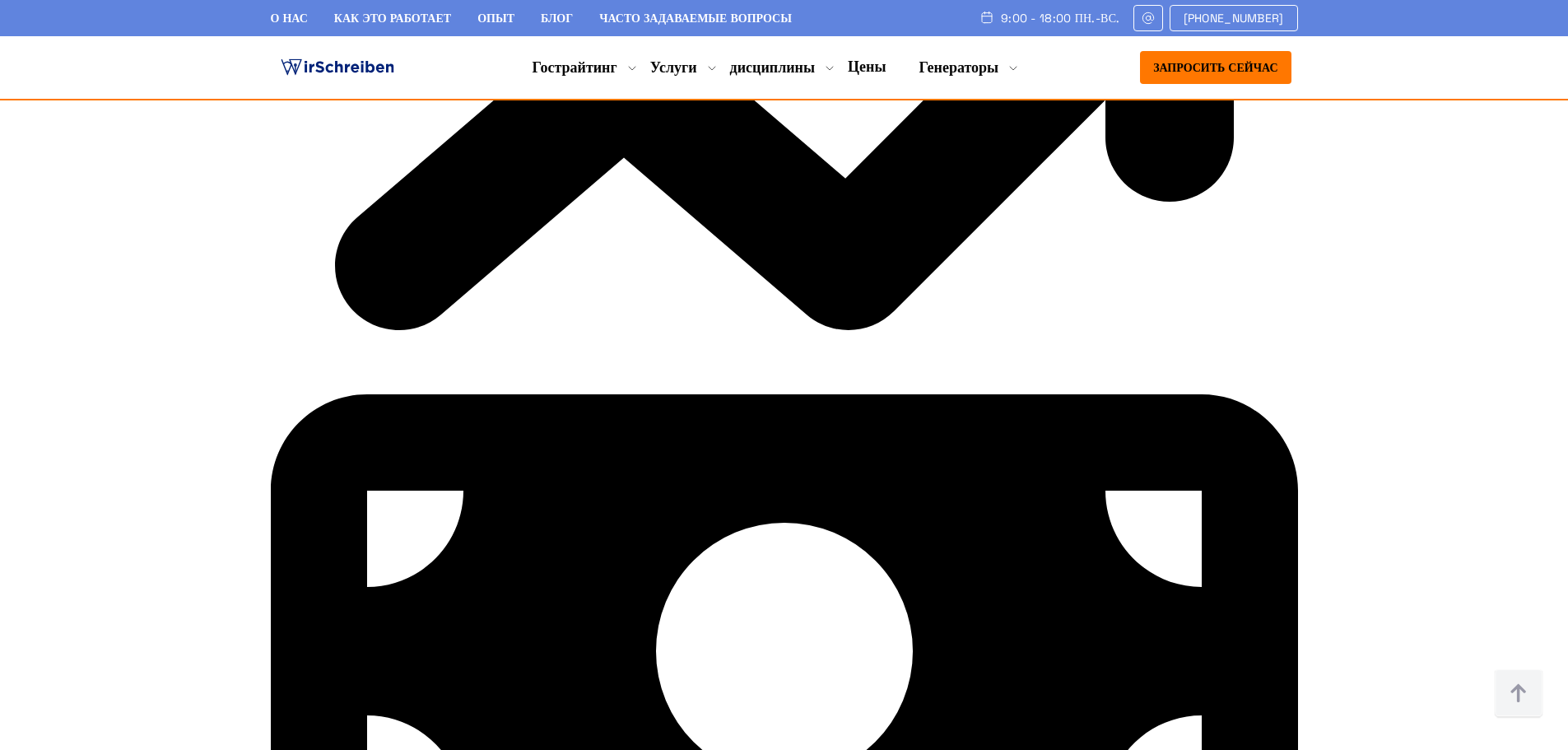
scroll to position [8994, 0]
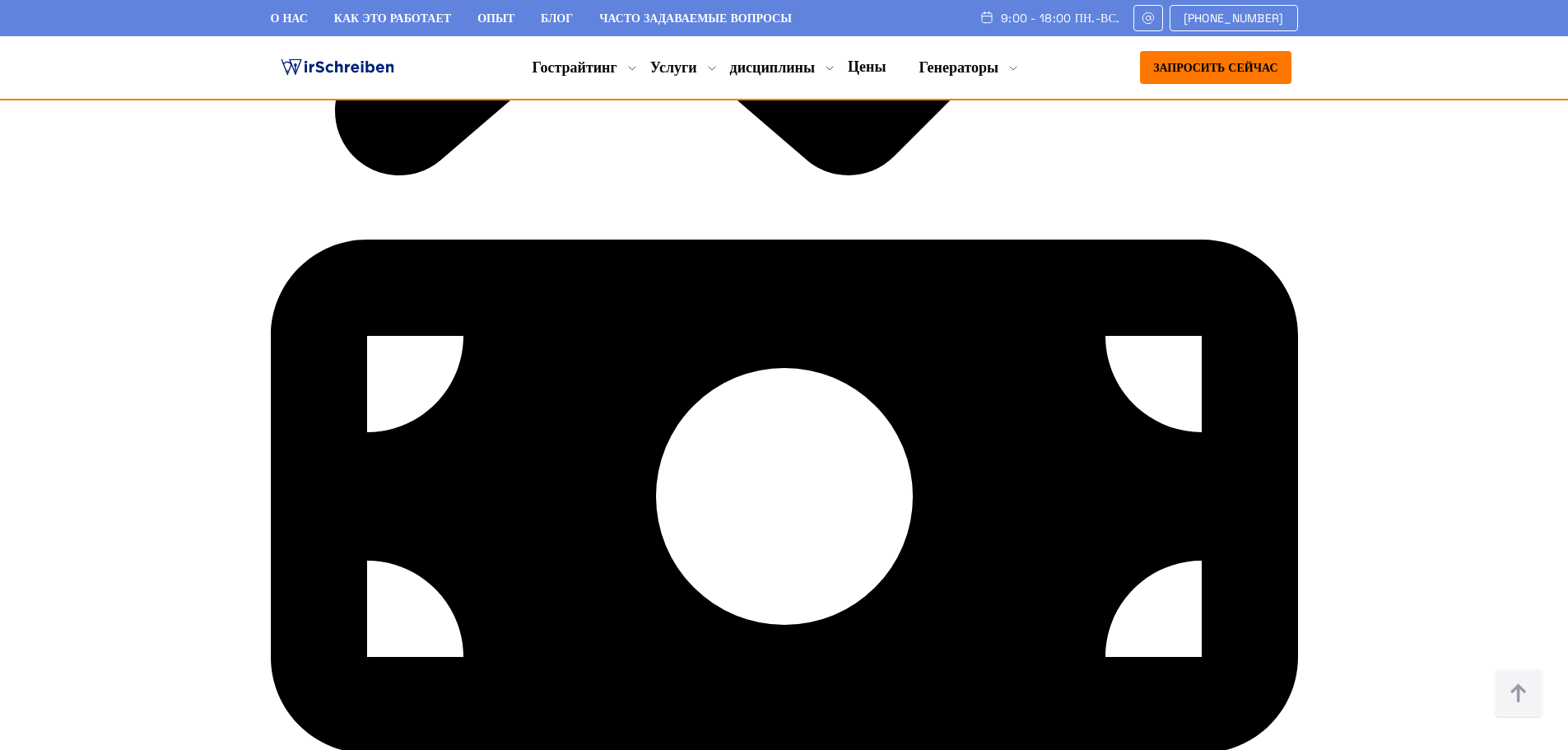
drag, startPoint x: 886, startPoint y: 142, endPoint x: 934, endPoint y: 214, distance: 86.5
drag, startPoint x: 748, startPoint y: 358, endPoint x: 915, endPoint y: 420, distance: 178.1
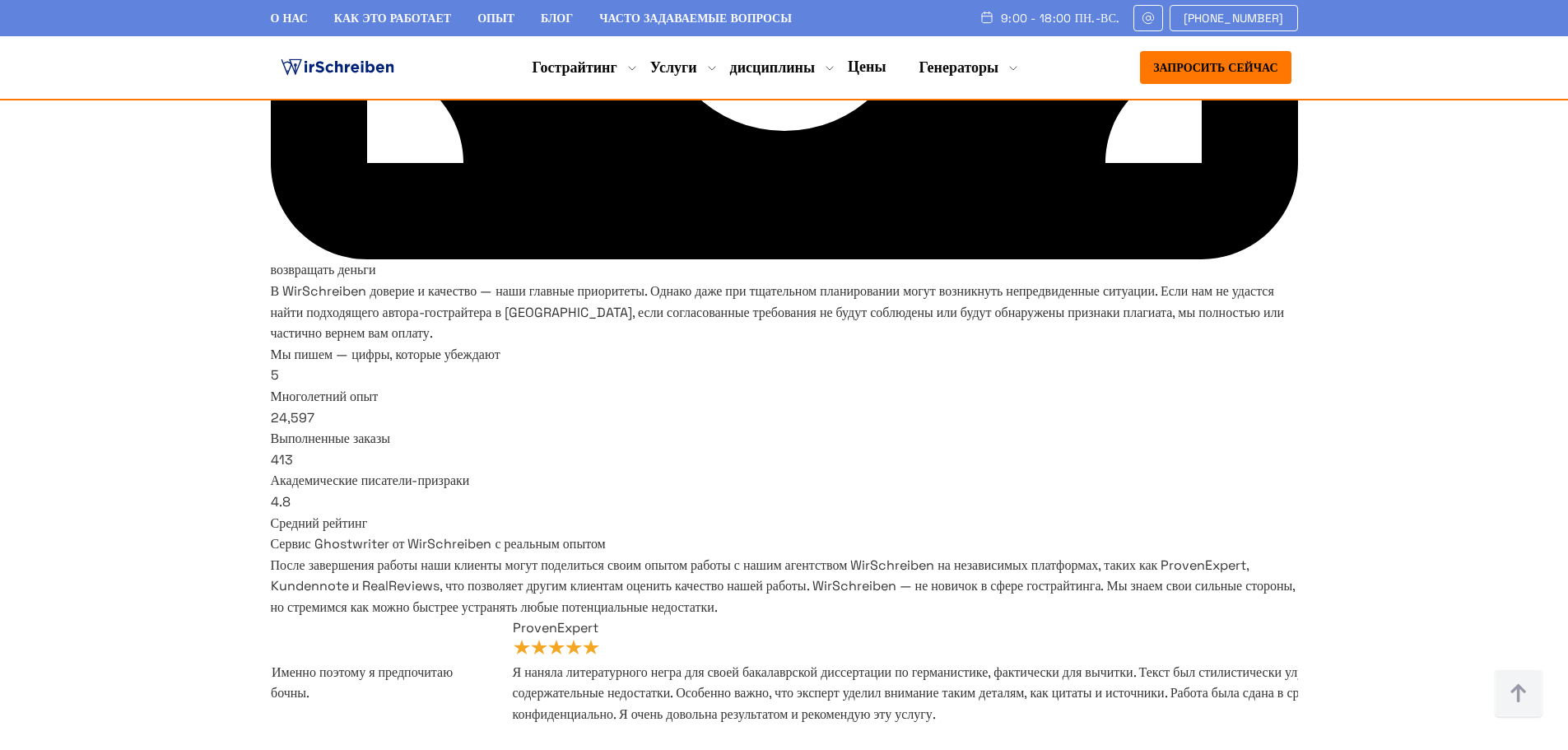
scroll to position [9405, 0]
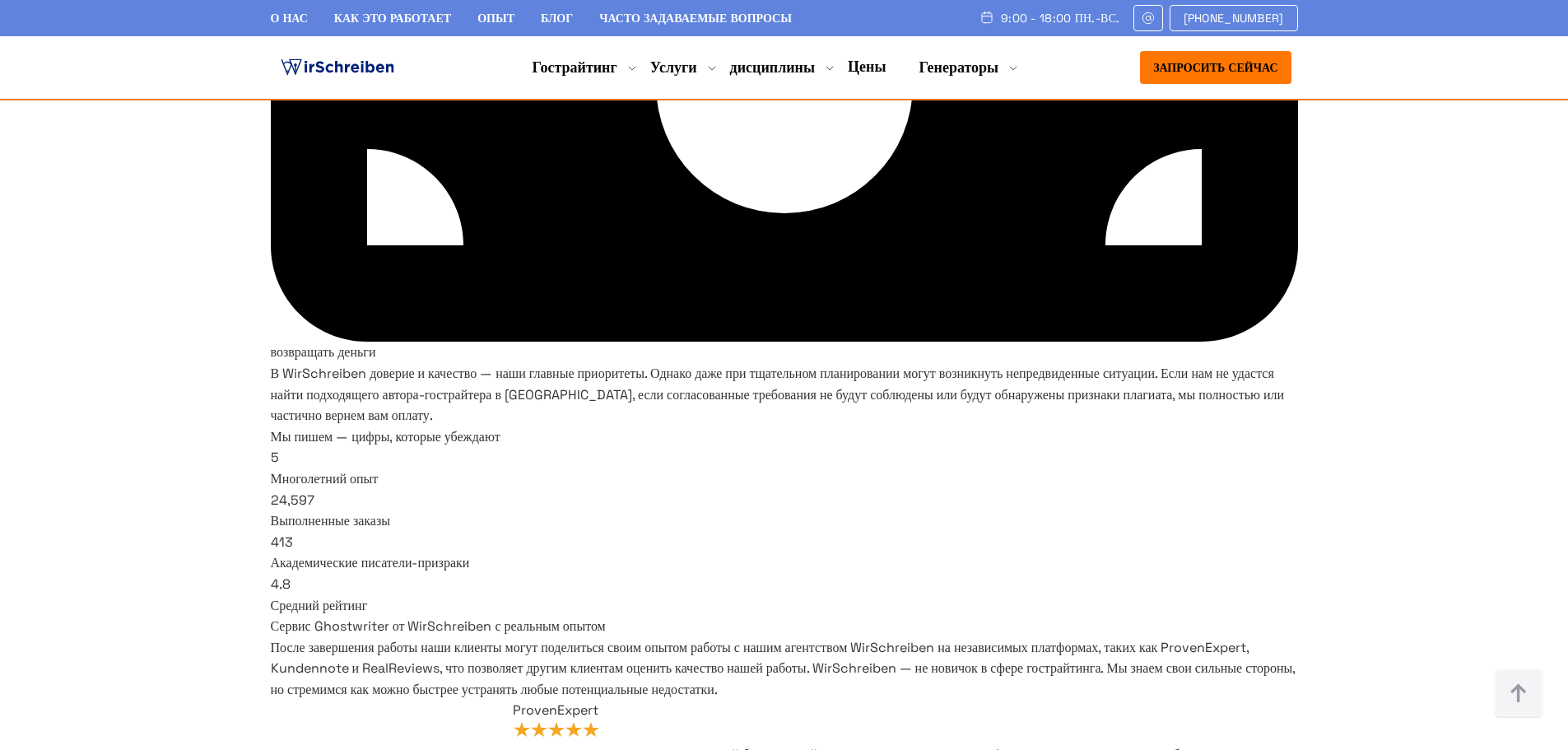
drag, startPoint x: 741, startPoint y: 247, endPoint x: 976, endPoint y: 295, distance: 239.9
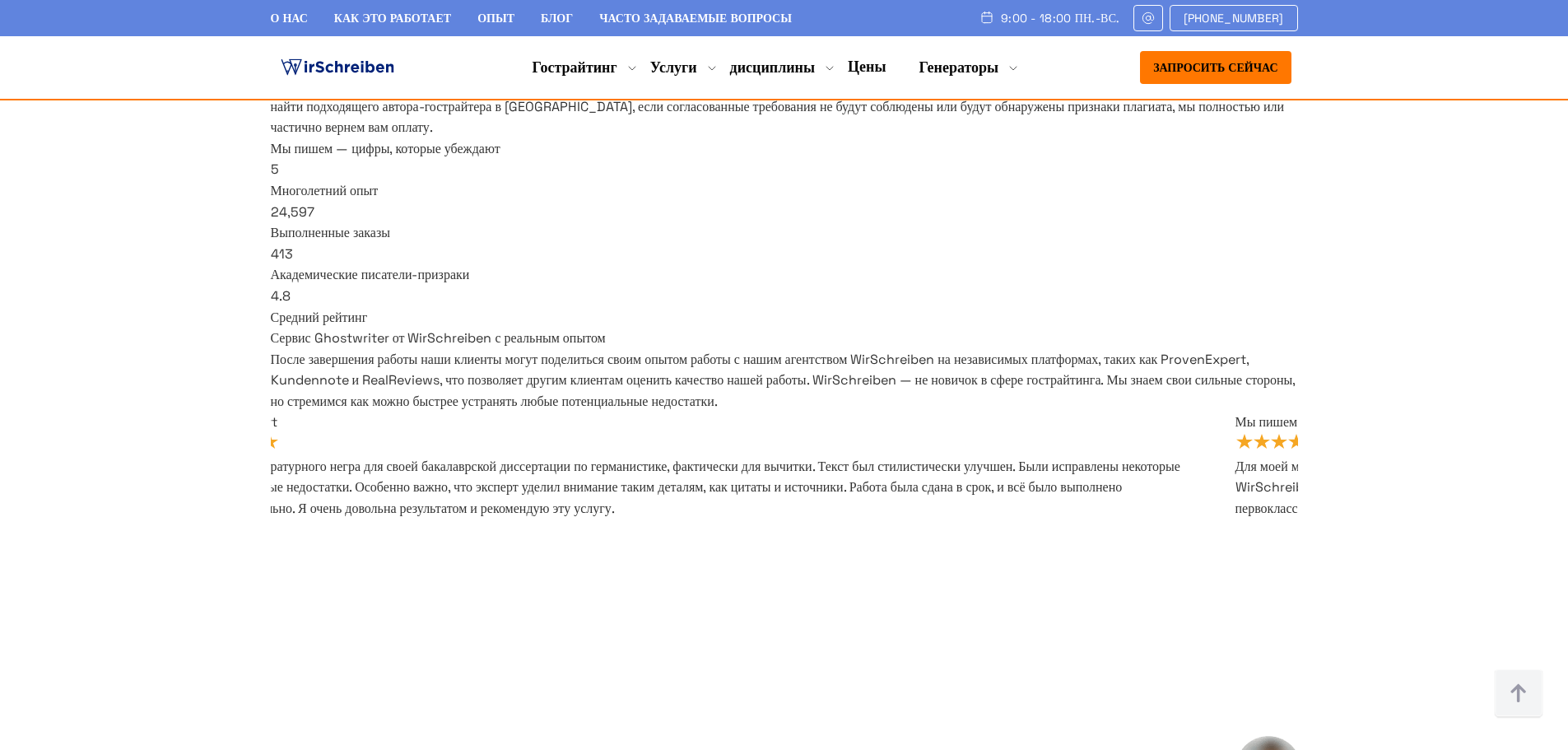
scroll to position [9570, 0]
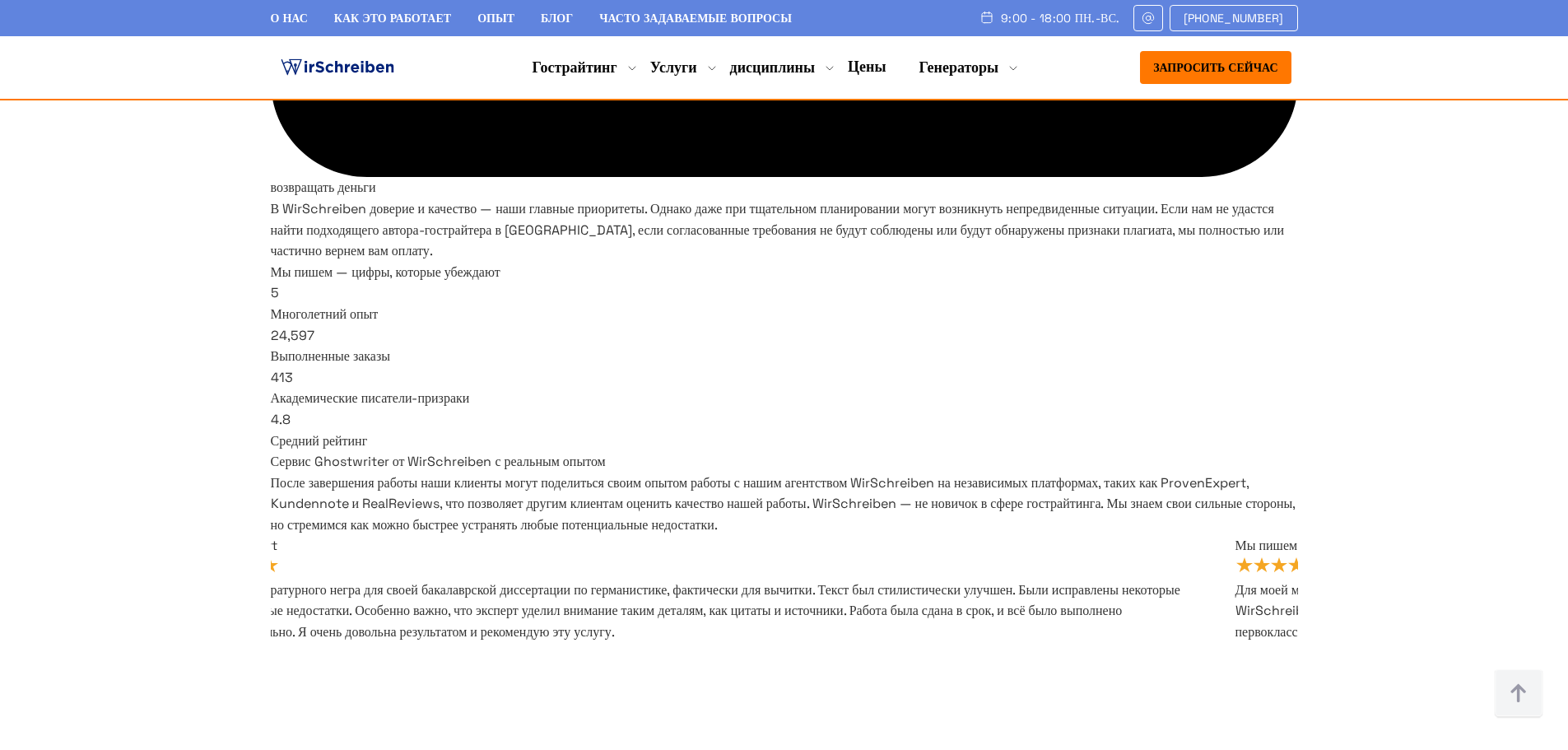
drag, startPoint x: 1041, startPoint y: 241, endPoint x: 789, endPoint y: 254, distance: 252.3
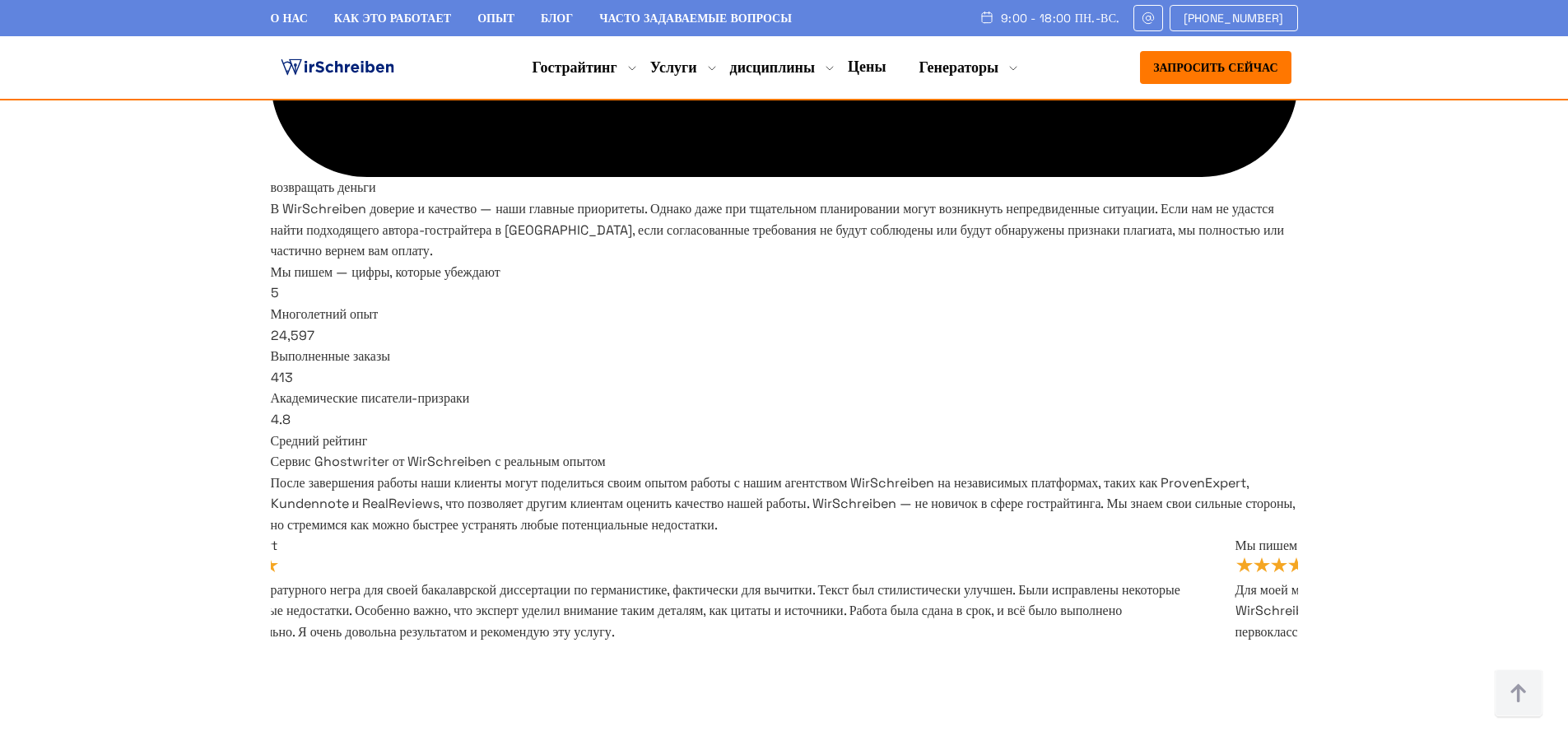
drag, startPoint x: 877, startPoint y: 252, endPoint x: 656, endPoint y: 245, distance: 221.1
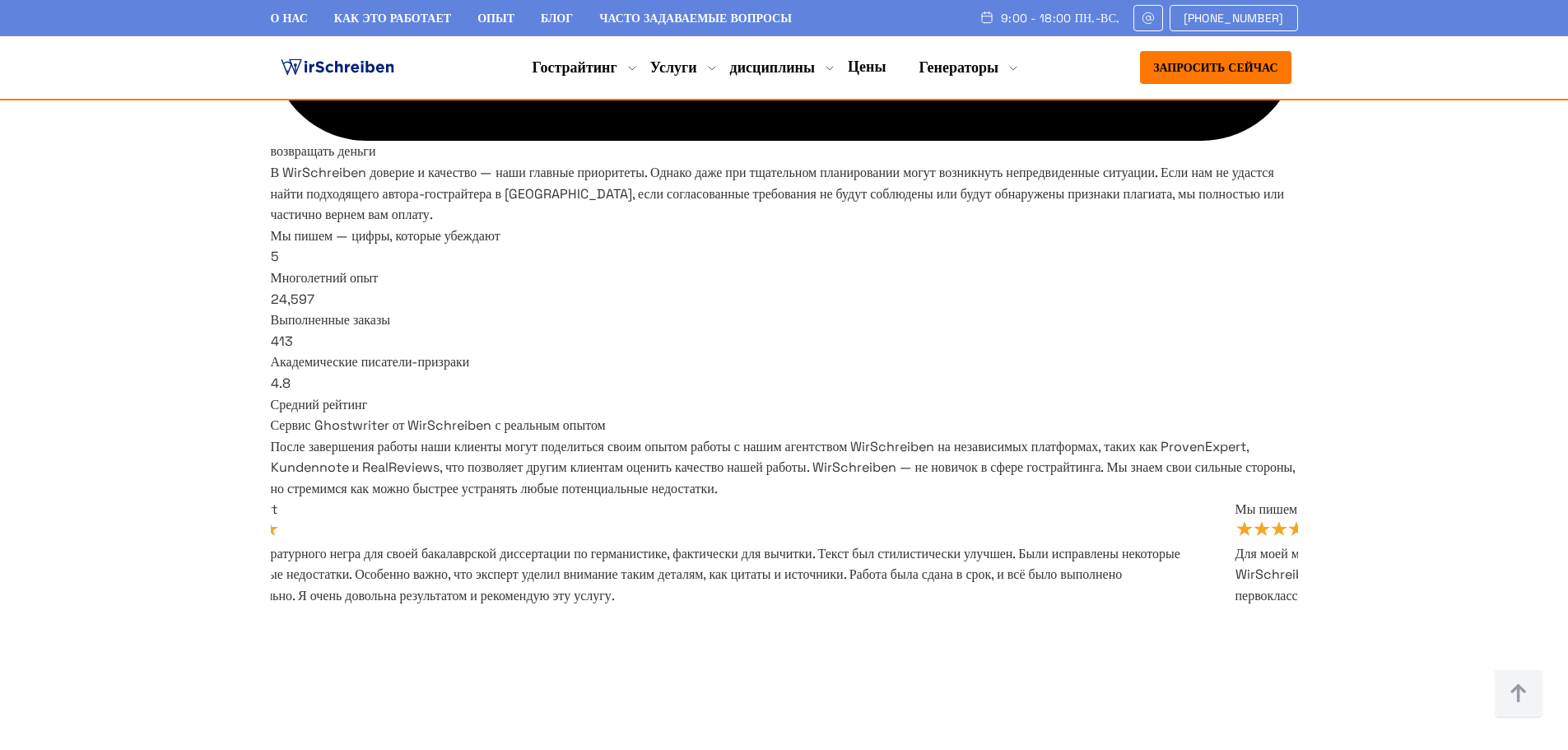
scroll to position [9488, 0]
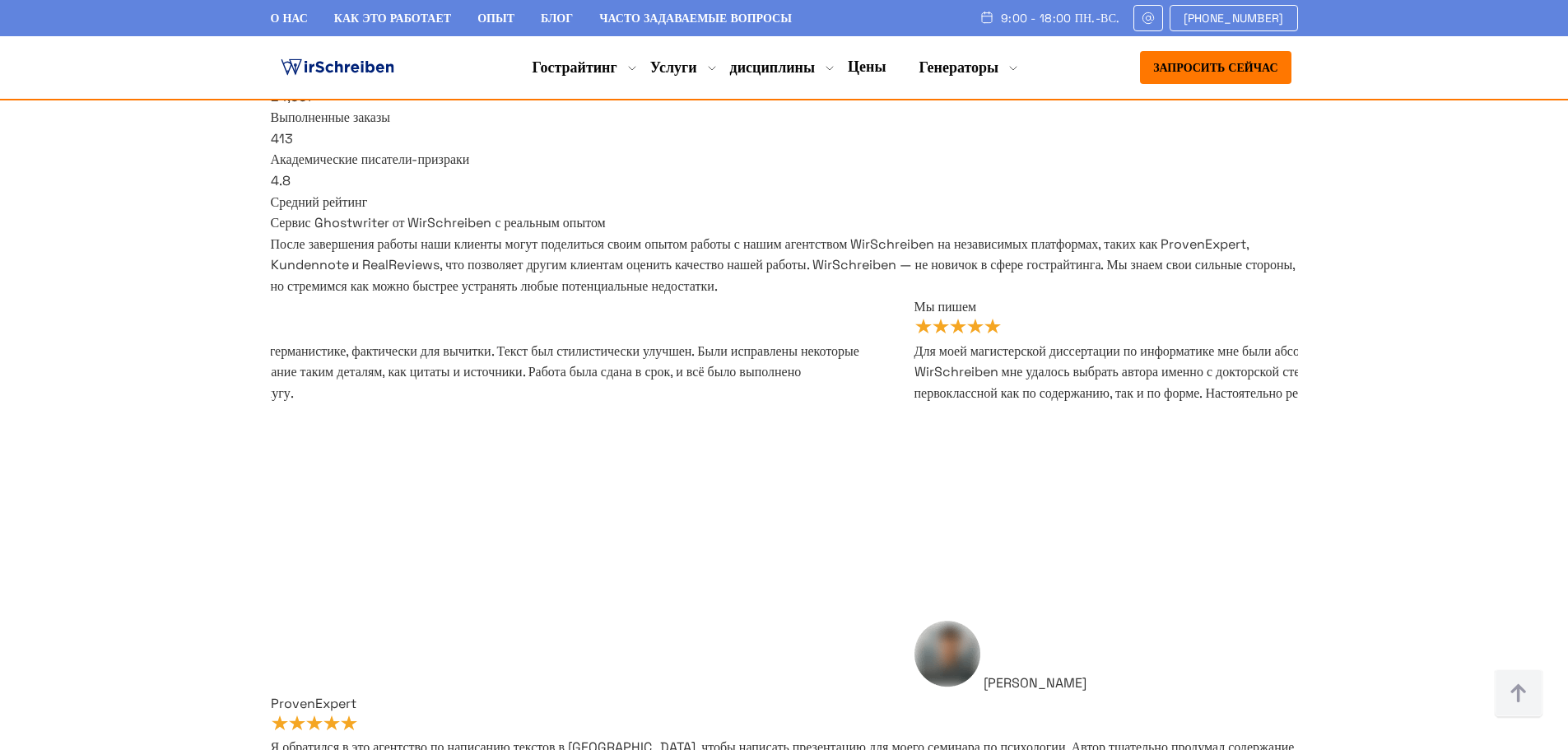
scroll to position [9899, 0]
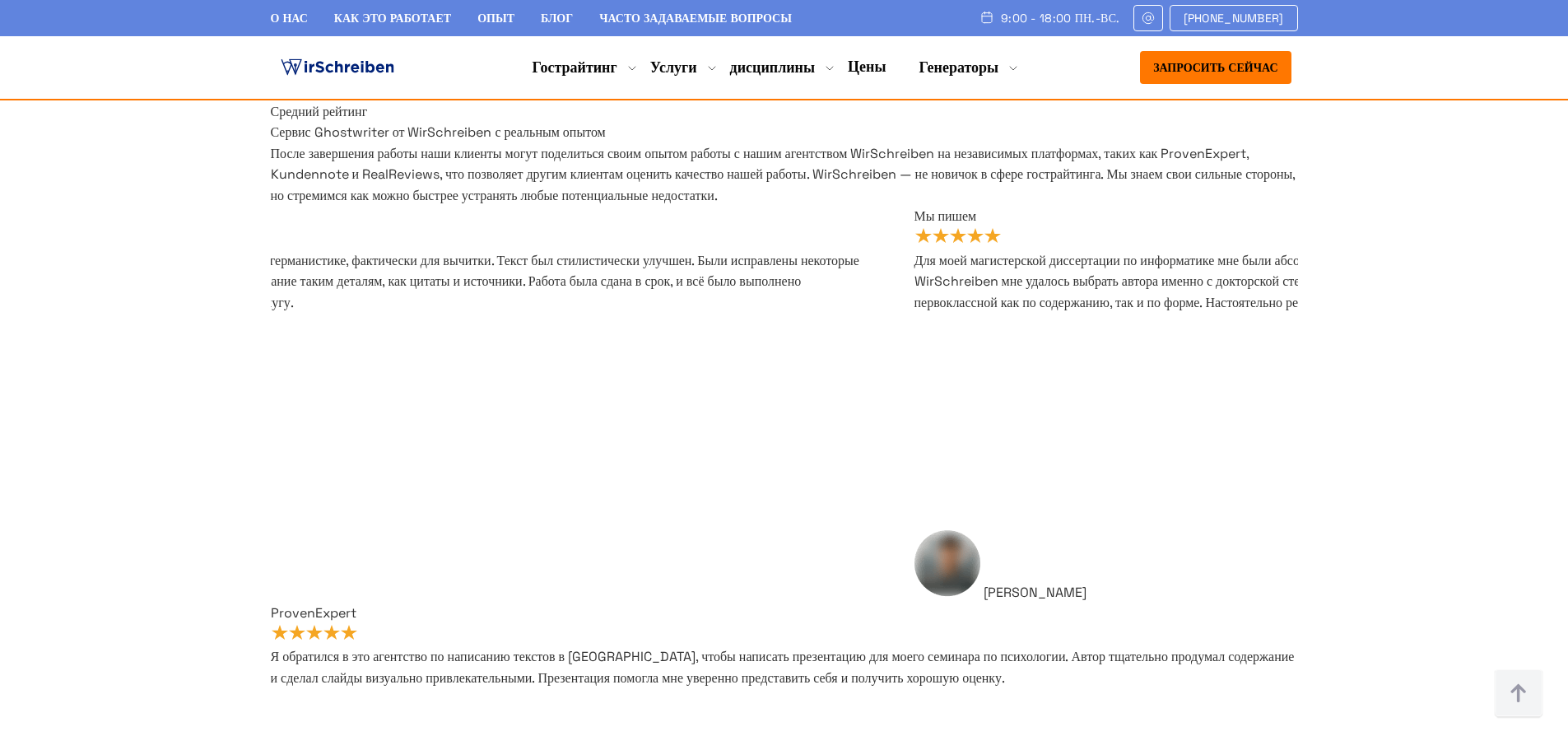
drag, startPoint x: 862, startPoint y: 340, endPoint x: 920, endPoint y: 368, distance: 64.4
drag, startPoint x: 914, startPoint y: 309, endPoint x: 943, endPoint y: 372, distance: 69.4
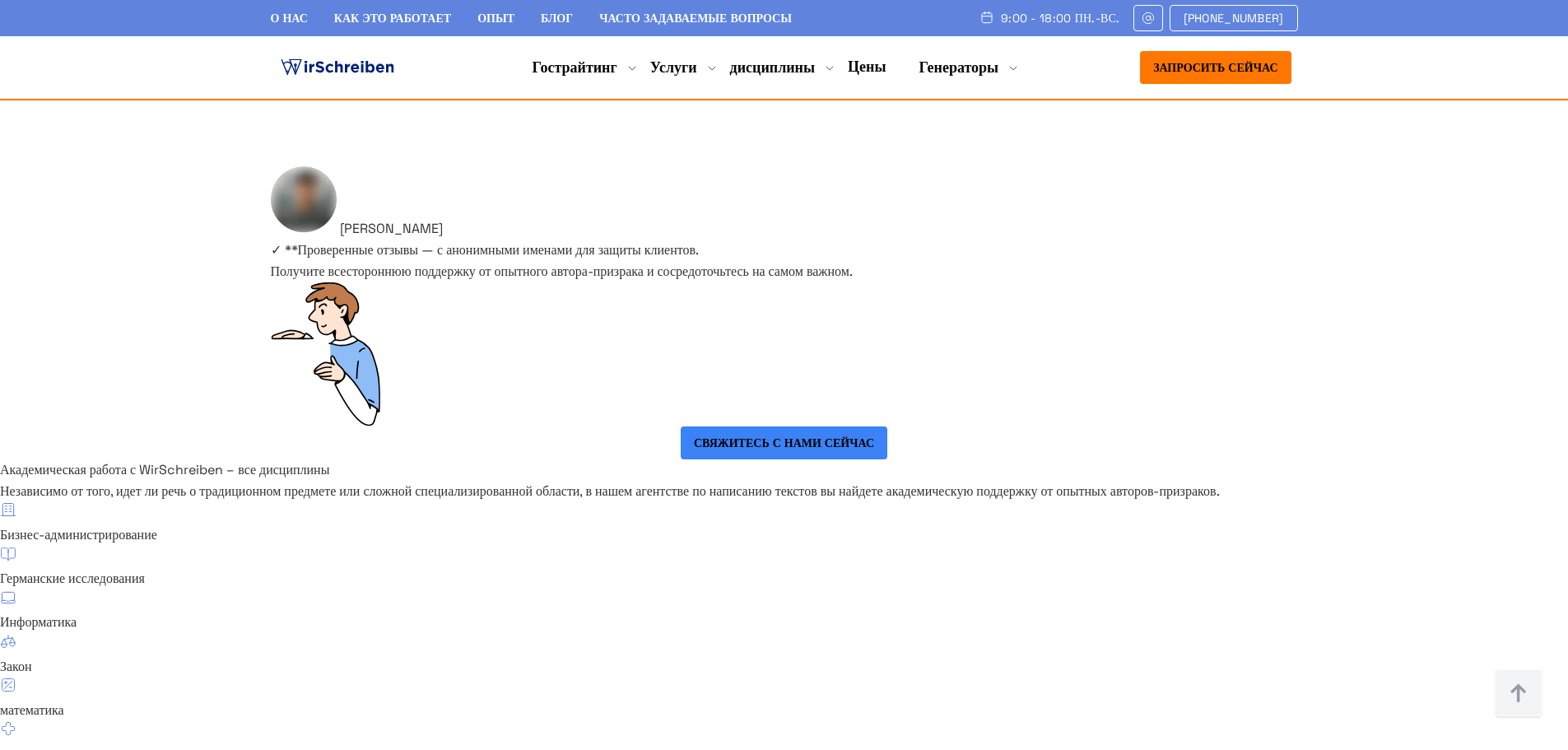
scroll to position [10805, 0]
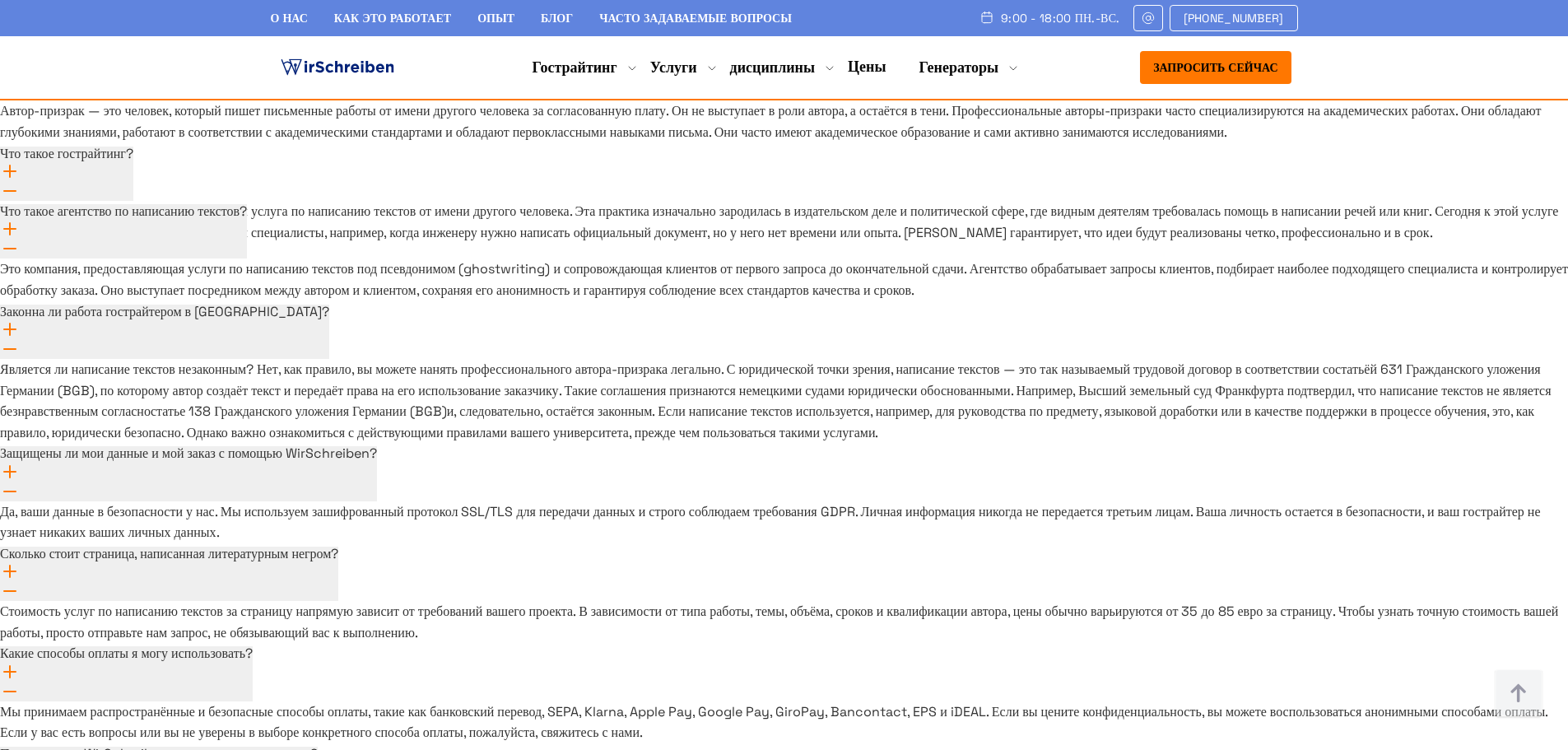
scroll to position [11777, 0]
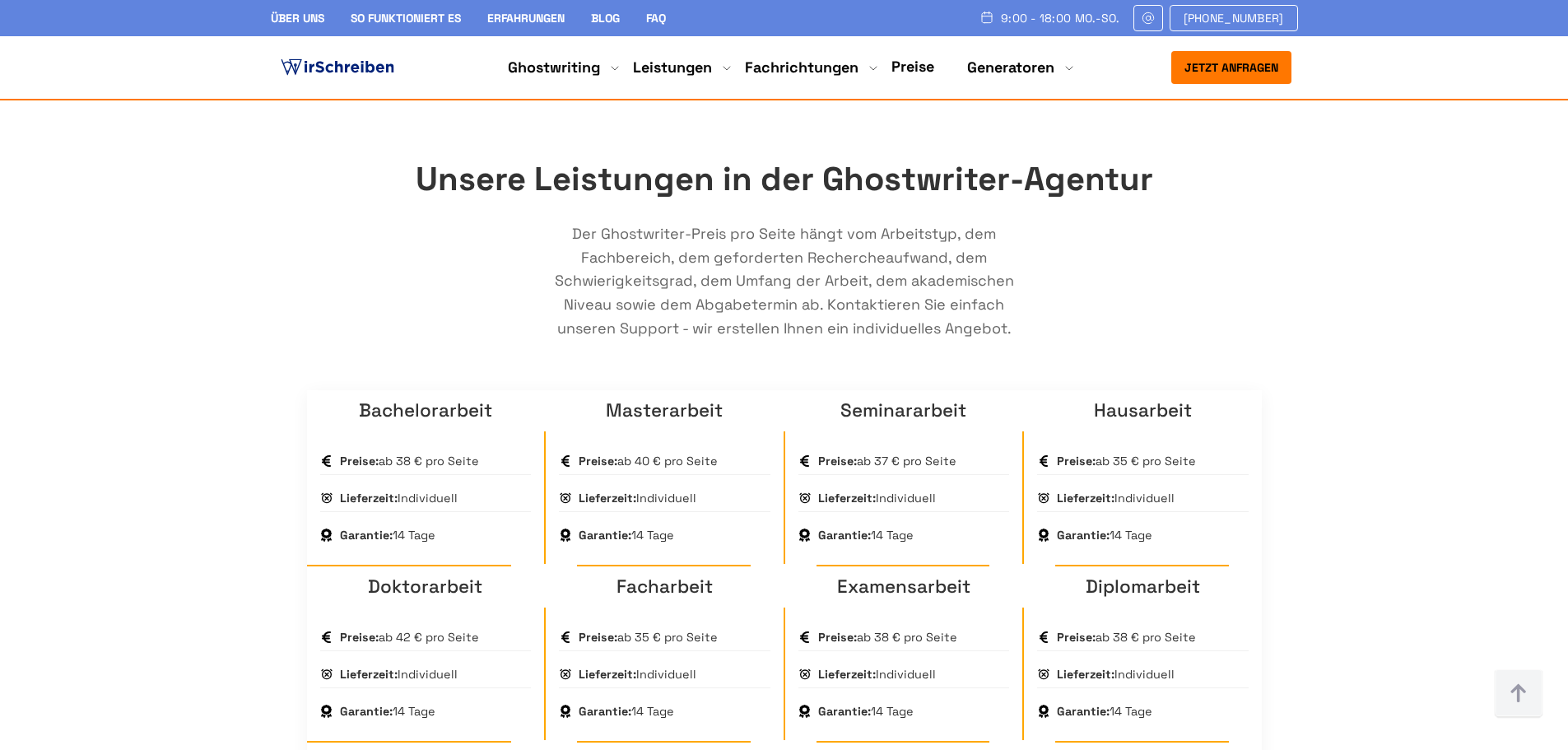
scroll to position [987, 0]
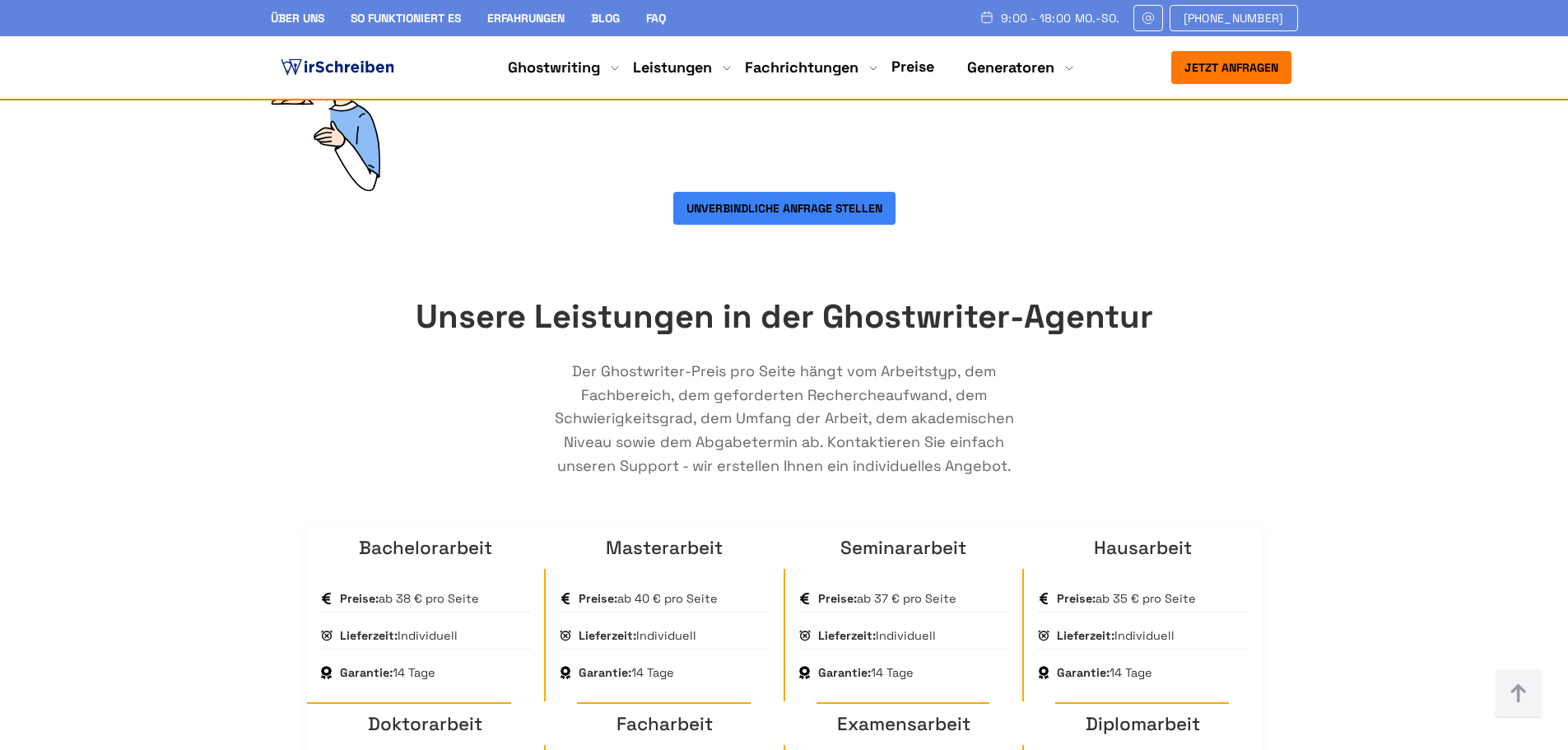
scroll to position [823, 0]
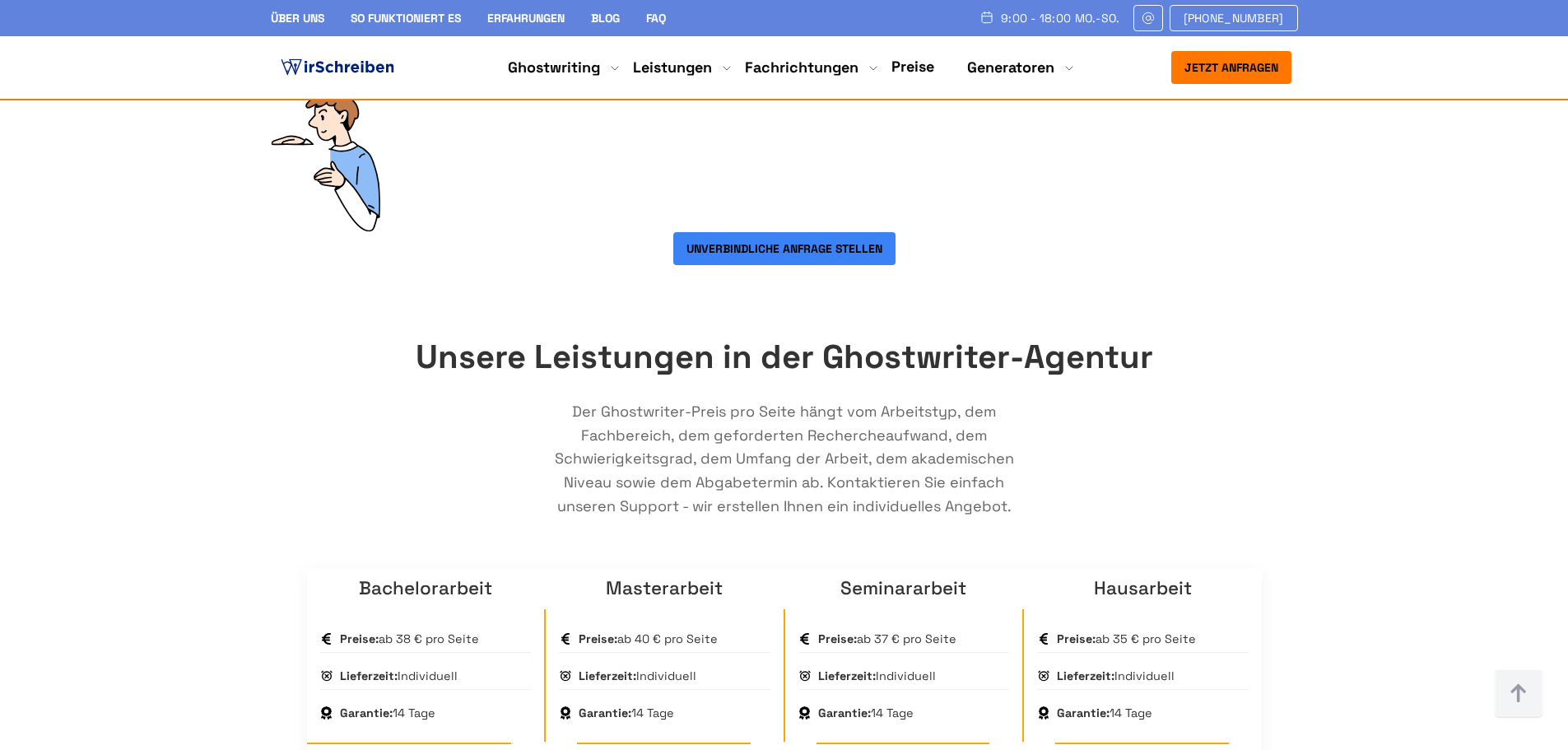
drag, startPoint x: 295, startPoint y: 285, endPoint x: 756, endPoint y: 324, distance: 462.6
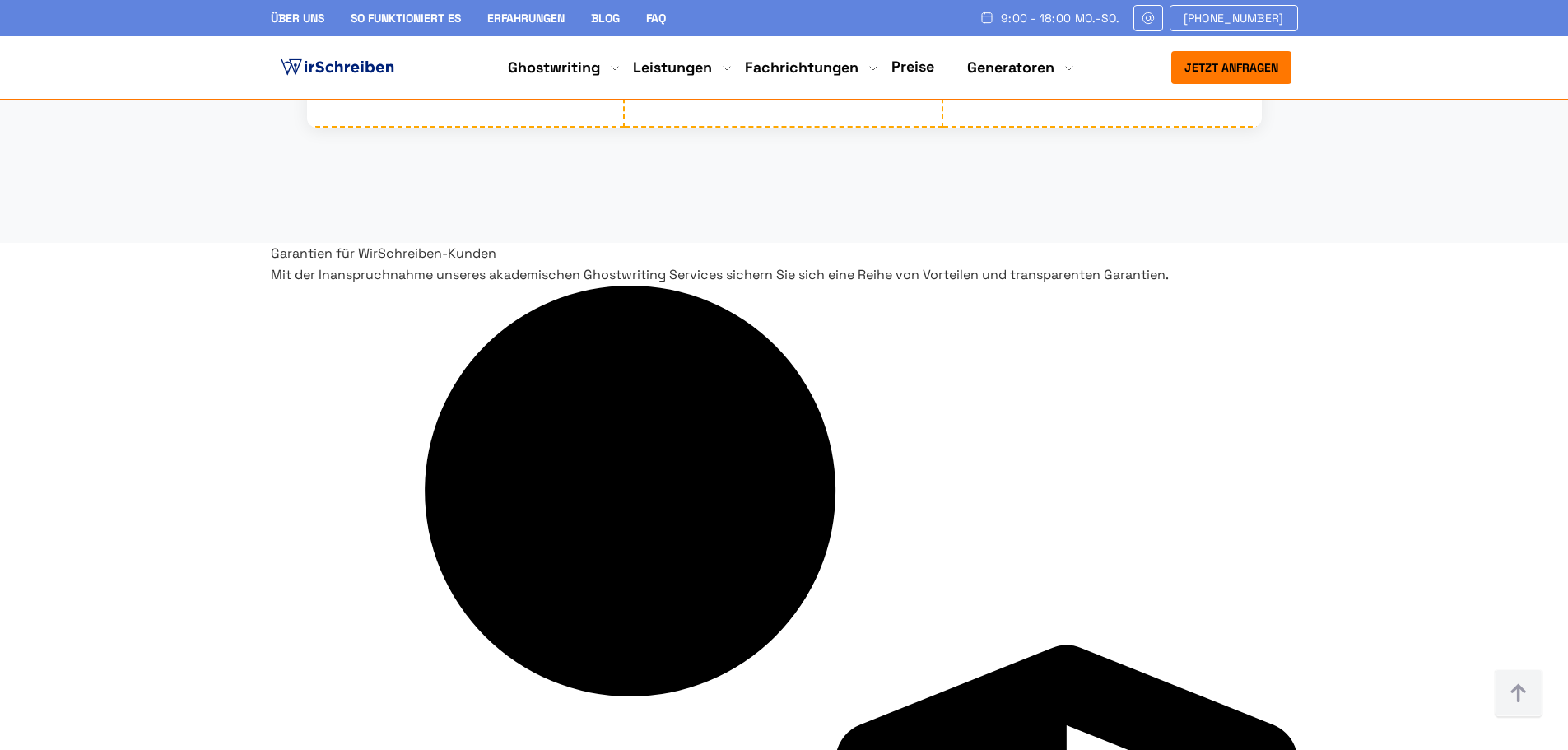
scroll to position [3456, 0]
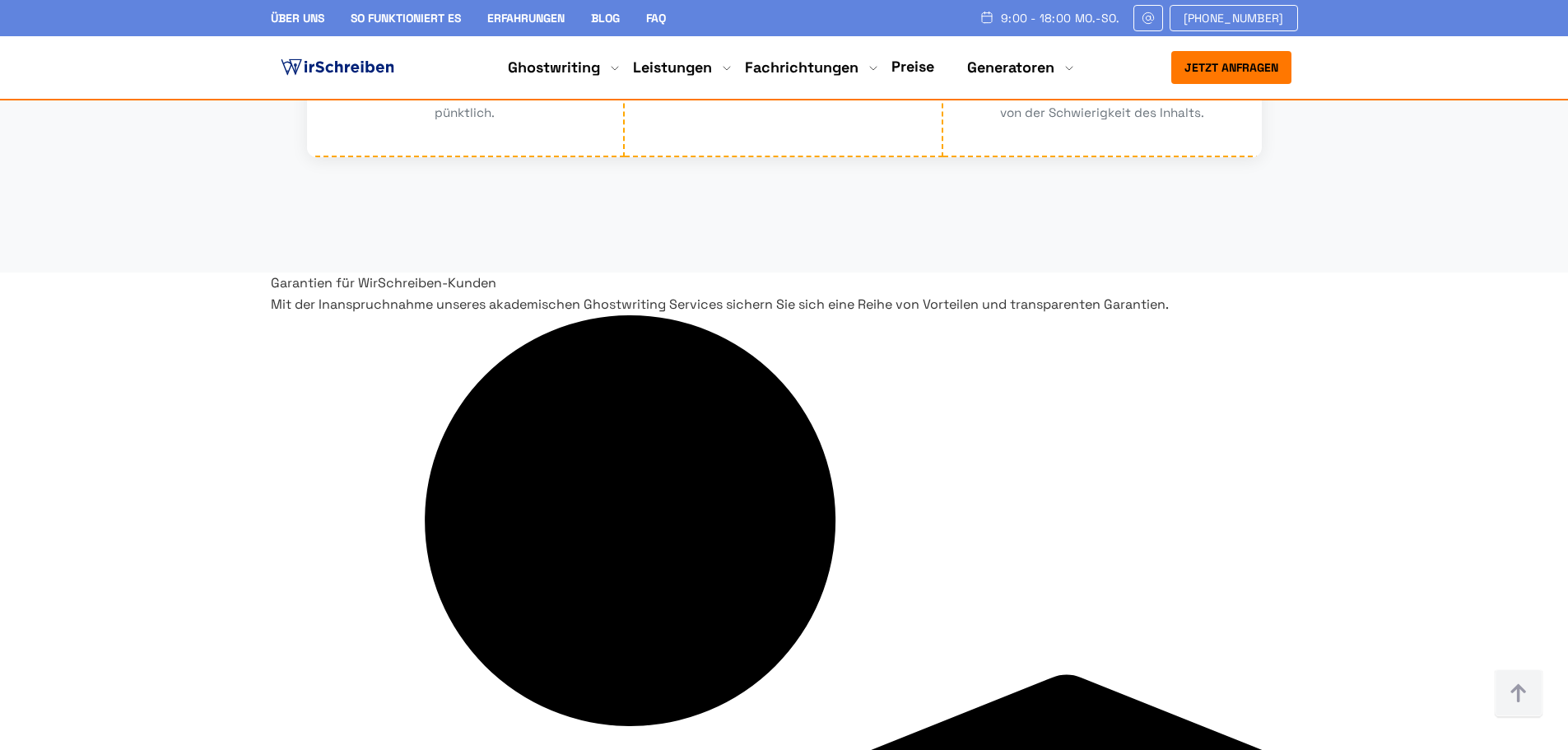
drag, startPoint x: 585, startPoint y: 202, endPoint x: 754, endPoint y: 224, distance: 170.4
drag, startPoint x: 710, startPoint y: 476, endPoint x: 707, endPoint y: 488, distance: 12.4
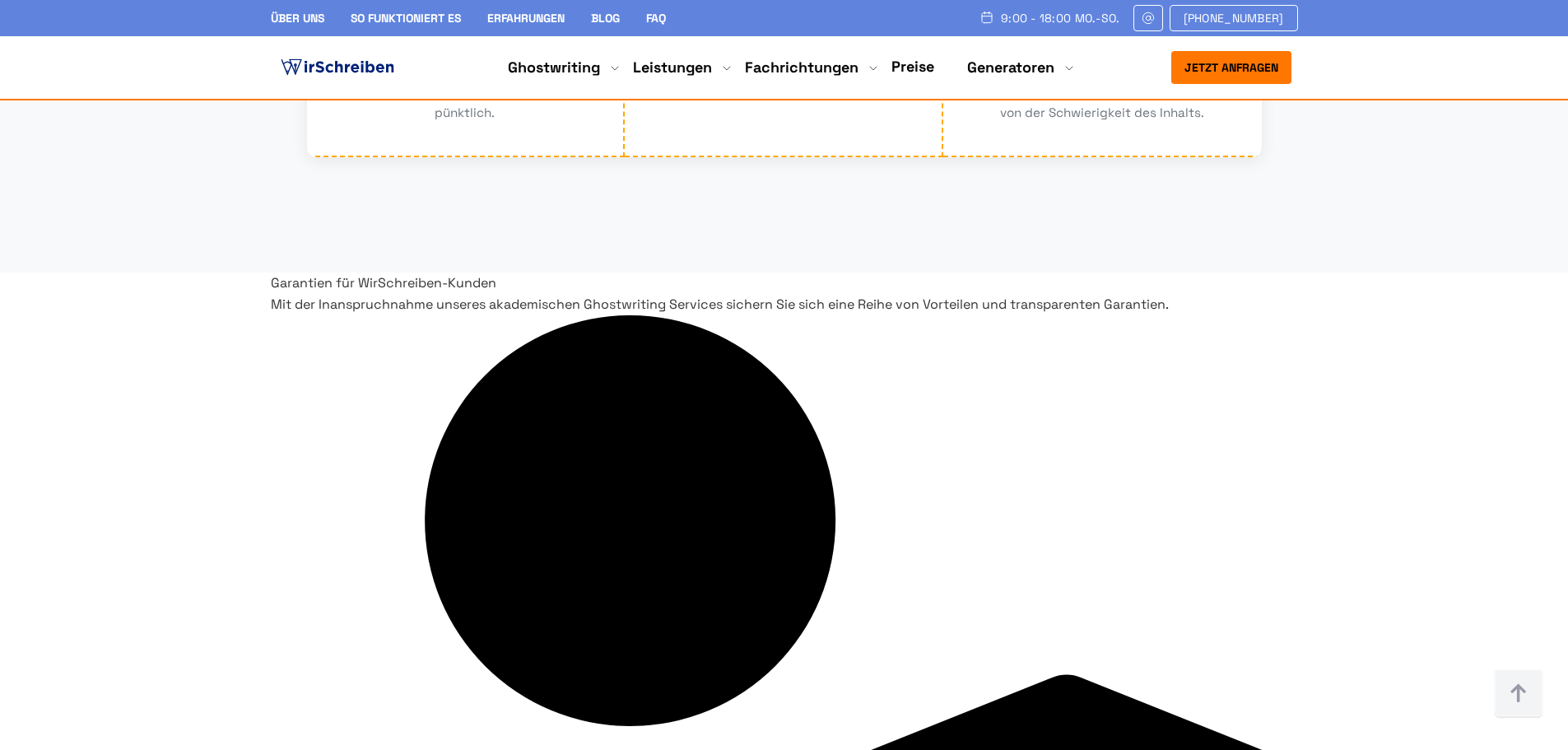
drag, startPoint x: 706, startPoint y: 534, endPoint x: 712, endPoint y: 581, distance: 47.4
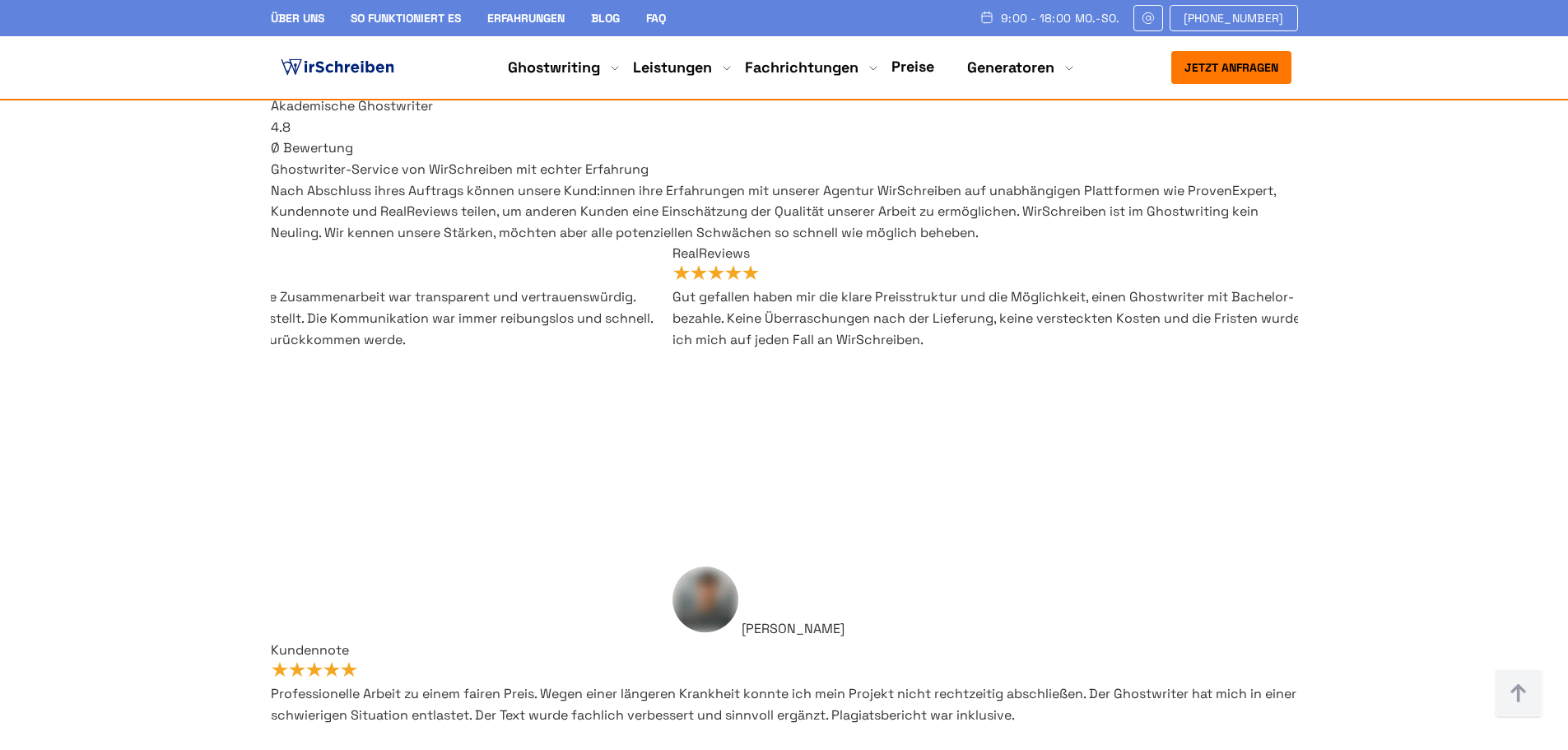
scroll to position [10205, 0]
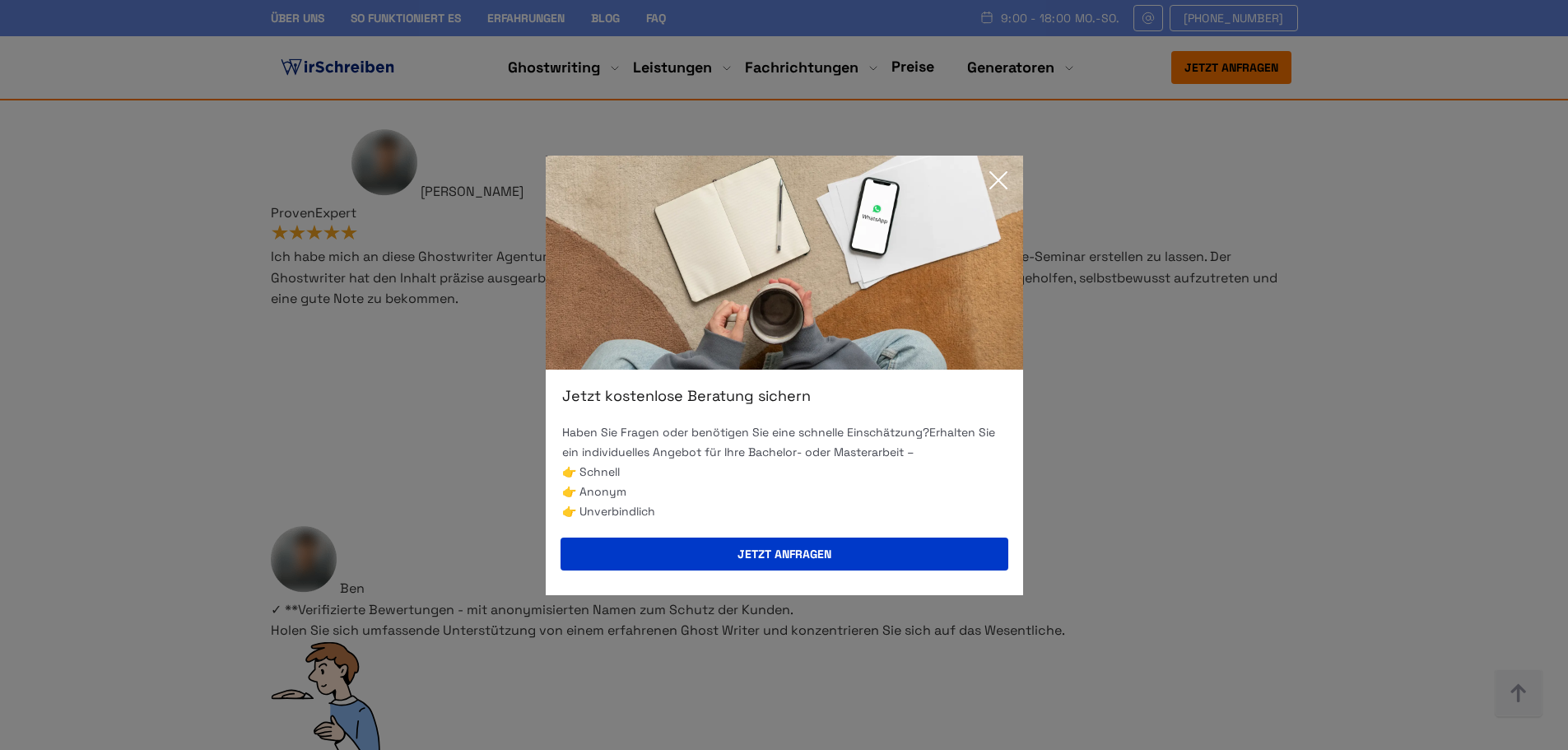
click at [1008, 170] on icon at bounding box center [998, 180] width 33 height 33
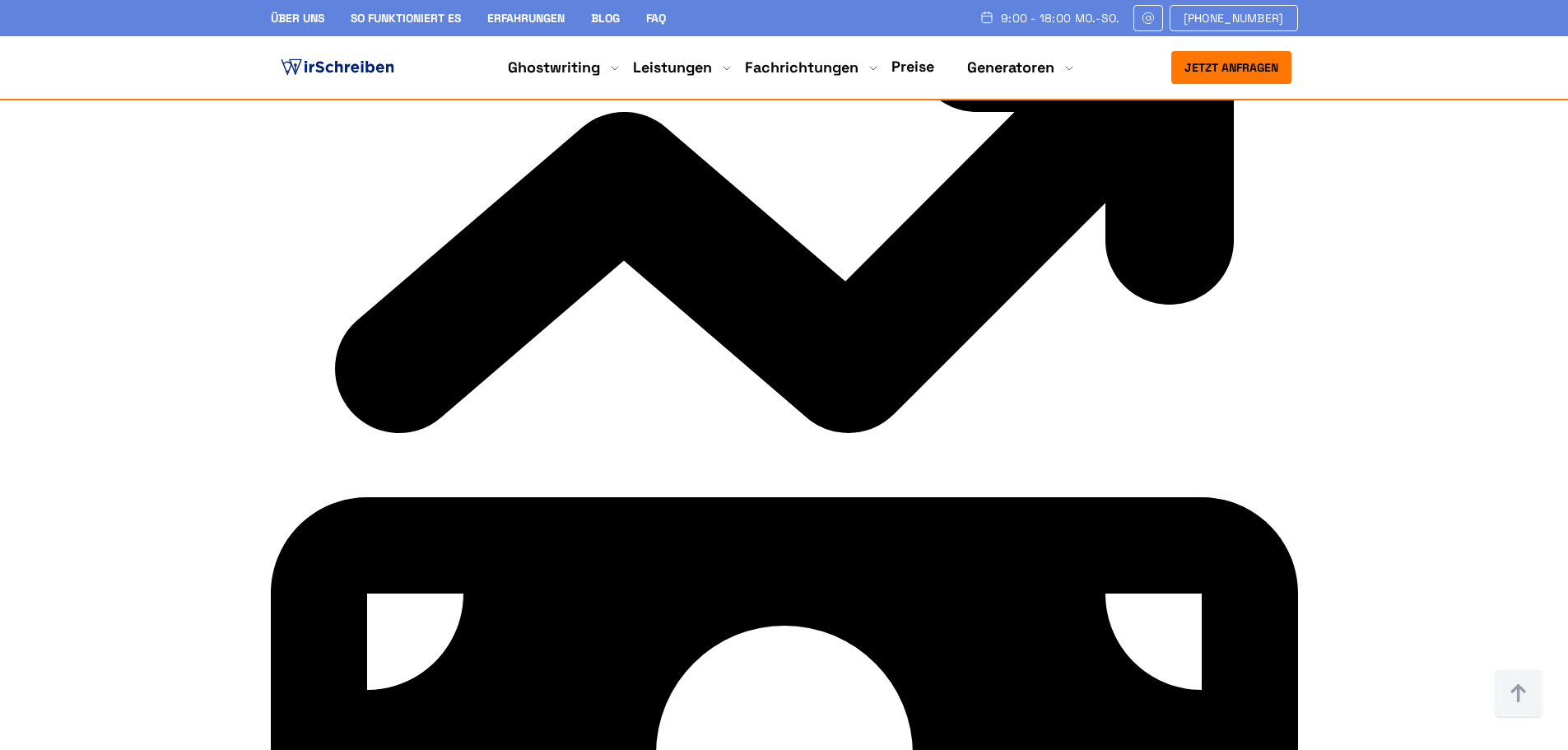
scroll to position [8641, 0]
